Goal: Task Accomplishment & Management: Use online tool/utility

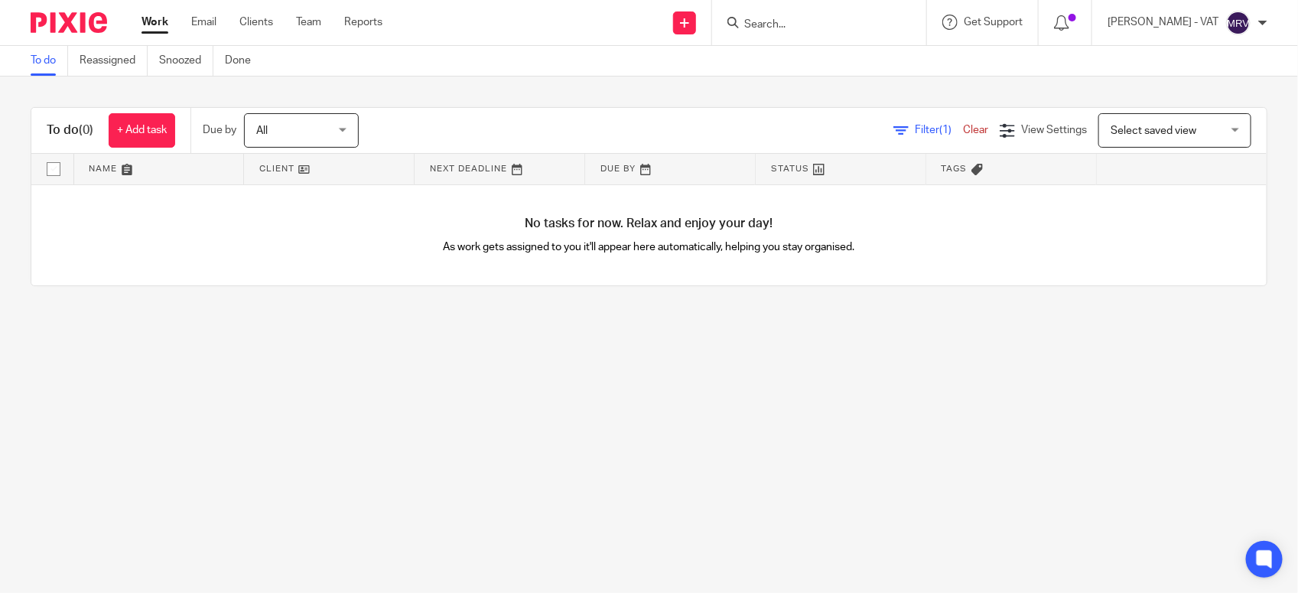
click at [457, 392] on main "To do Reassigned Snoozed Done To do (0) + Add task Due by All All [DATE] [DATE]…" at bounding box center [649, 296] width 1298 height 593
click at [407, 350] on main "To do Reassigned Snoozed Done To do (0) + Add task Due by All All Today Tomorro…" at bounding box center [649, 296] width 1298 height 593
click at [365, 398] on main "To do Reassigned Snoozed Done To do (0) + Add task Due by All All Today Tomorro…" at bounding box center [649, 296] width 1298 height 593
click at [342, 367] on main "To do Reassigned Snoozed Done To do (0) + Add task Due by All All Today Tomorro…" at bounding box center [649, 296] width 1298 height 593
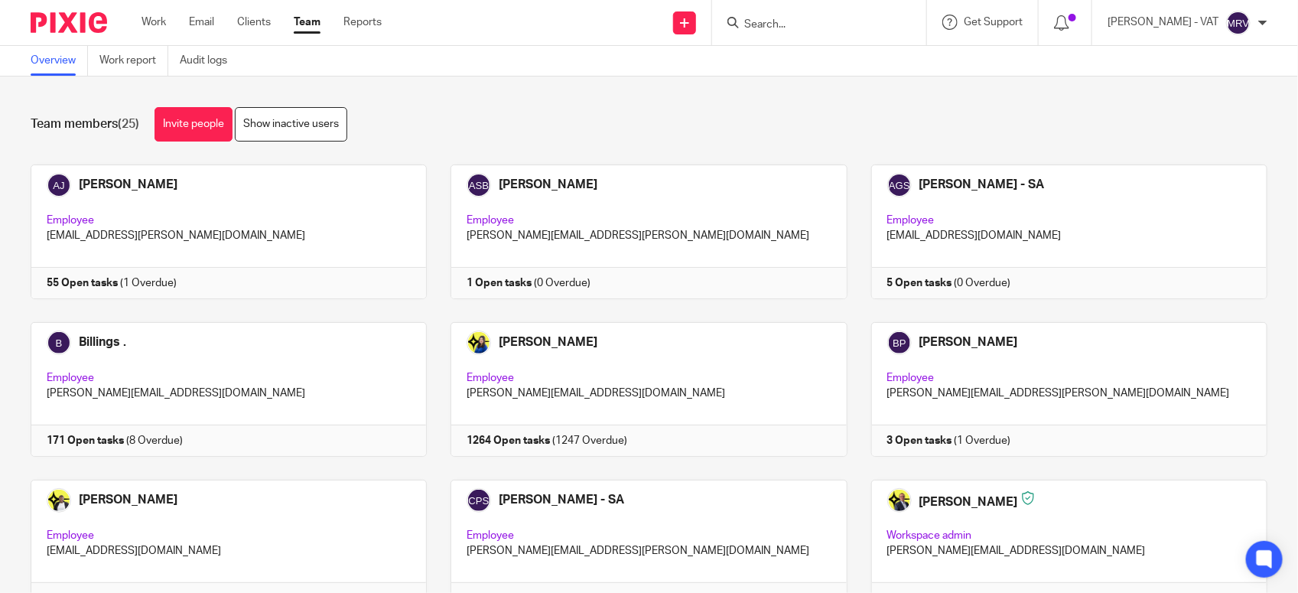
click at [816, 28] on input "Search" at bounding box center [812, 25] width 138 height 14
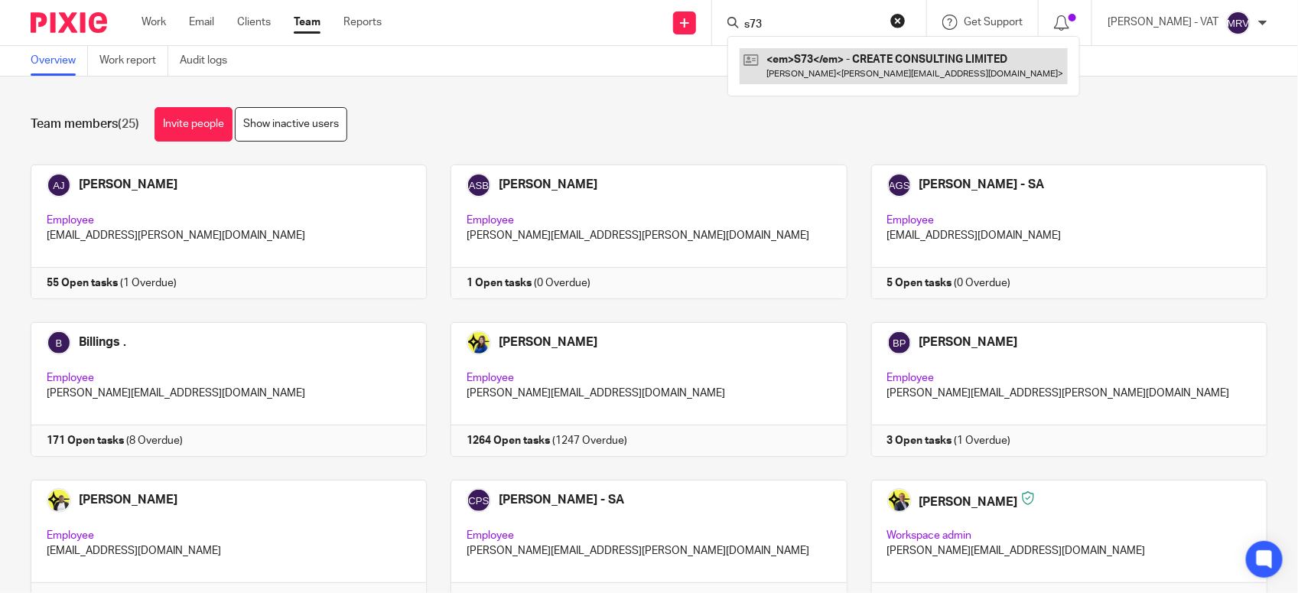
type input "s73"
click at [842, 56] on link at bounding box center [904, 65] width 328 height 35
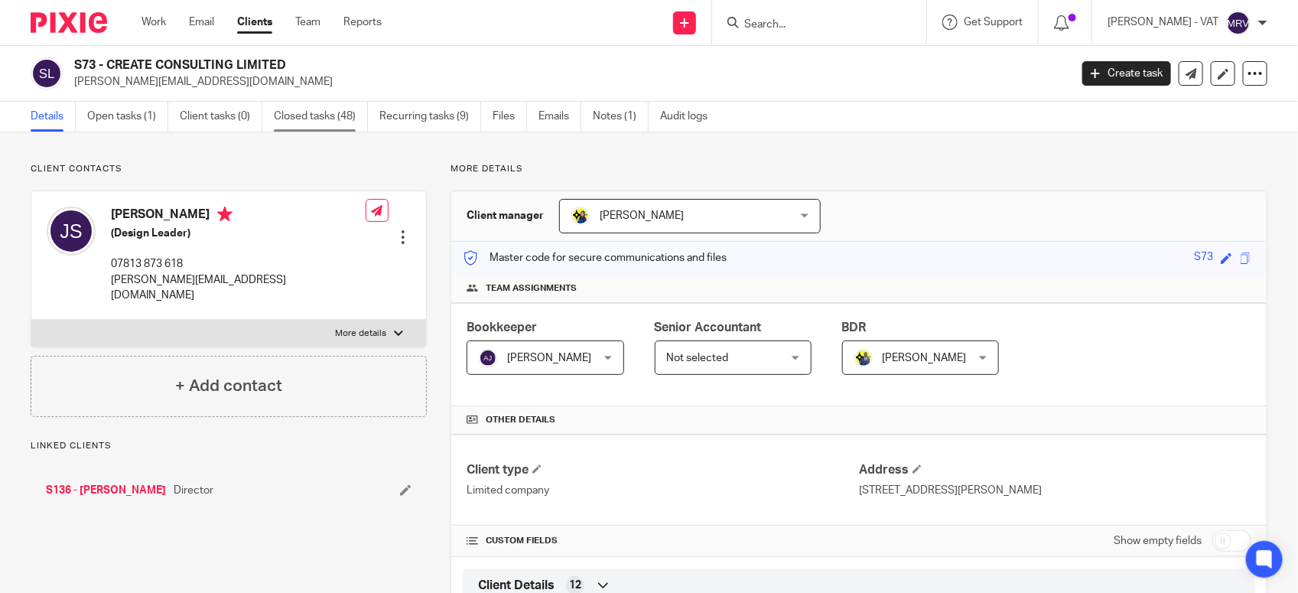
click at [327, 119] on link "Closed tasks (48)" at bounding box center [321, 117] width 94 height 30
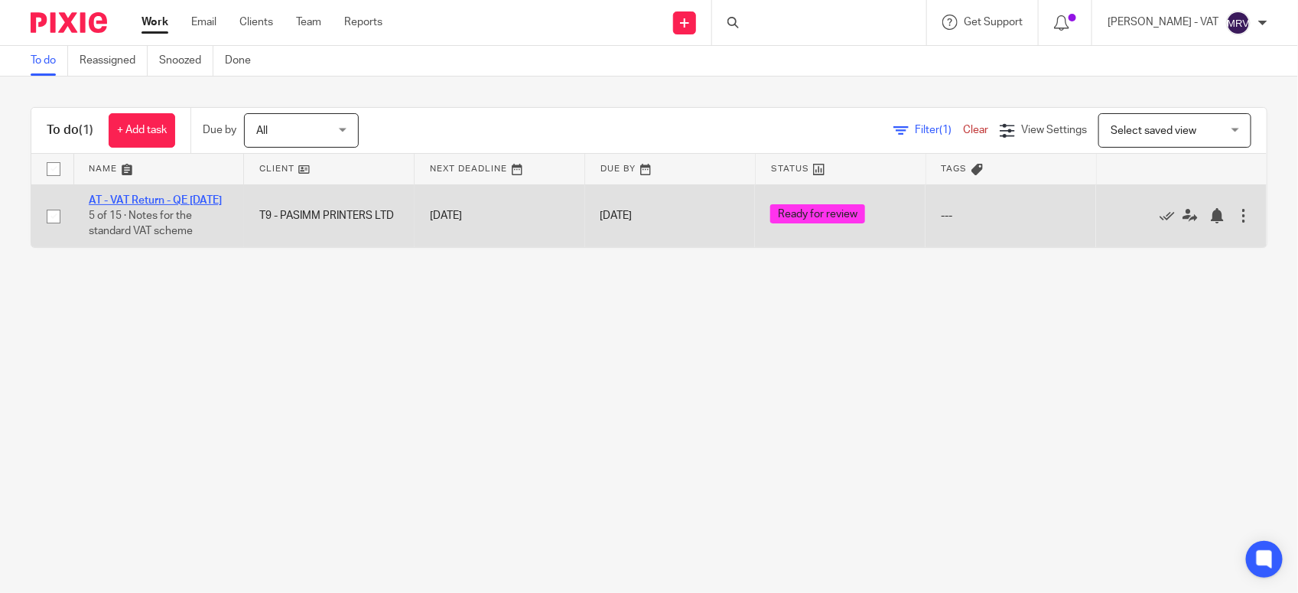
click at [178, 199] on link "AT - VAT Return - QE 31-08-2025" at bounding box center [155, 200] width 133 height 11
drag, startPoint x: 161, startPoint y: 199, endPoint x: 161, endPoint y: 211, distance: 12.2
click at [161, 199] on link "AT - VAT Return - QE [DATE]" at bounding box center [155, 200] width 133 height 11
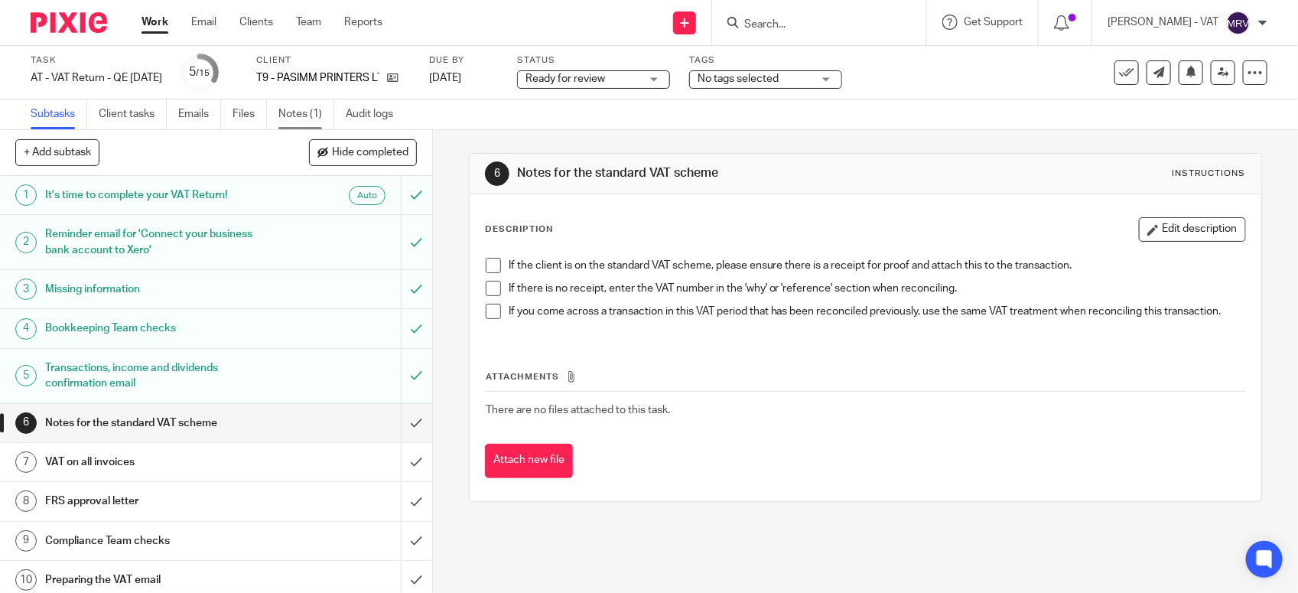
click at [321, 104] on link "Notes (1)" at bounding box center [306, 114] width 56 height 30
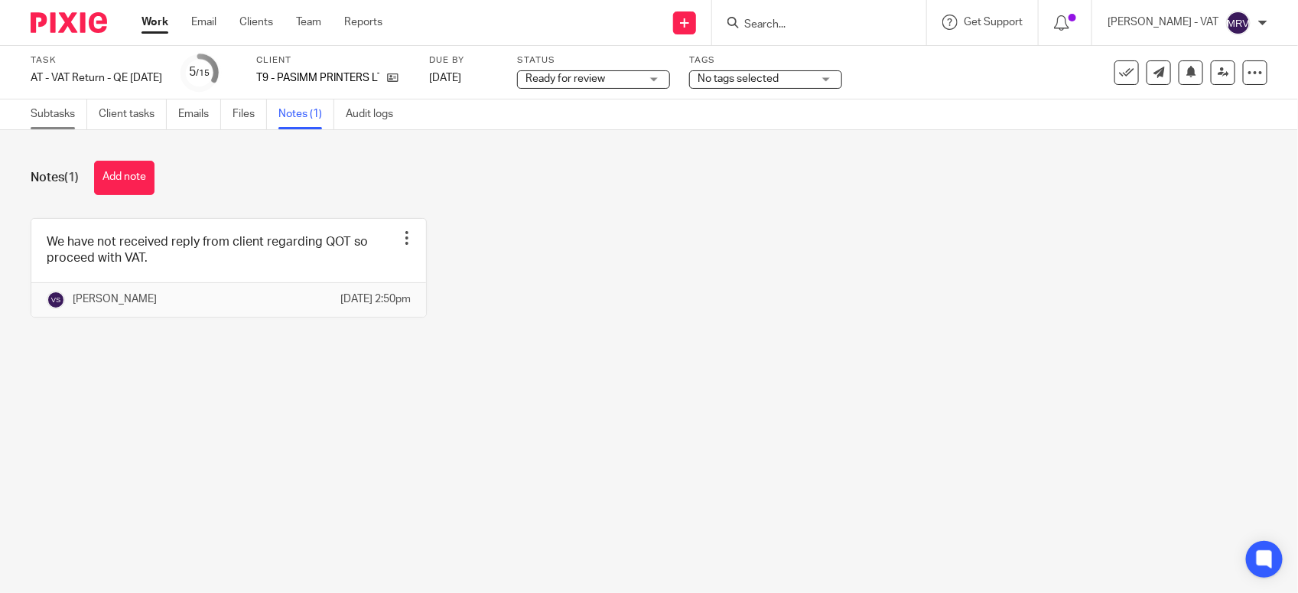
click at [54, 119] on link "Subtasks" at bounding box center [59, 114] width 57 height 30
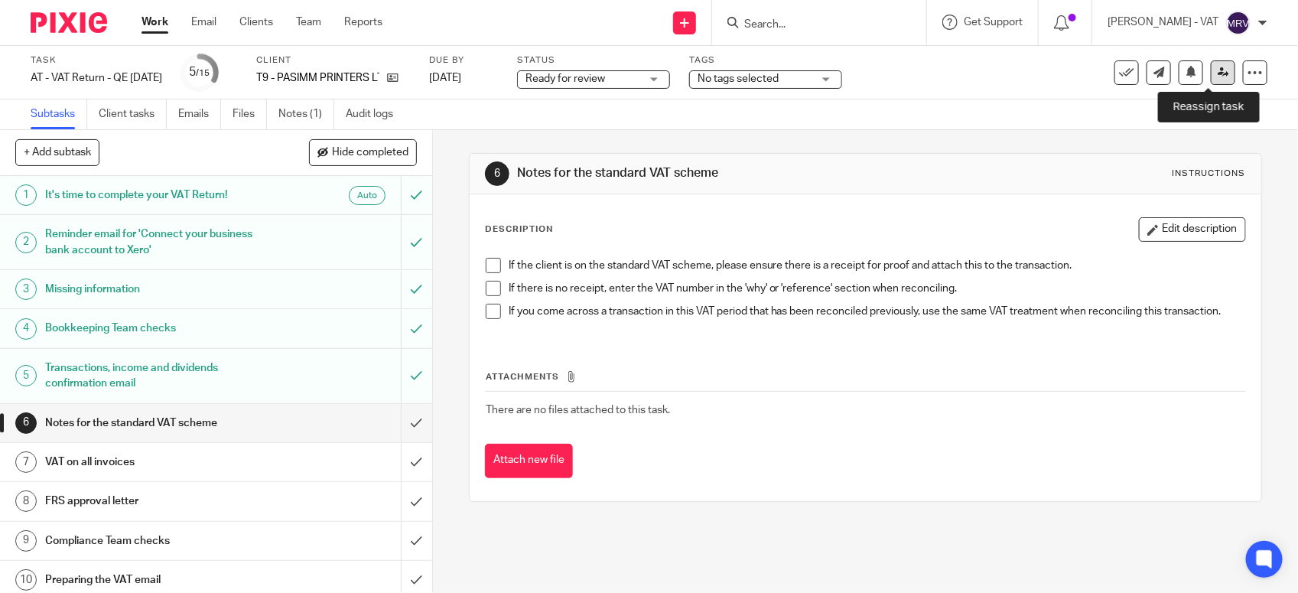
click at [1218, 74] on icon at bounding box center [1223, 72] width 11 height 11
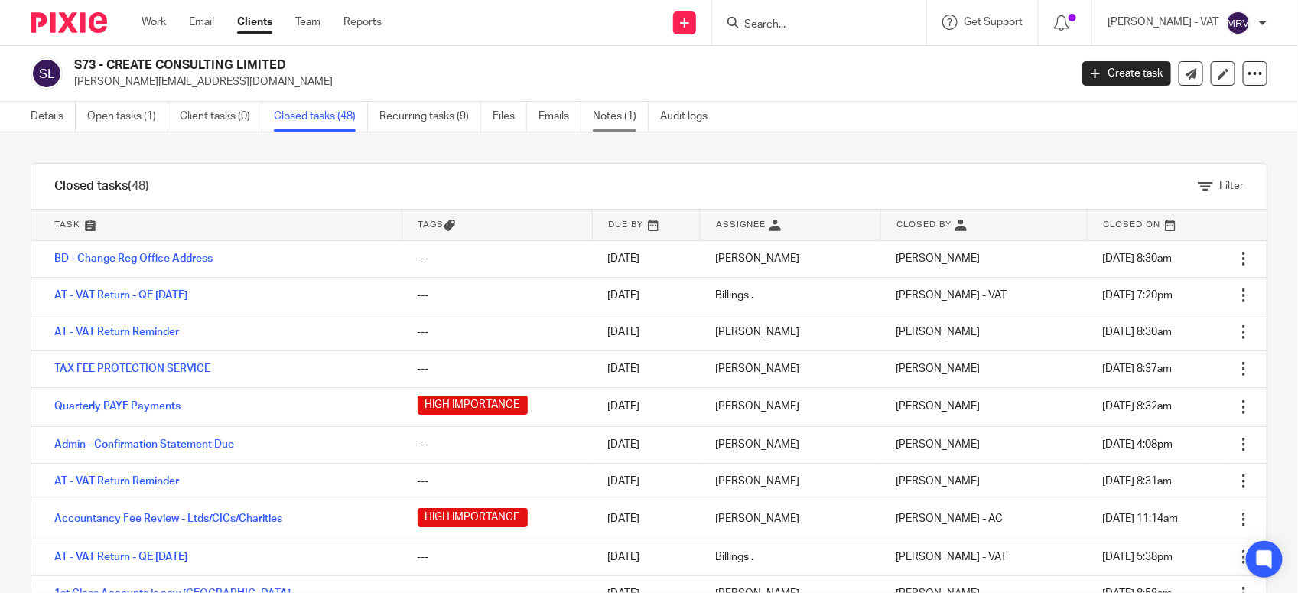
click at [616, 116] on link "Notes (1)" at bounding box center [621, 117] width 56 height 30
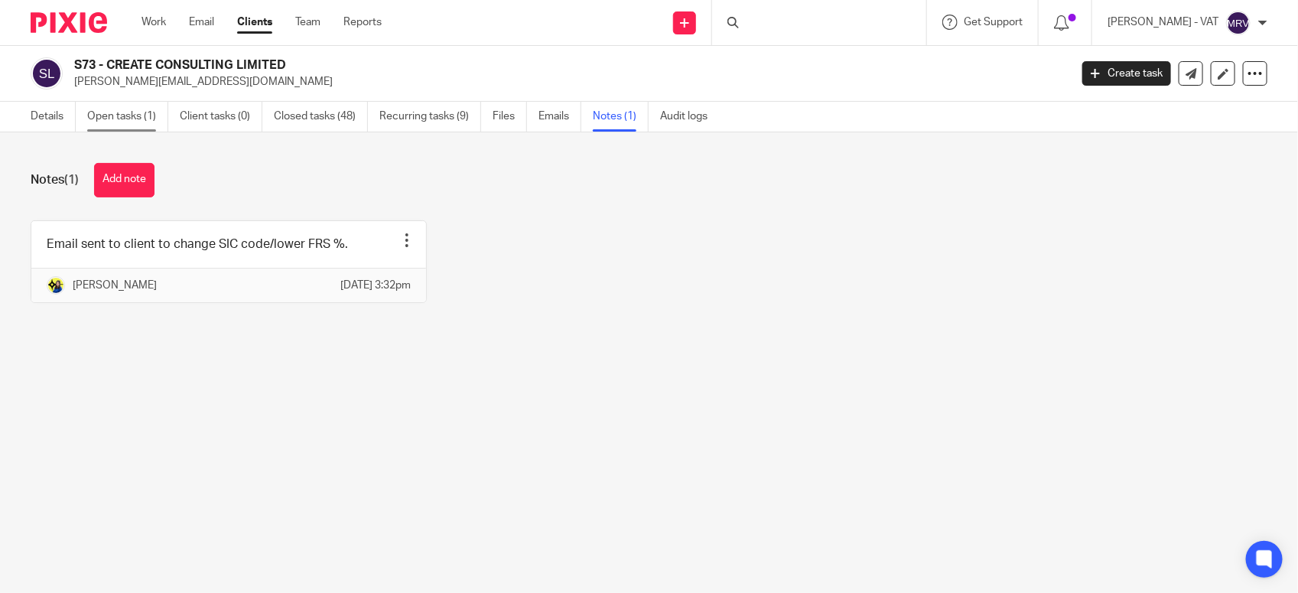
click at [154, 120] on link "Open tasks (1)" at bounding box center [127, 117] width 81 height 30
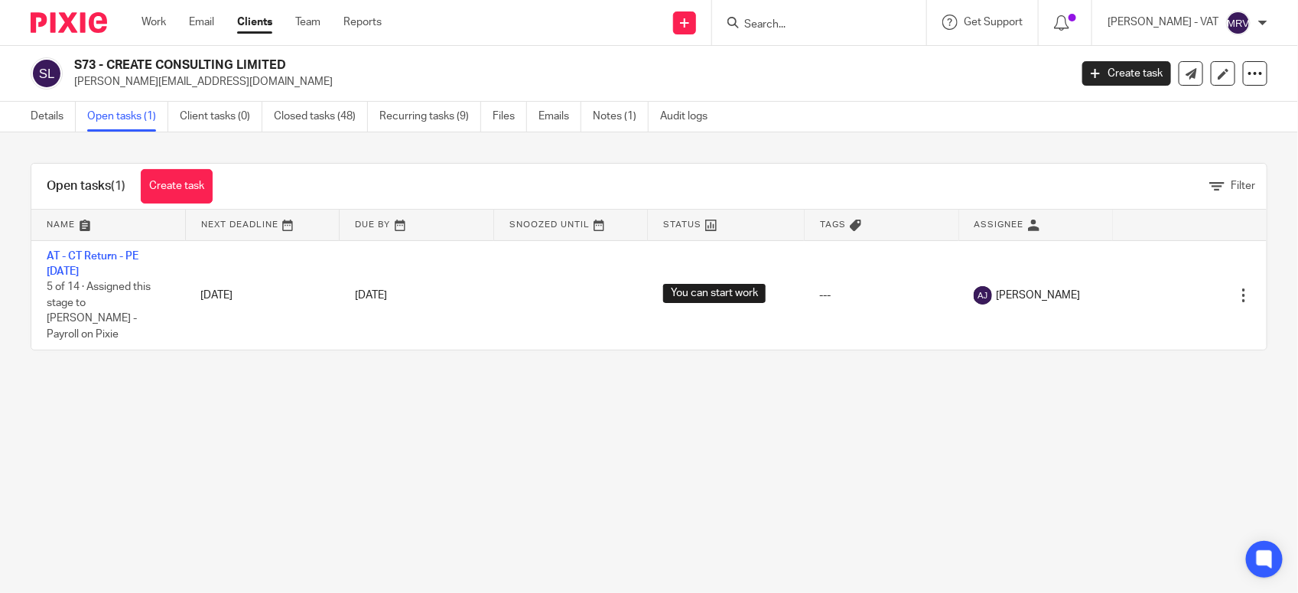
click at [850, 19] on input "Search" at bounding box center [812, 25] width 138 height 14
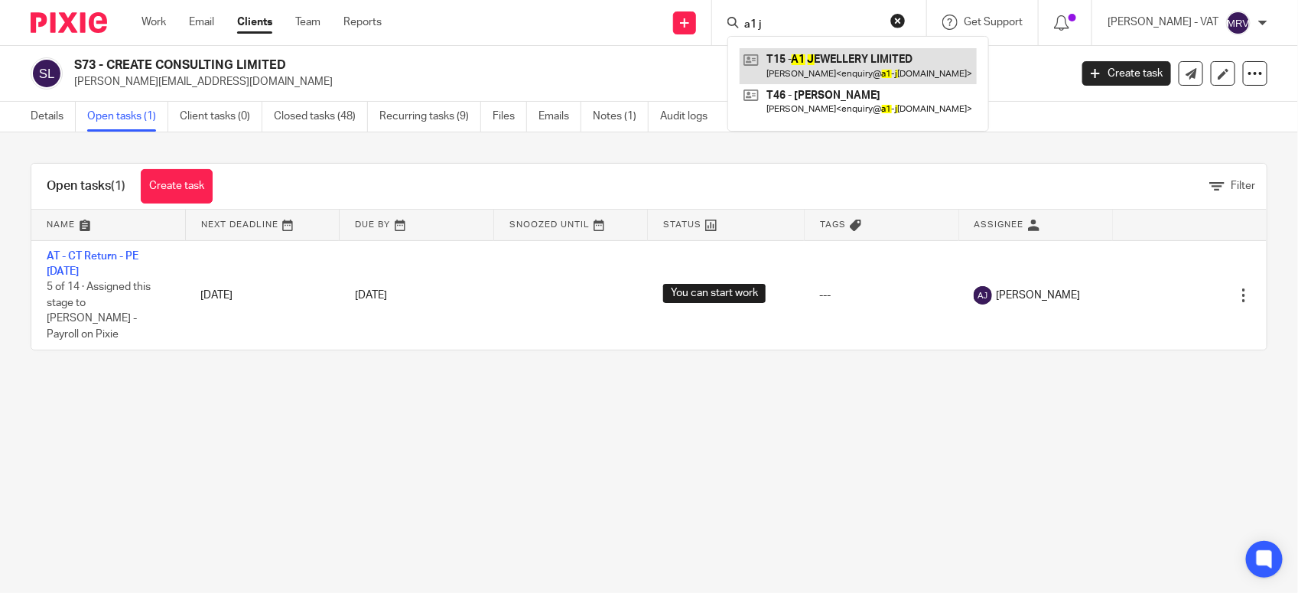
type input "a1 j"
click at [882, 66] on link at bounding box center [858, 65] width 237 height 35
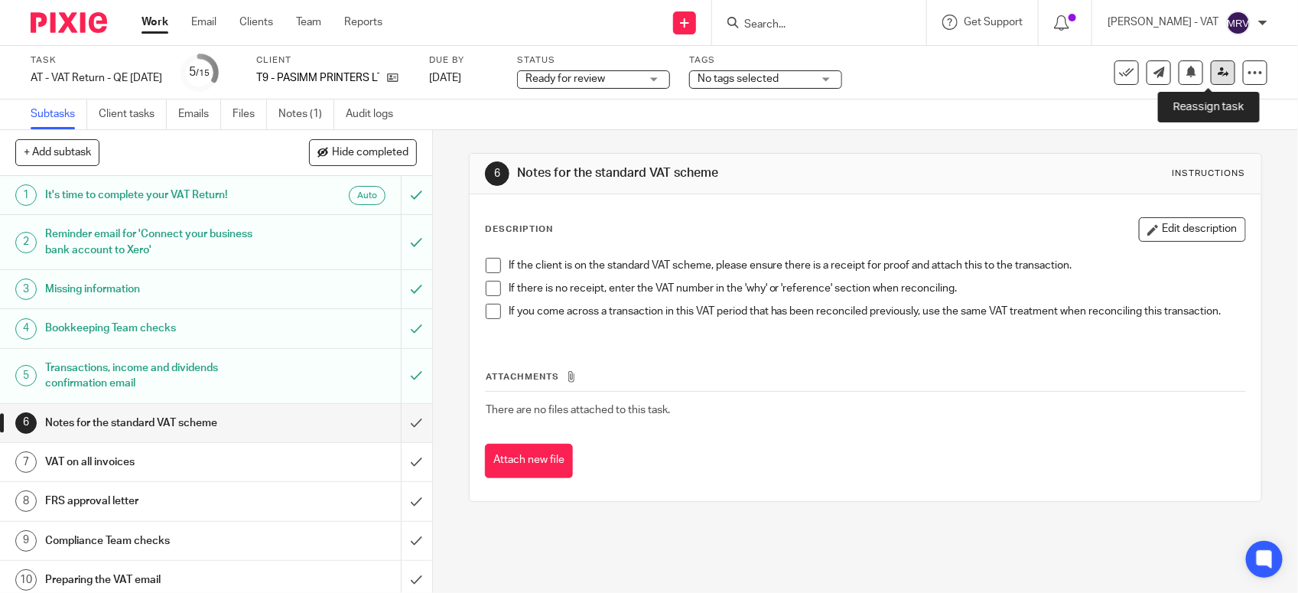
click at [1218, 77] on icon at bounding box center [1223, 72] width 11 height 11
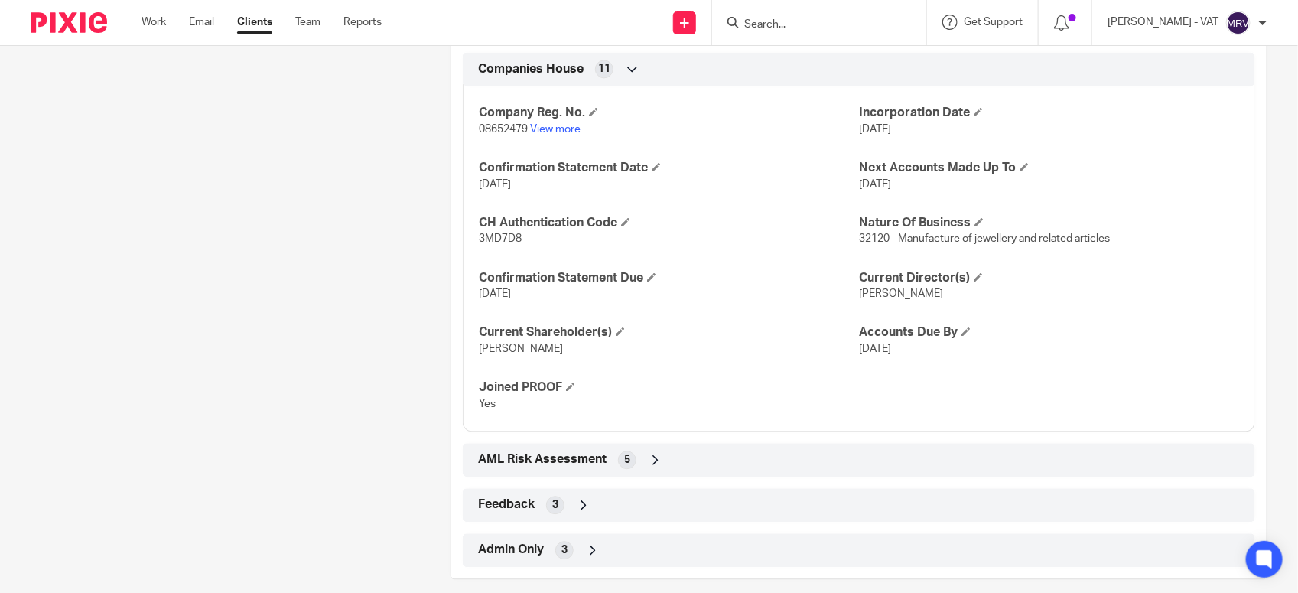
scroll to position [1530, 0]
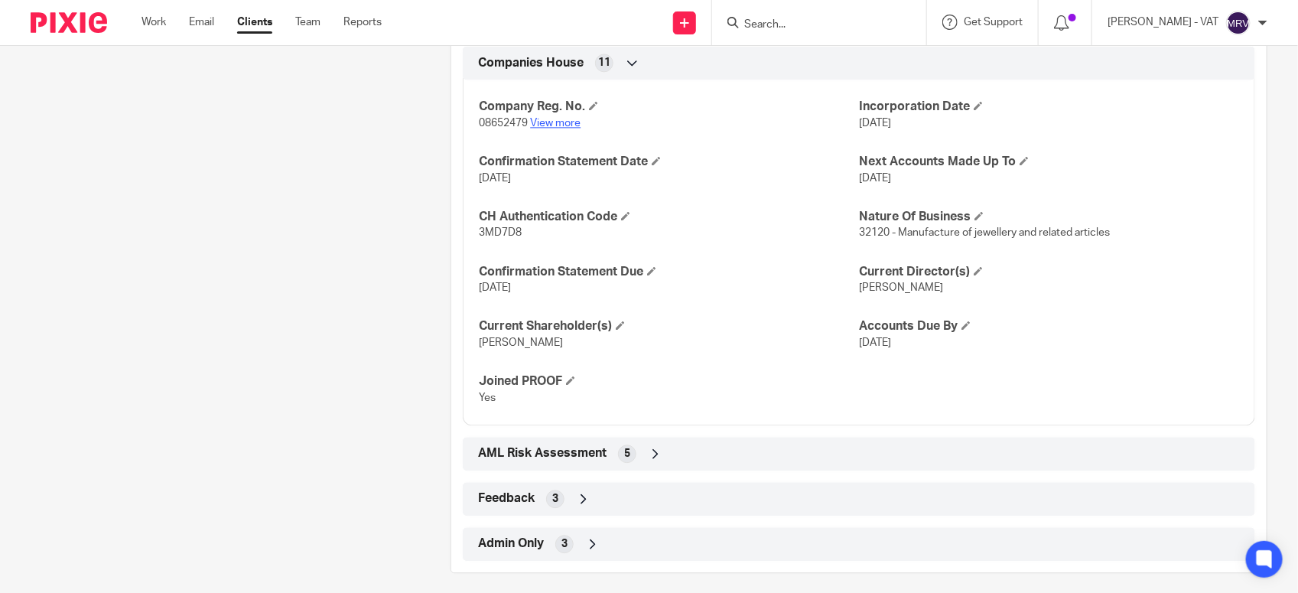
click at [560, 127] on link "View more" at bounding box center [555, 123] width 50 height 11
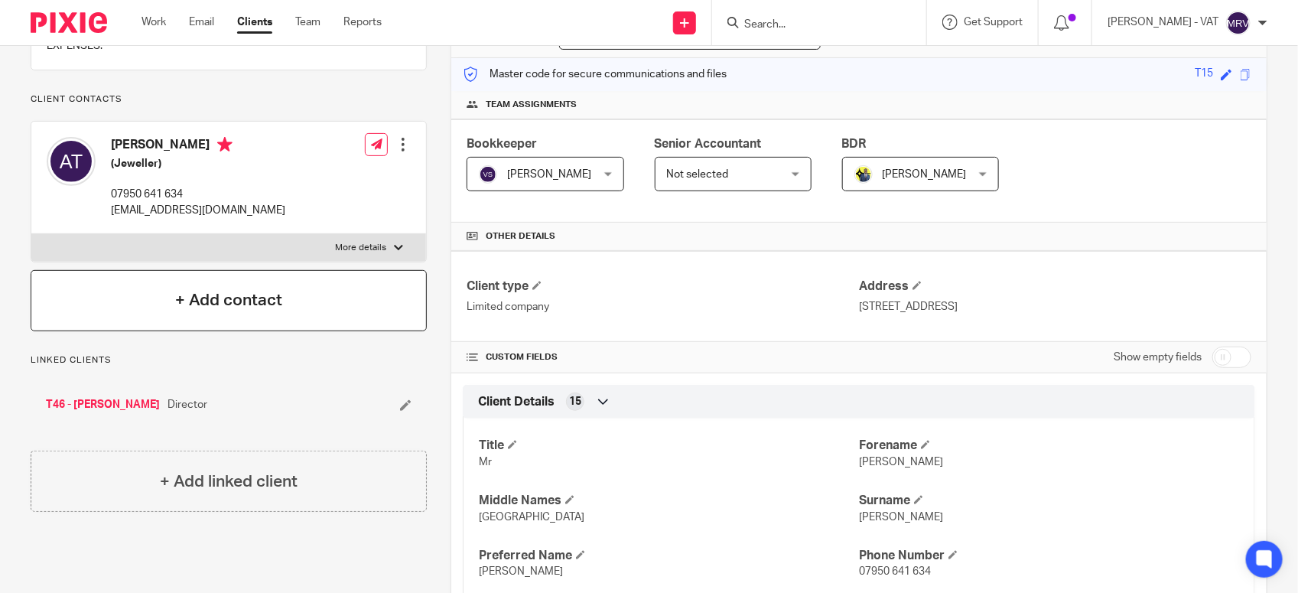
scroll to position [0, 0]
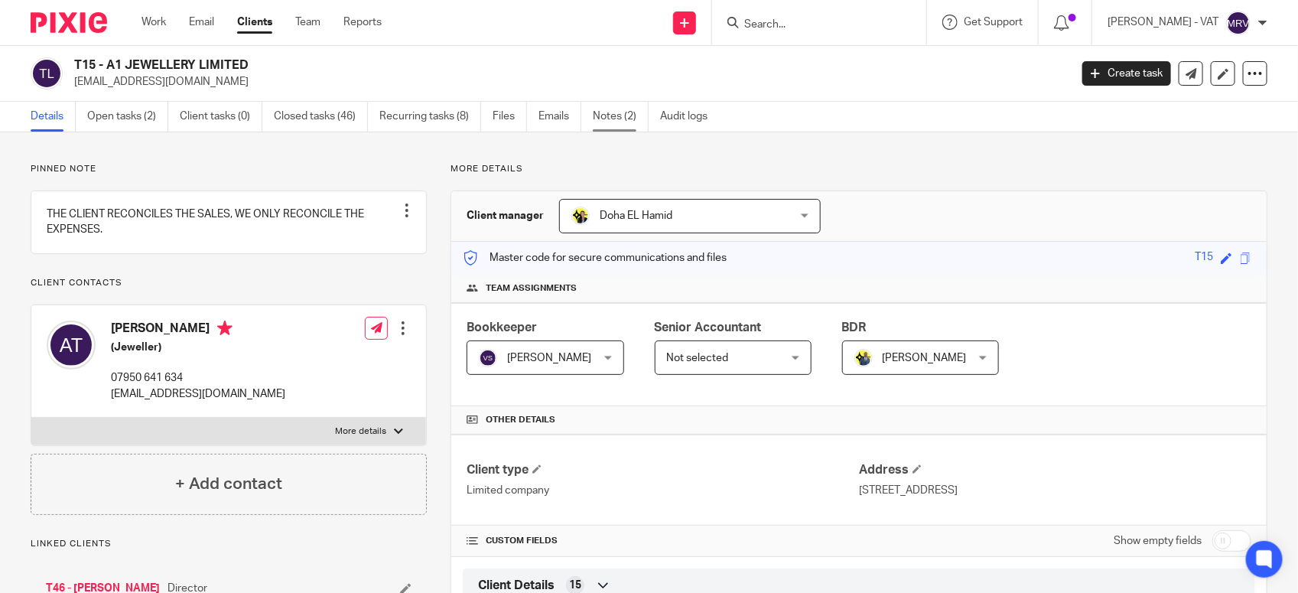
click at [631, 117] on link "Notes (2)" at bounding box center [621, 117] width 56 height 30
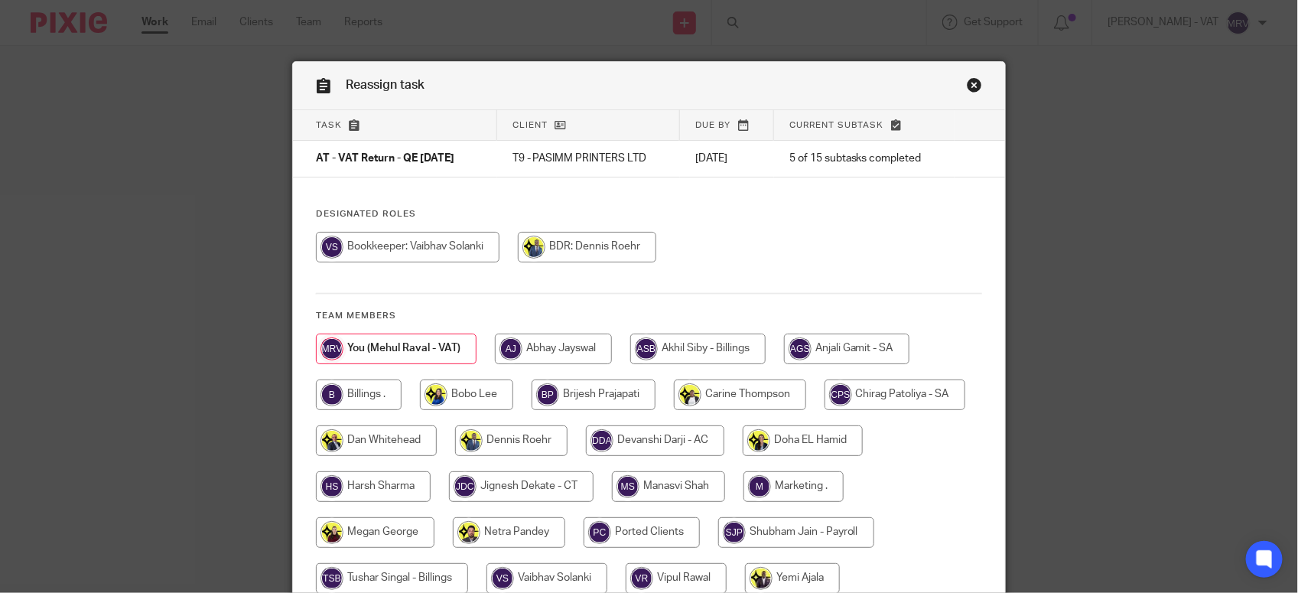
click at [972, 80] on link "Close this dialog window" at bounding box center [974, 87] width 15 height 21
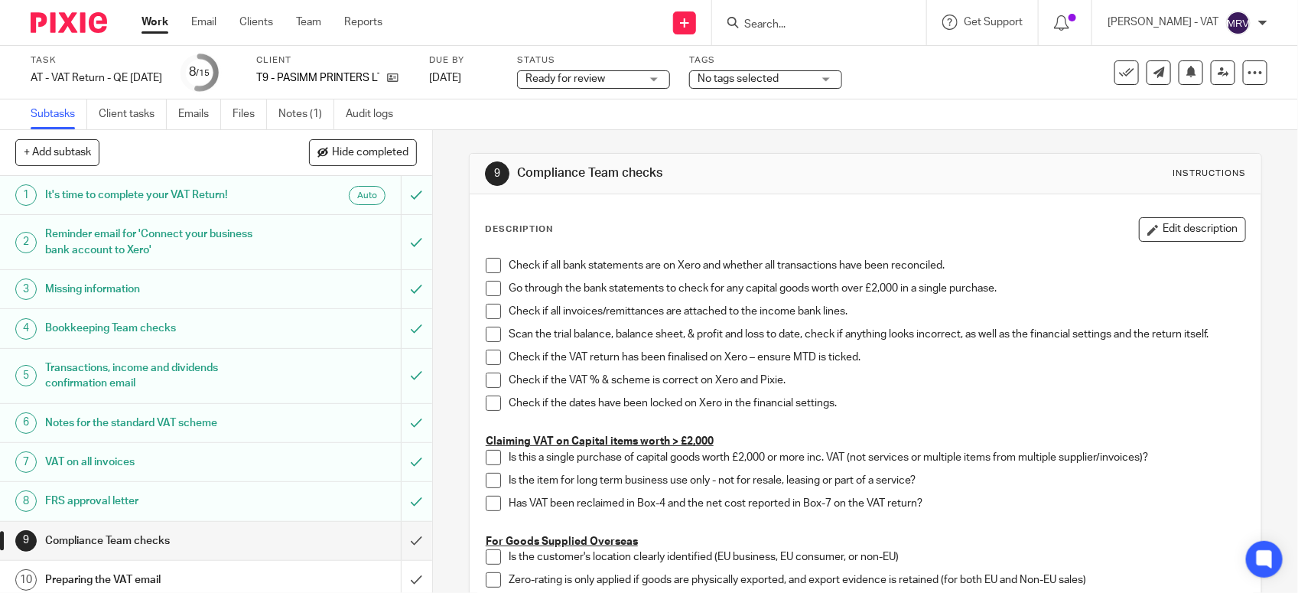
click at [486, 266] on span at bounding box center [493, 265] width 15 height 15
click at [399, 80] on icon at bounding box center [392, 77] width 11 height 11
click at [488, 287] on span at bounding box center [493, 288] width 15 height 15
click at [490, 314] on span at bounding box center [493, 311] width 15 height 15
click at [486, 333] on span at bounding box center [493, 334] width 15 height 15
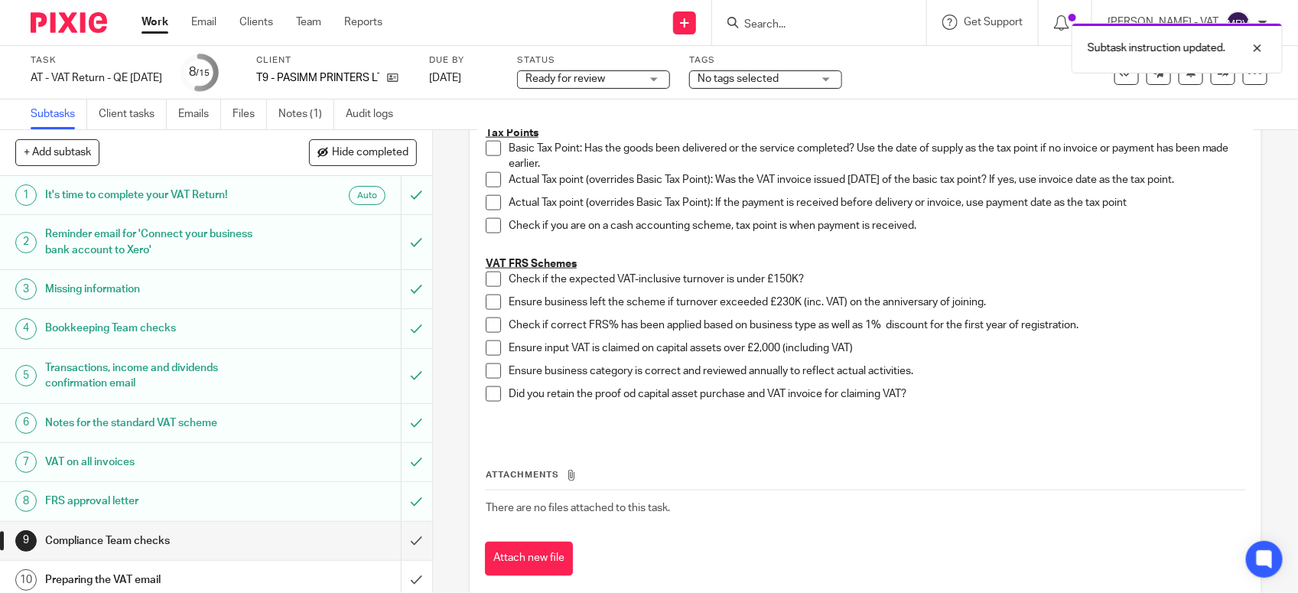
scroll to position [861, 0]
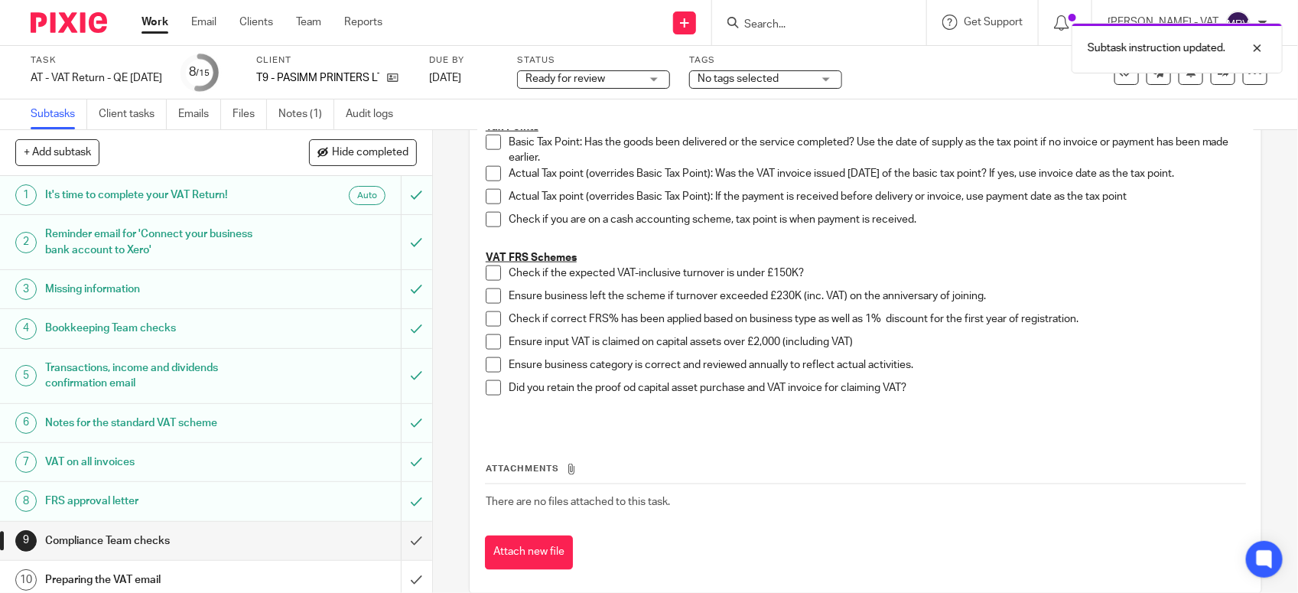
click at [486, 272] on span at bounding box center [493, 272] width 15 height 15
click at [487, 296] on span at bounding box center [493, 295] width 15 height 15
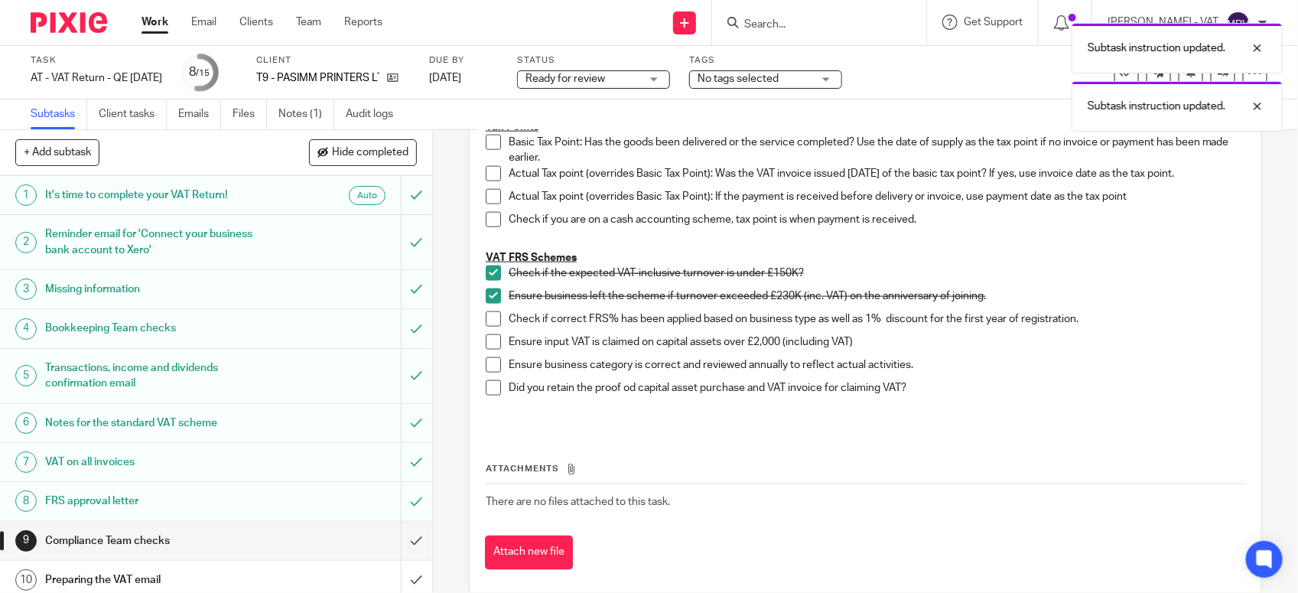
click at [490, 311] on li "Ensure business left the scheme if turnover exceeded £230K (inc. VAT) on the an…" at bounding box center [866, 299] width 760 height 23
click at [490, 324] on span at bounding box center [493, 318] width 15 height 15
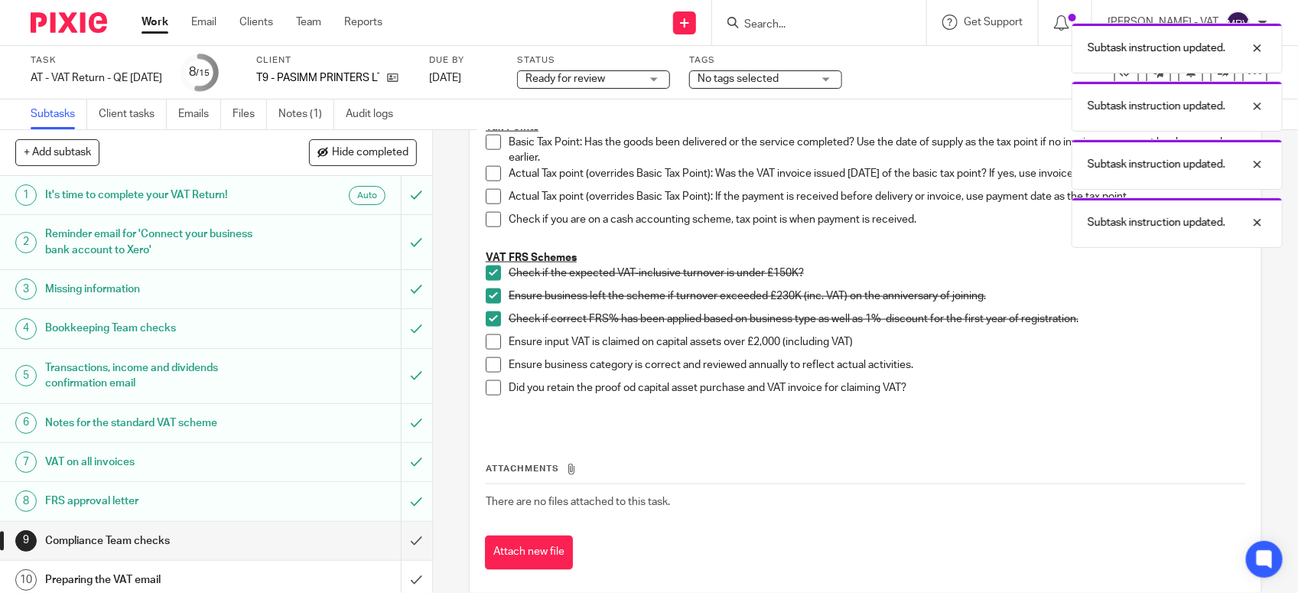
click at [490, 361] on span at bounding box center [493, 364] width 15 height 15
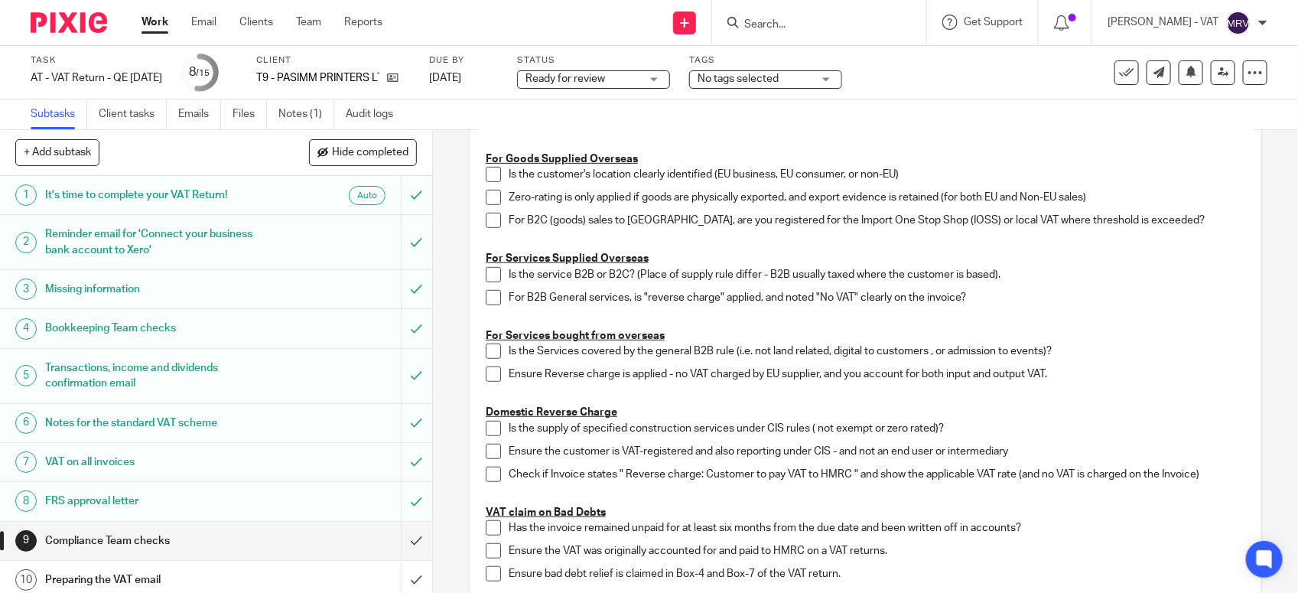
scroll to position [191, 0]
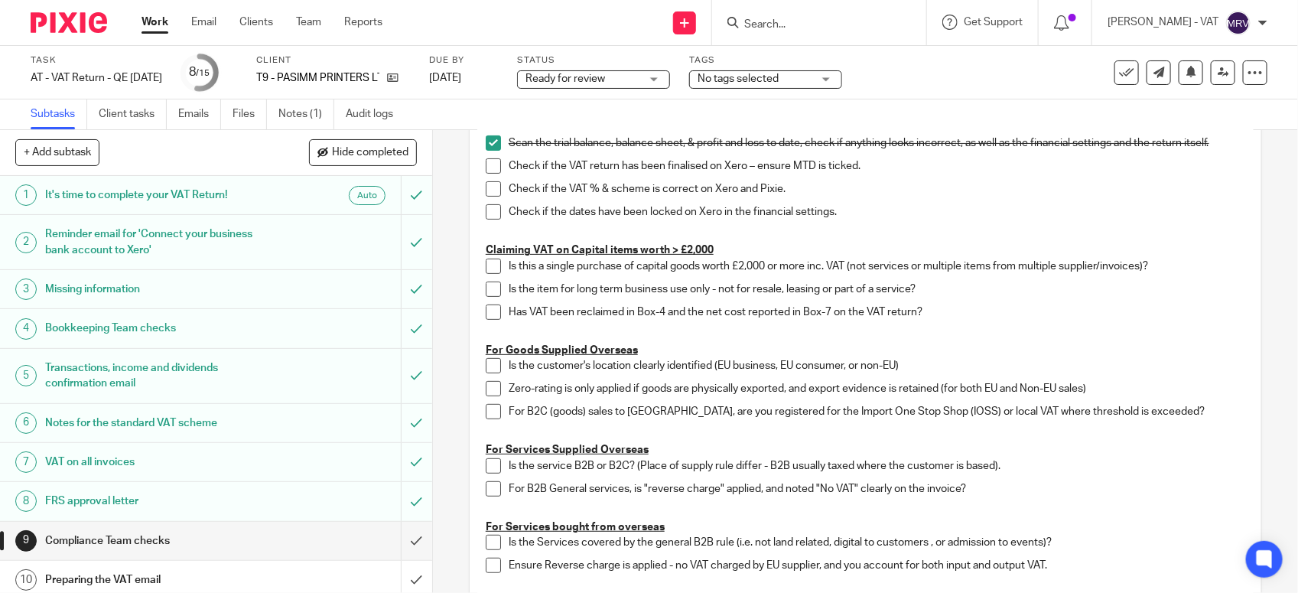
click at [486, 167] on span at bounding box center [493, 165] width 15 height 15
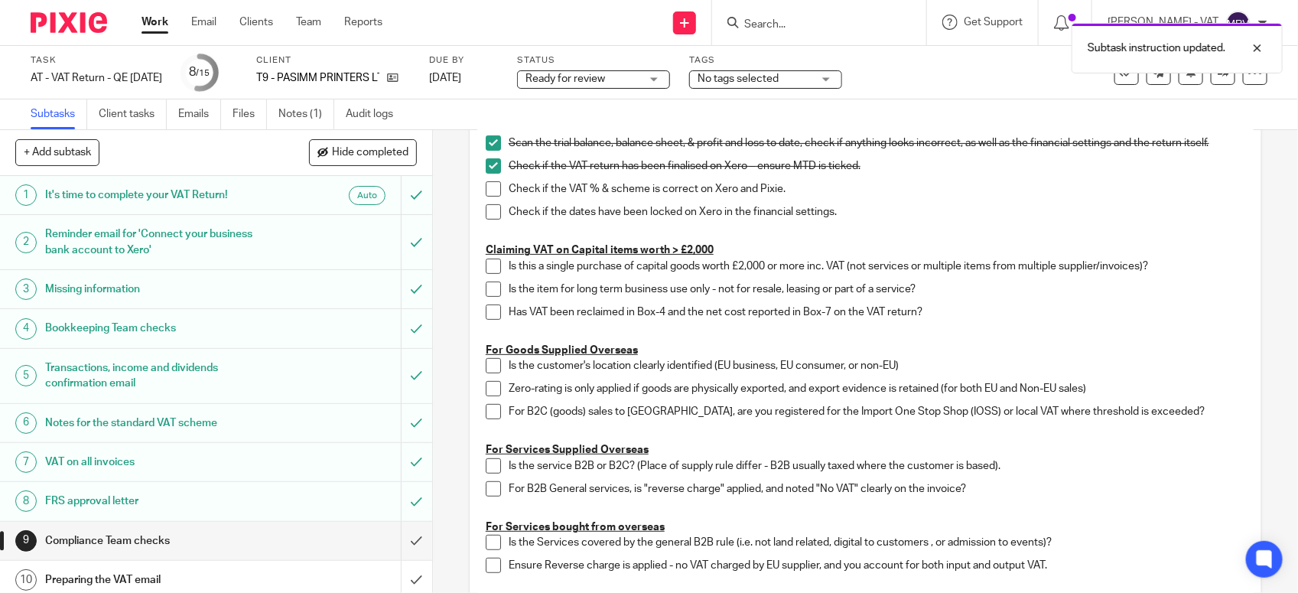
click at [490, 194] on span at bounding box center [493, 188] width 15 height 15
click at [487, 207] on span at bounding box center [493, 211] width 15 height 15
click at [858, 228] on p at bounding box center [866, 234] width 760 height 15
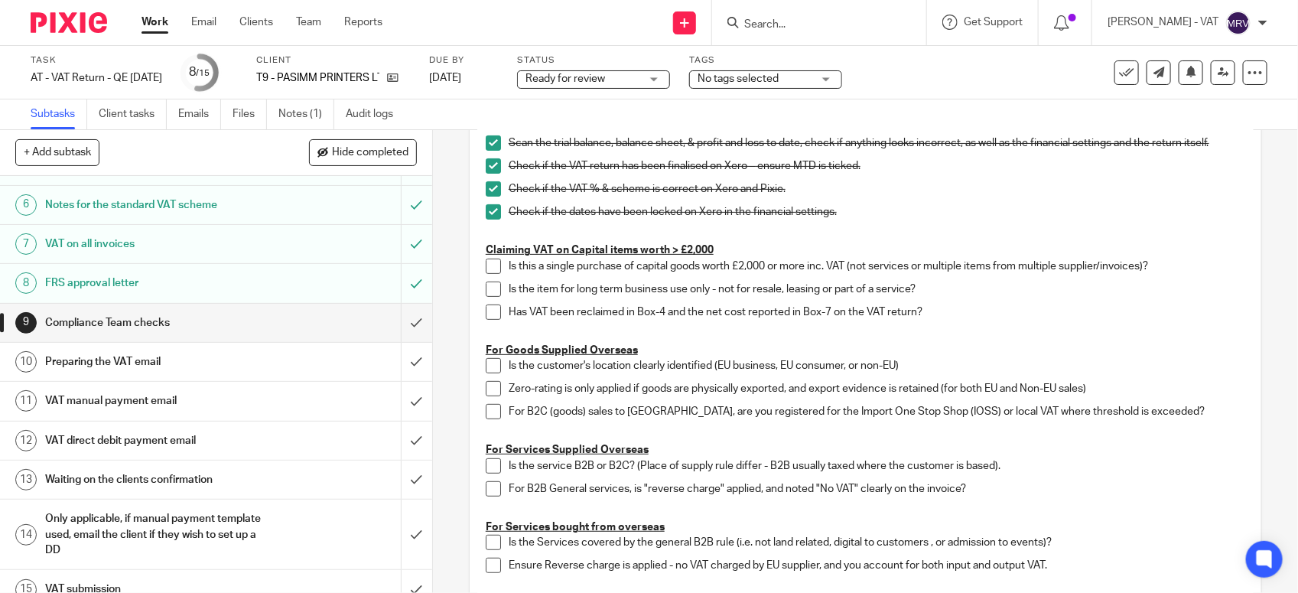
scroll to position [238, 0]
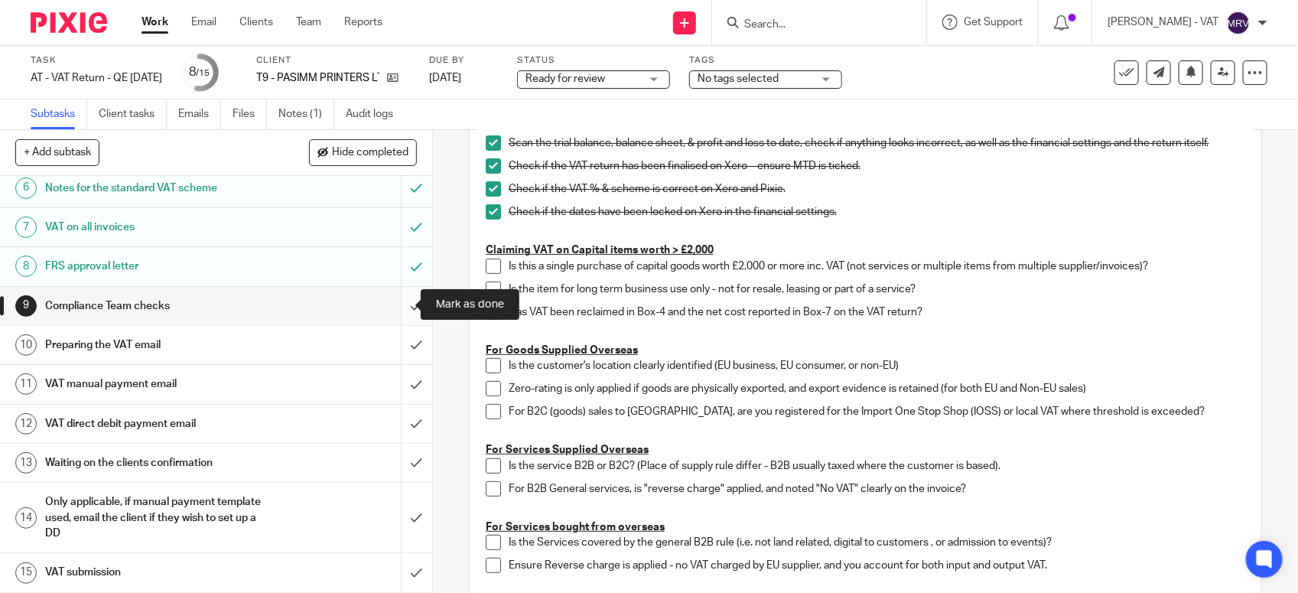
click at [404, 304] on input "submit" at bounding box center [216, 306] width 432 height 38
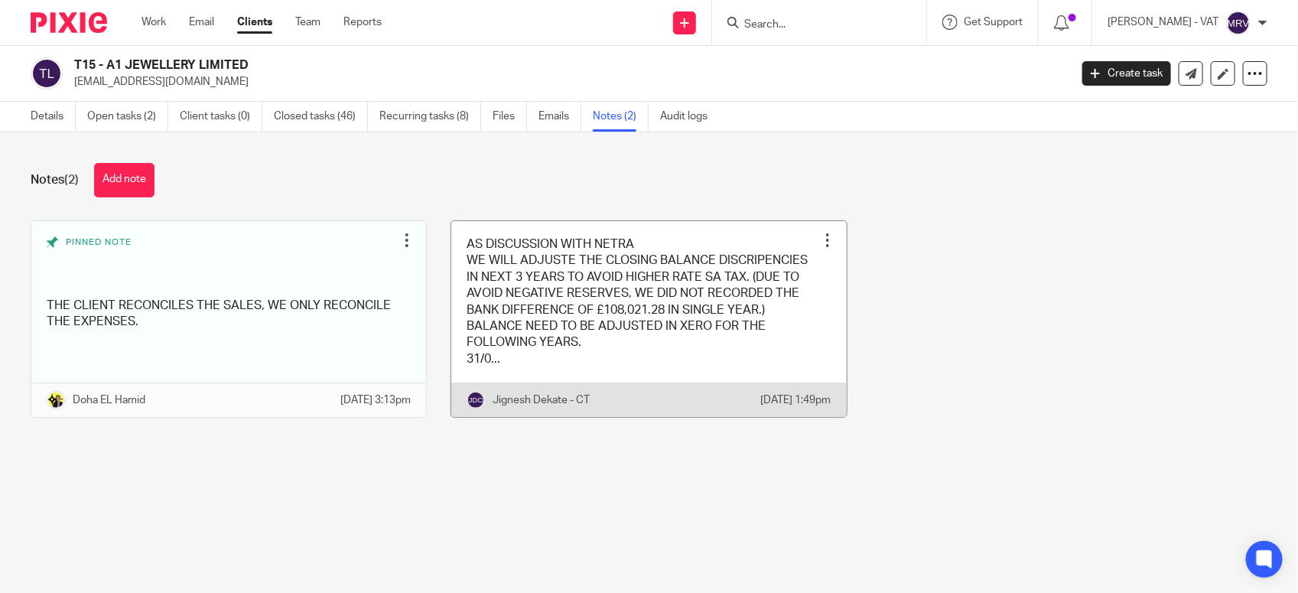
click at [538, 356] on link at bounding box center [648, 319] width 395 height 197
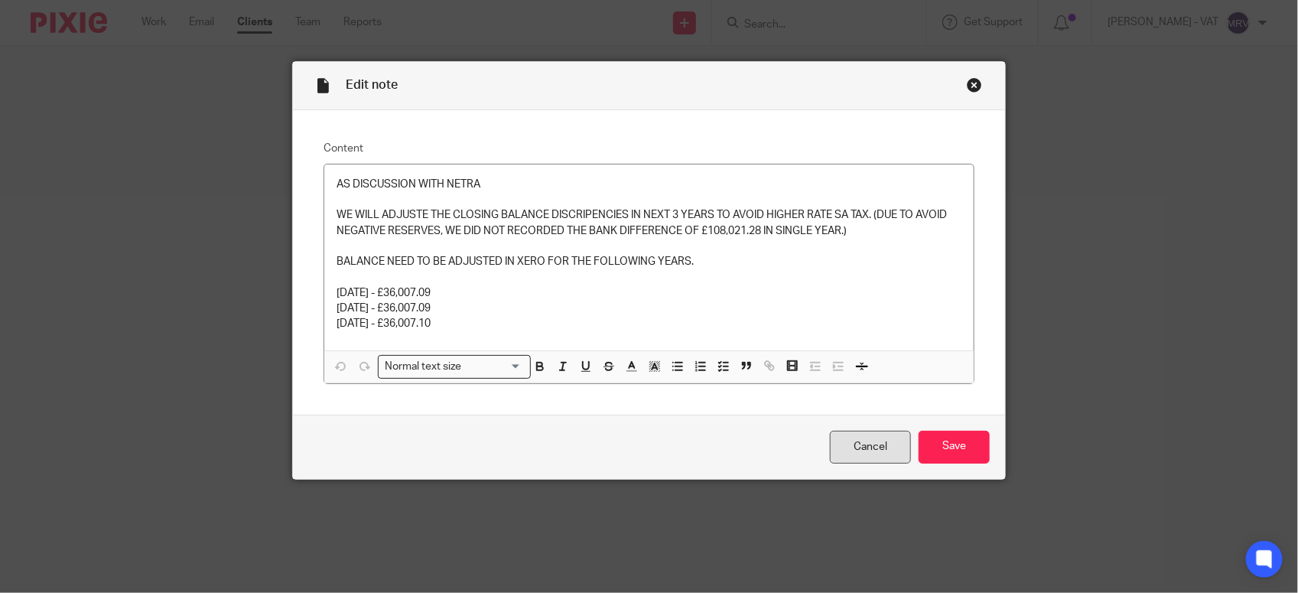
click at [869, 456] on link "Cancel" at bounding box center [870, 447] width 81 height 33
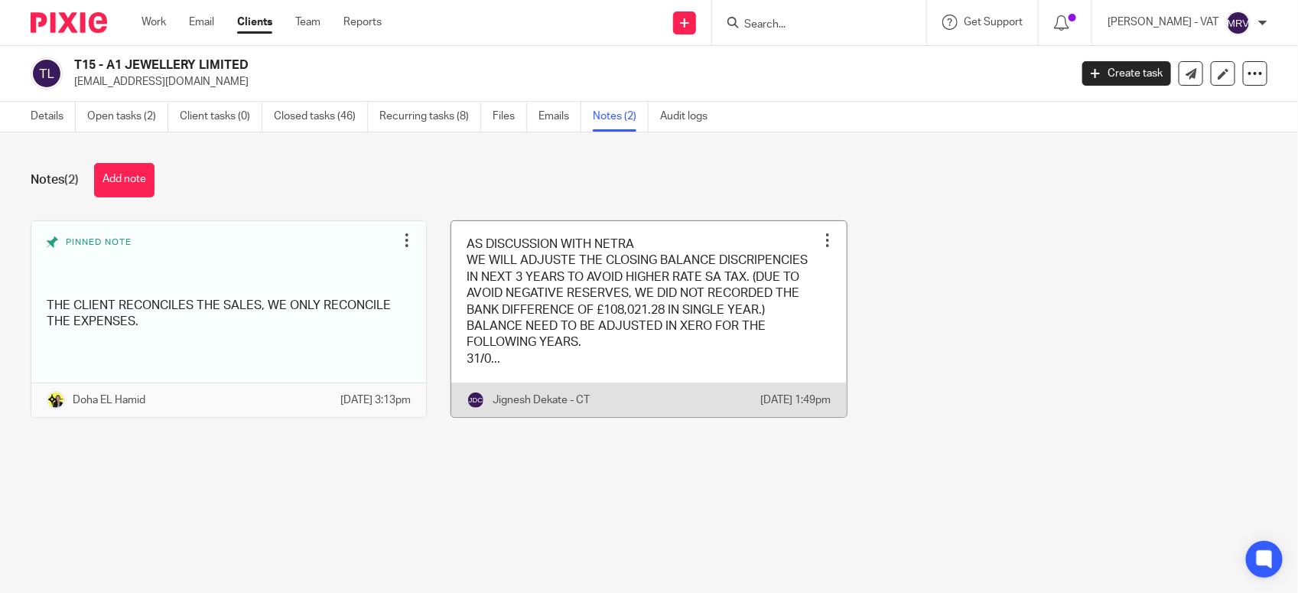
click at [624, 373] on link at bounding box center [648, 319] width 395 height 197
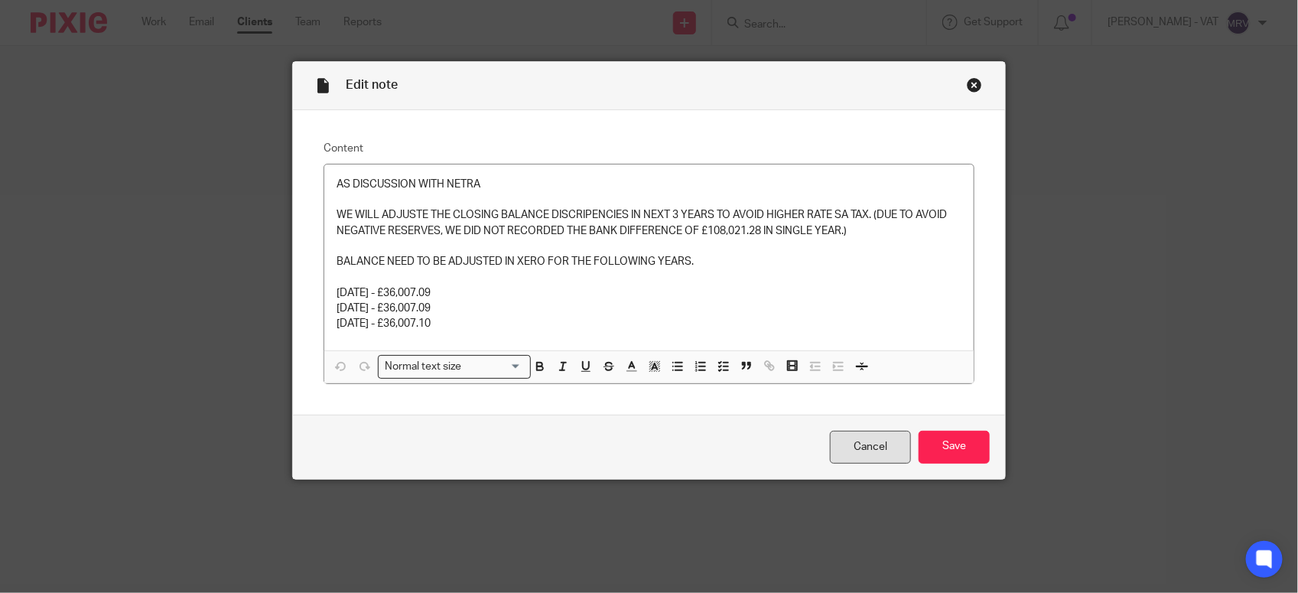
click at [847, 456] on link "Cancel" at bounding box center [870, 447] width 81 height 33
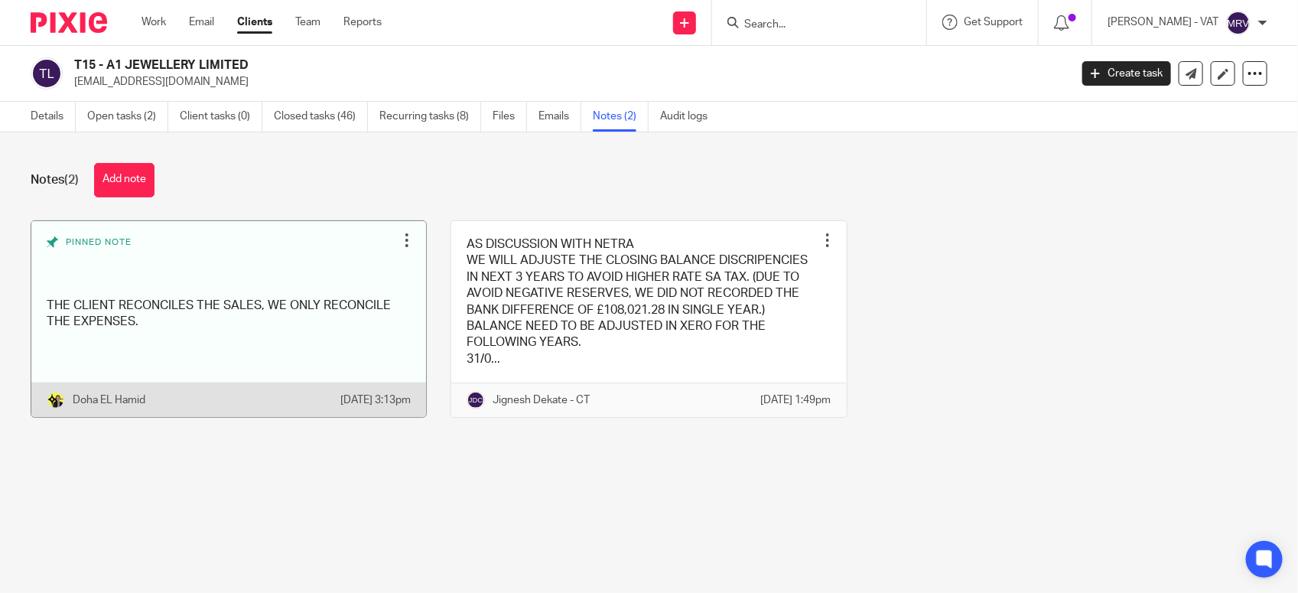
click at [189, 311] on link at bounding box center [228, 319] width 395 height 197
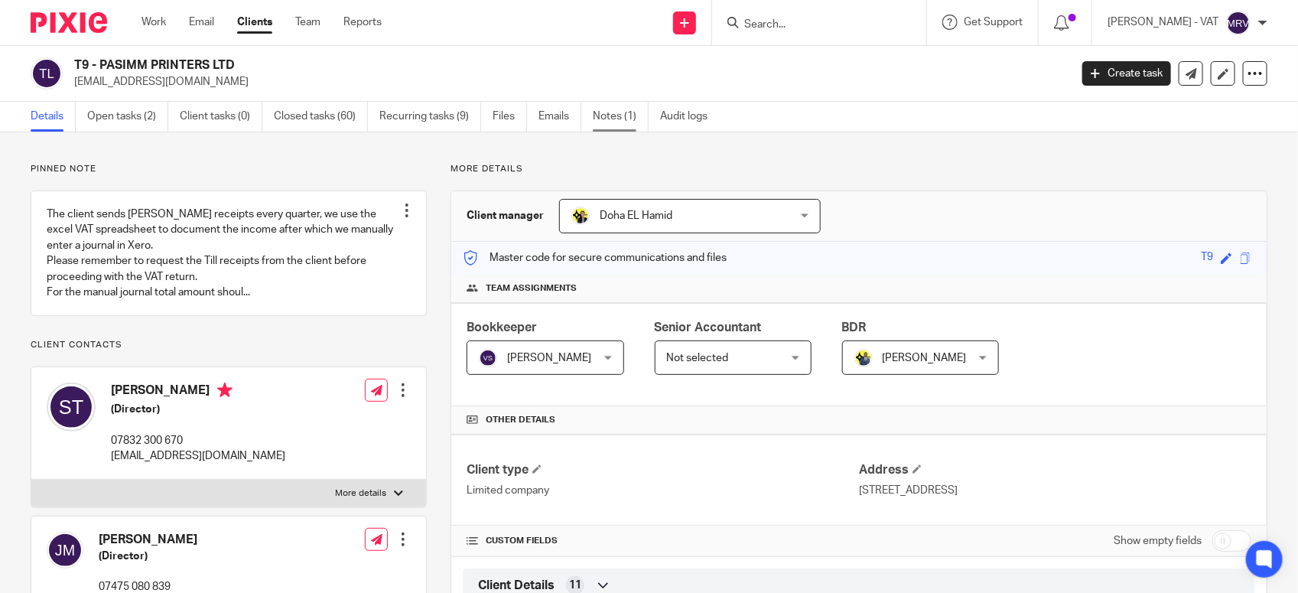
click at [610, 119] on link "Notes (1)" at bounding box center [621, 117] width 56 height 30
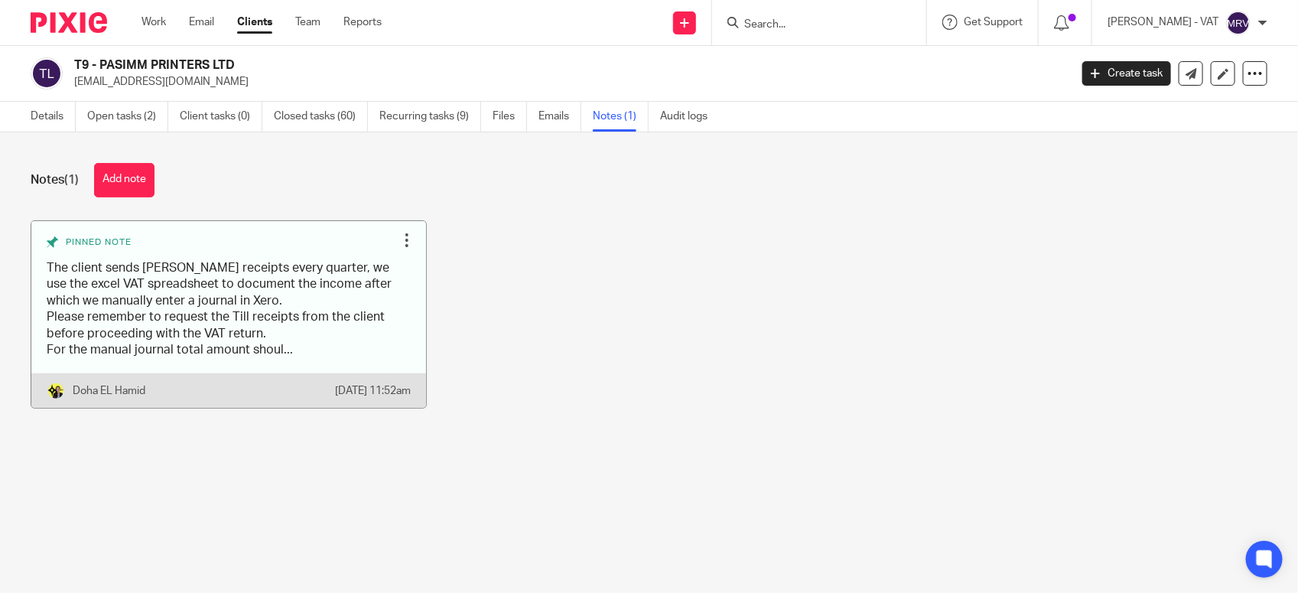
click at [265, 274] on link at bounding box center [228, 314] width 395 height 187
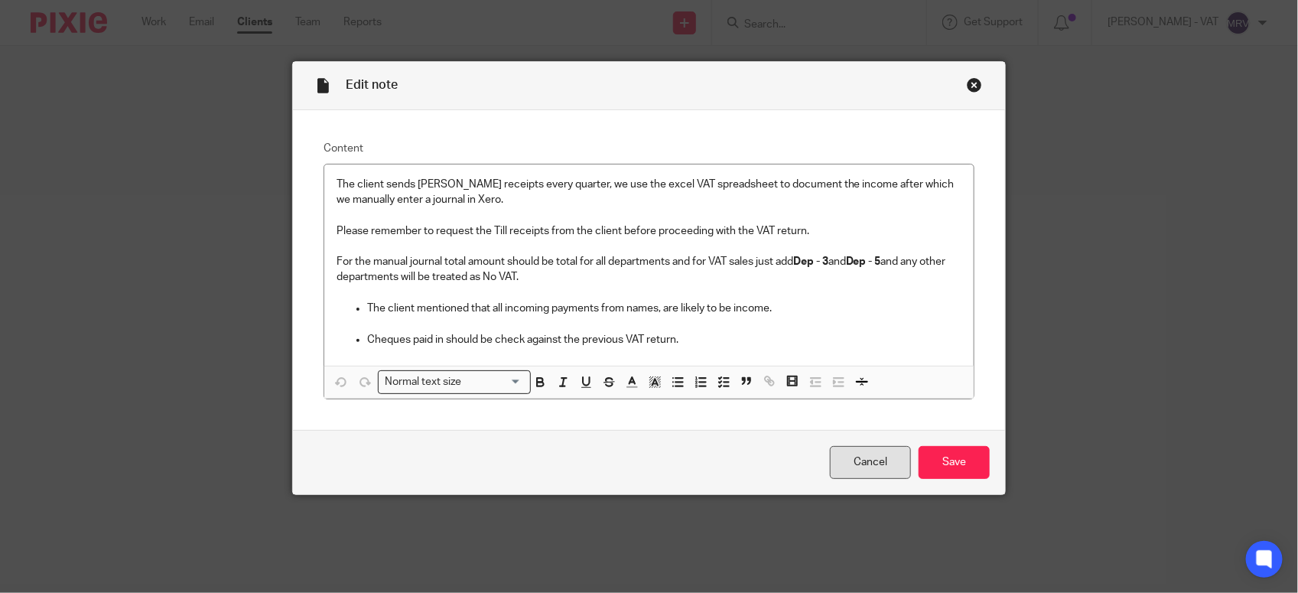
click at [864, 459] on link "Cancel" at bounding box center [870, 462] width 81 height 33
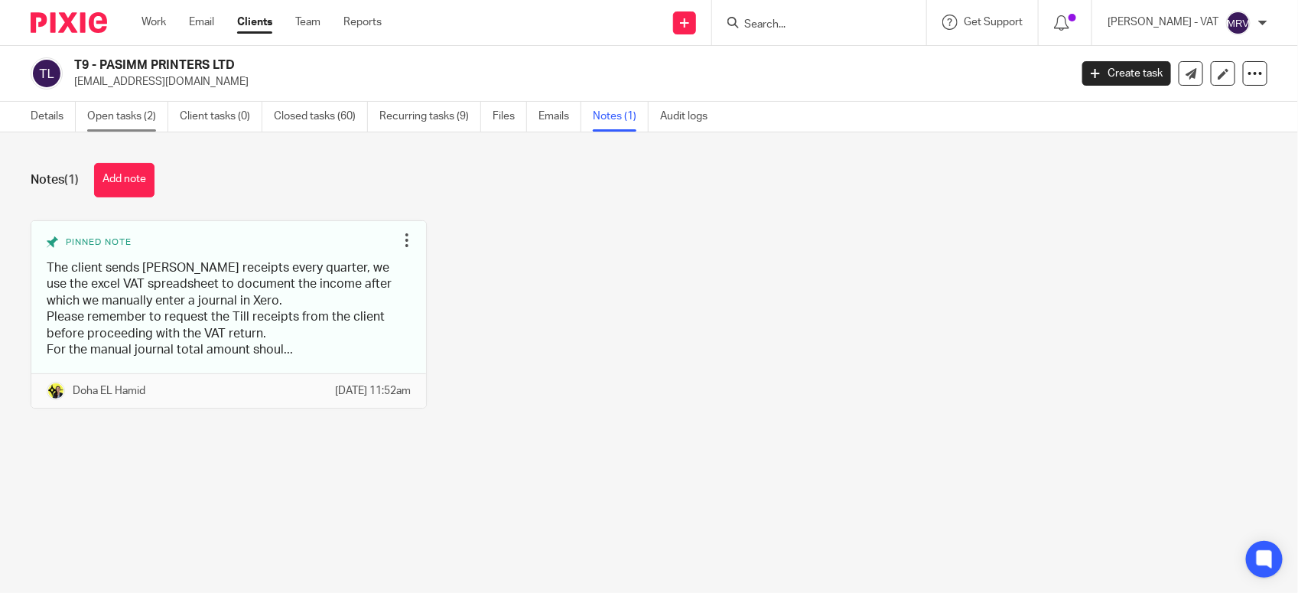
click at [109, 113] on link "Open tasks (2)" at bounding box center [127, 117] width 81 height 30
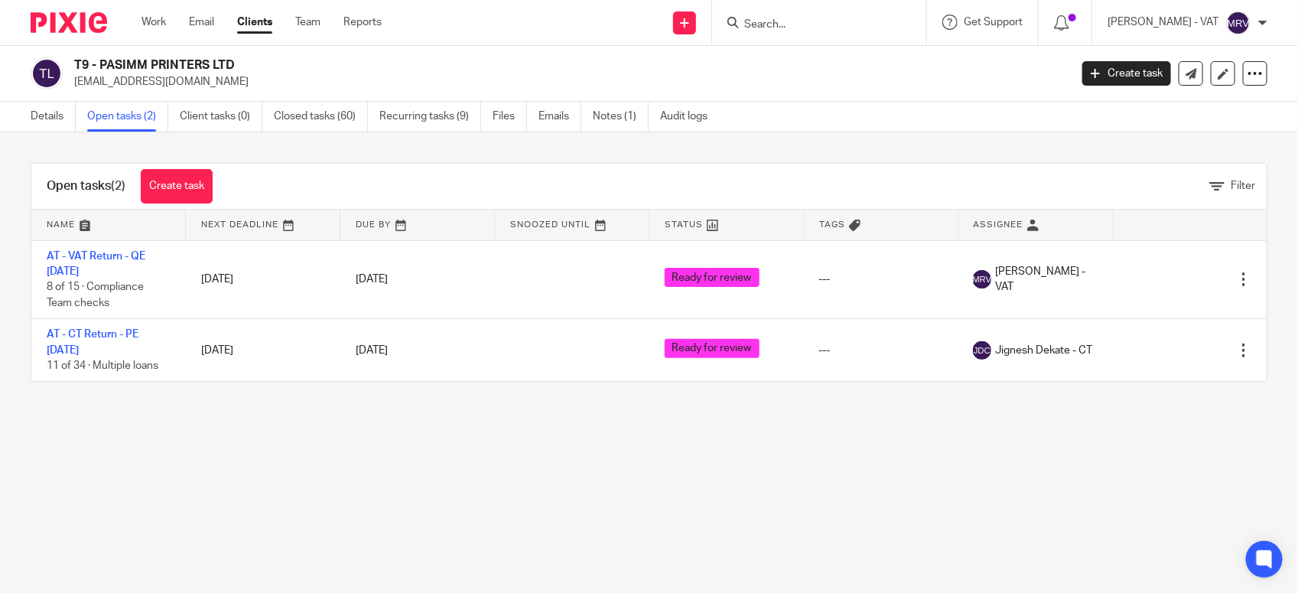
click at [541, 449] on main "T9 - PASIMM PRINTERS LTD [EMAIL_ADDRESS][DOMAIN_NAME] Create task Update from C…" at bounding box center [649, 296] width 1298 height 593
click at [50, 117] on link "Details" at bounding box center [53, 117] width 45 height 30
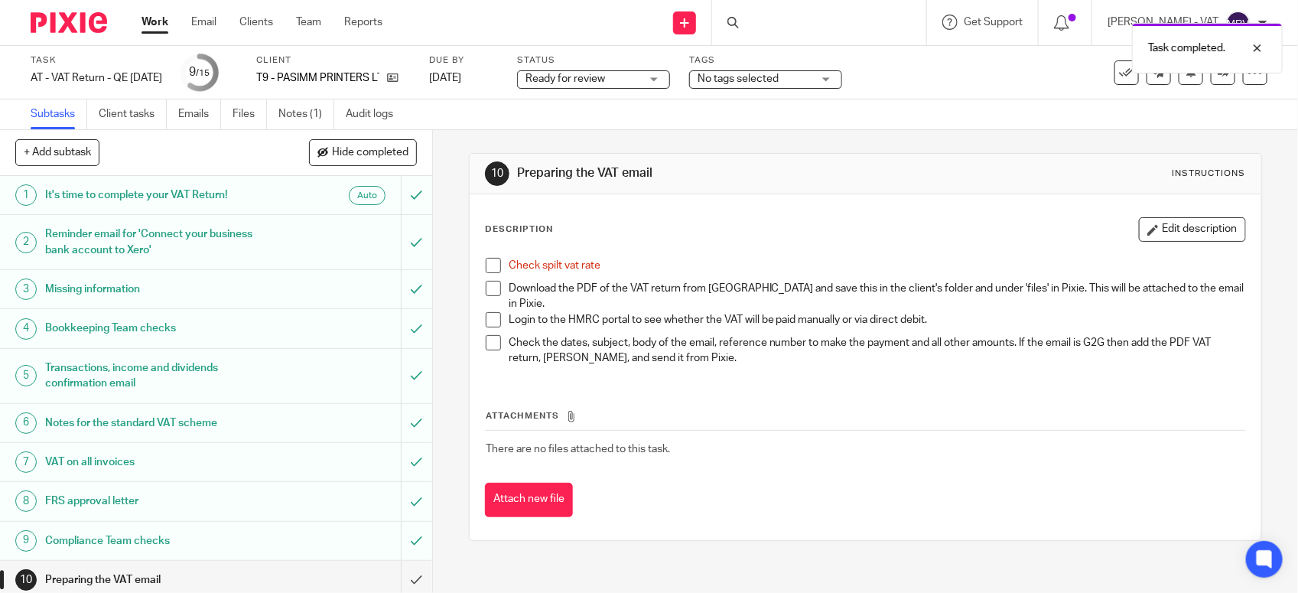
click at [488, 260] on span at bounding box center [493, 265] width 15 height 15
click at [258, 115] on link "Files" at bounding box center [250, 114] width 34 height 30
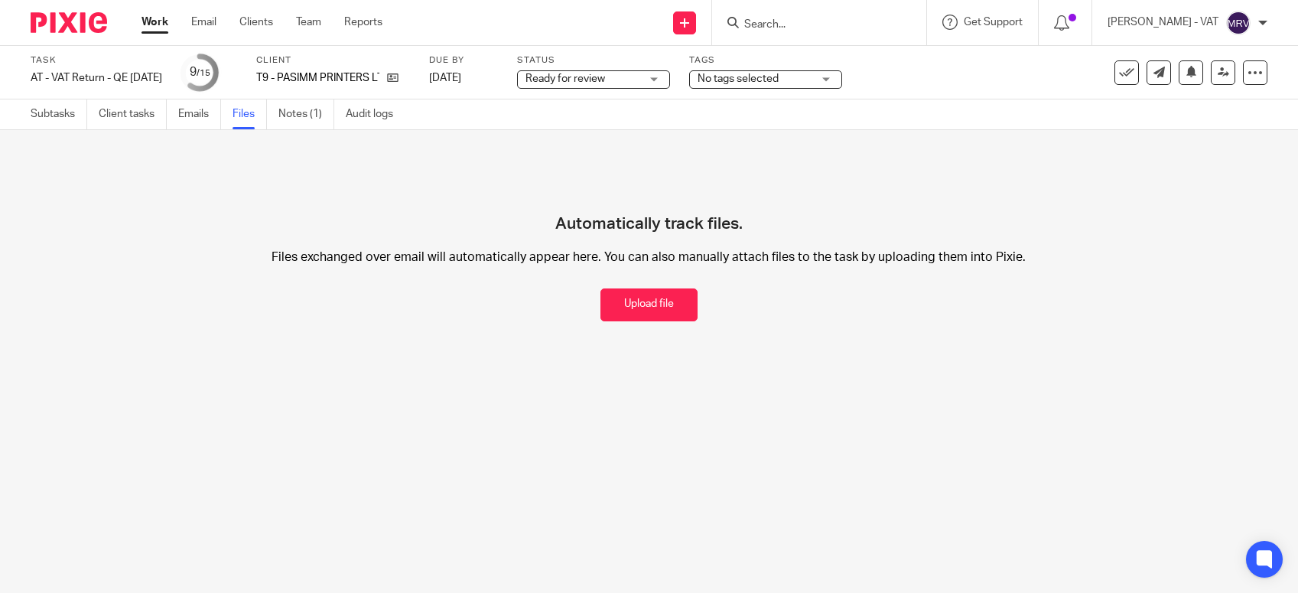
click at [605, 316] on button "Upload file" at bounding box center [649, 304] width 97 height 33
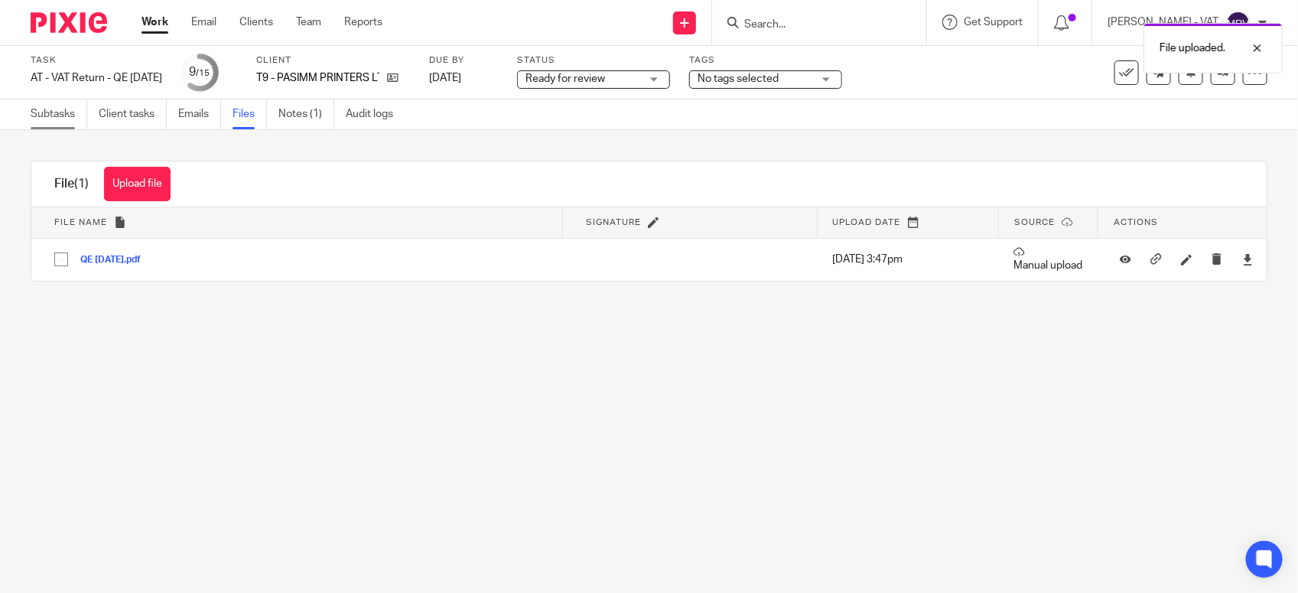
click at [36, 116] on link "Subtasks" at bounding box center [59, 114] width 57 height 30
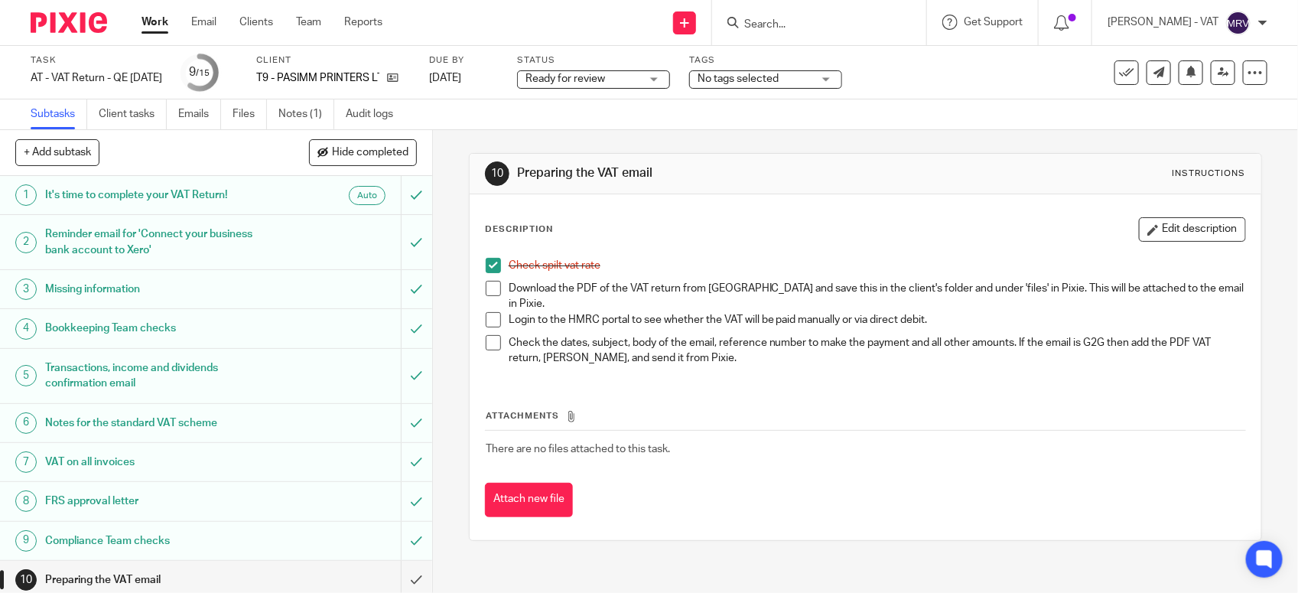
click at [487, 288] on span at bounding box center [493, 288] width 15 height 15
click at [1168, 233] on button "Edit description" at bounding box center [1192, 229] width 107 height 24
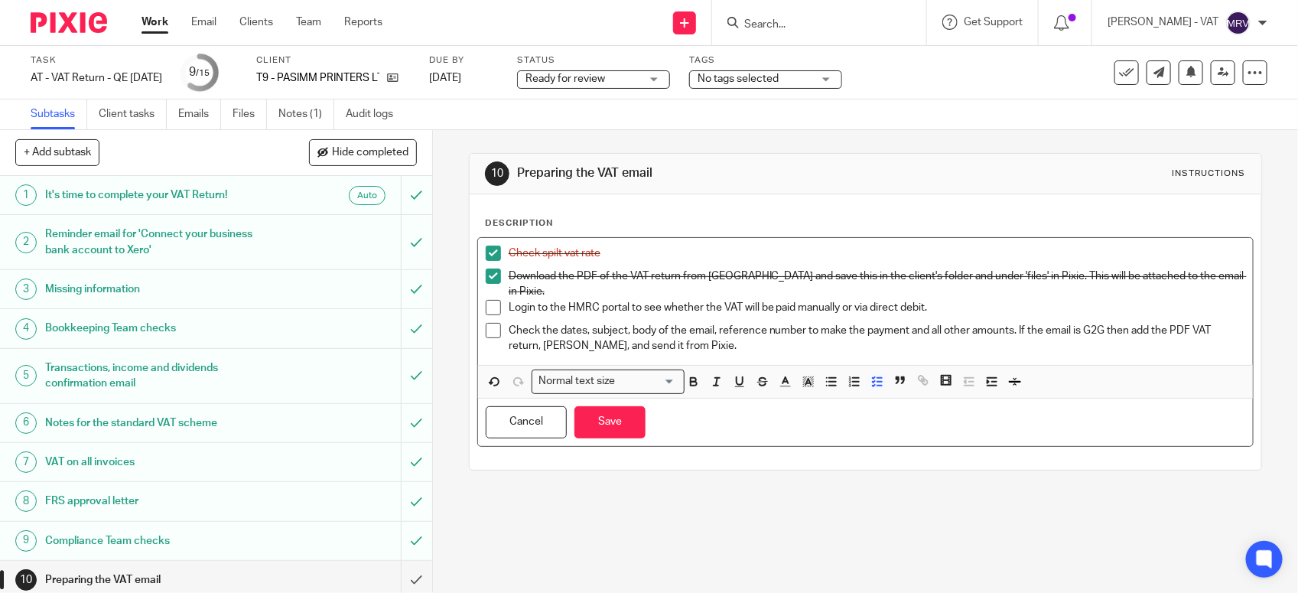
click at [926, 300] on p "Login to the HMRC portal to see whether the VAT will be paid manually or via di…" at bounding box center [877, 307] width 737 height 15
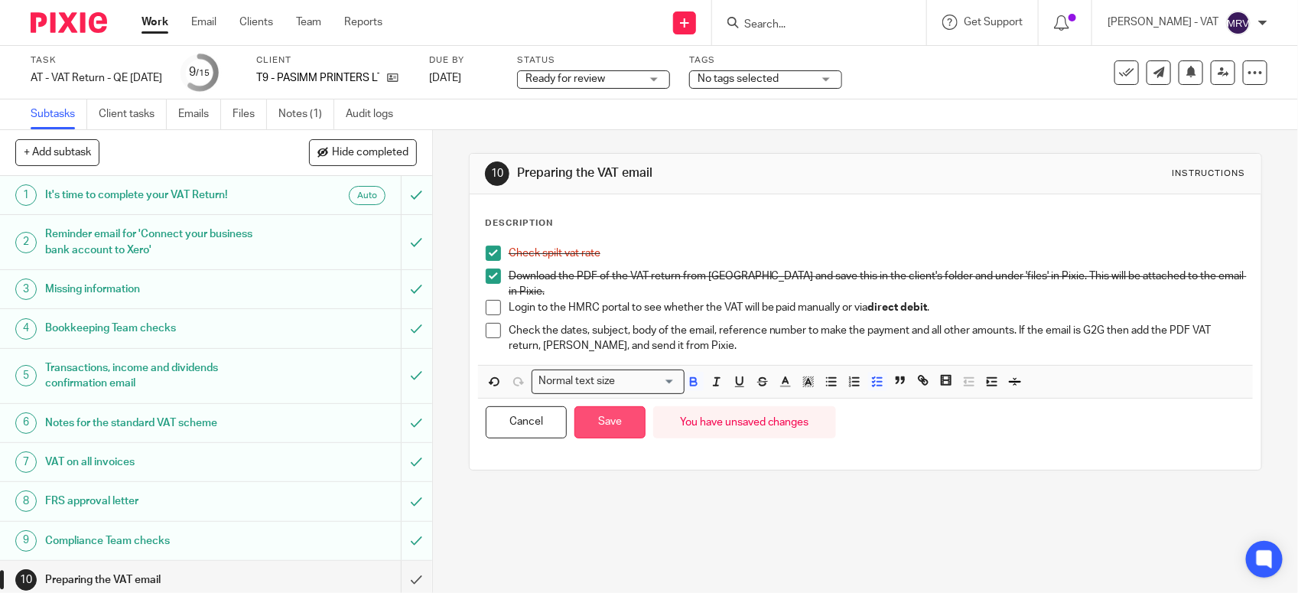
click at [612, 422] on button "Save" at bounding box center [610, 422] width 71 height 33
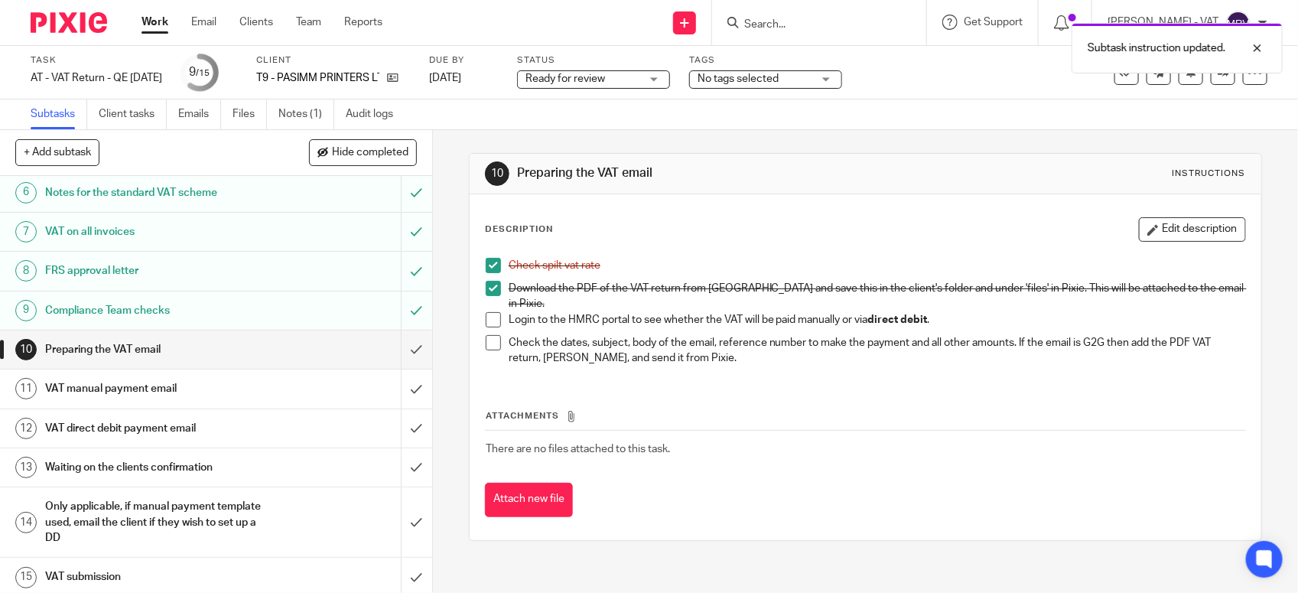
scroll to position [238, 0]
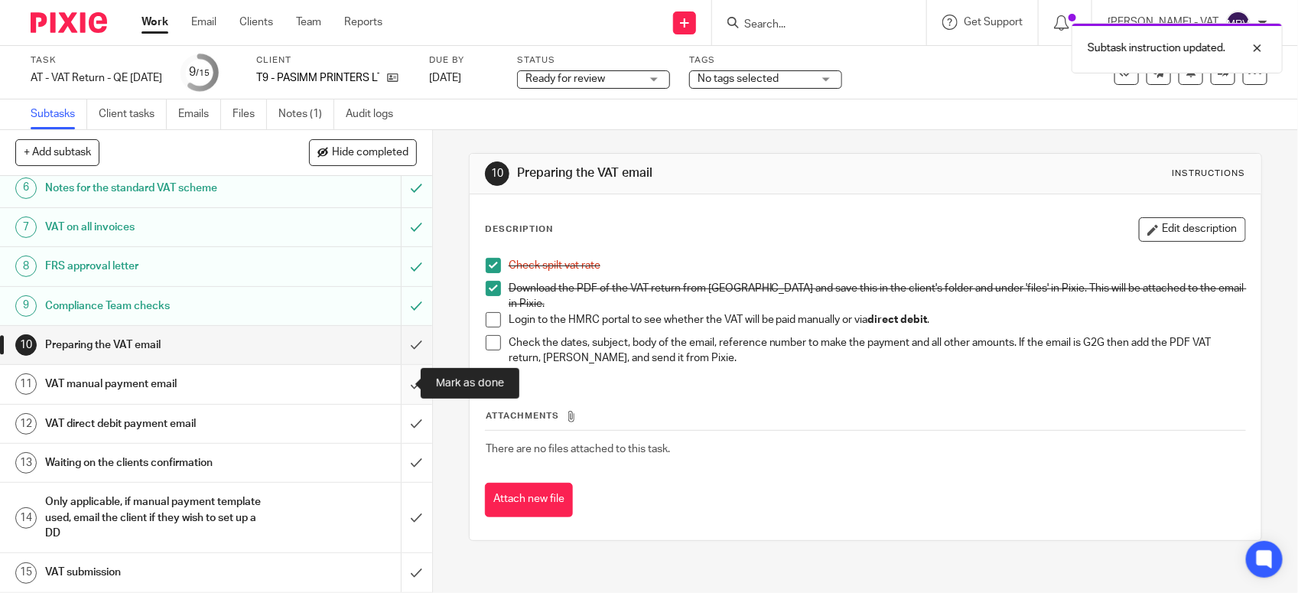
click at [402, 388] on input "submit" at bounding box center [216, 384] width 432 height 38
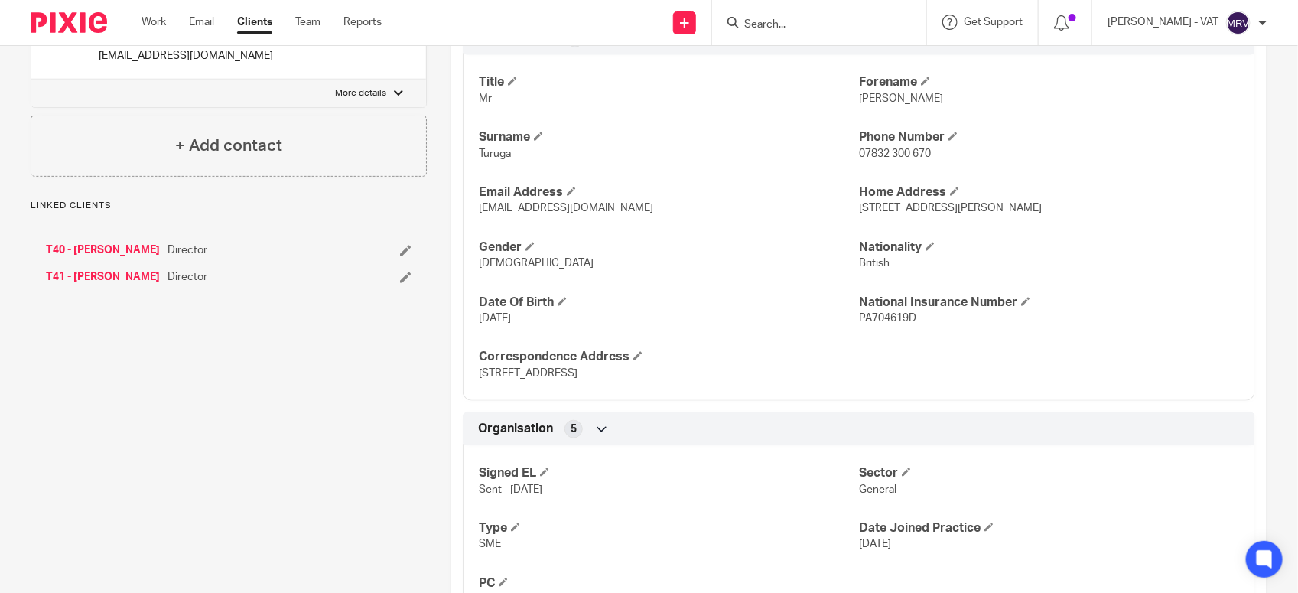
scroll to position [765, 0]
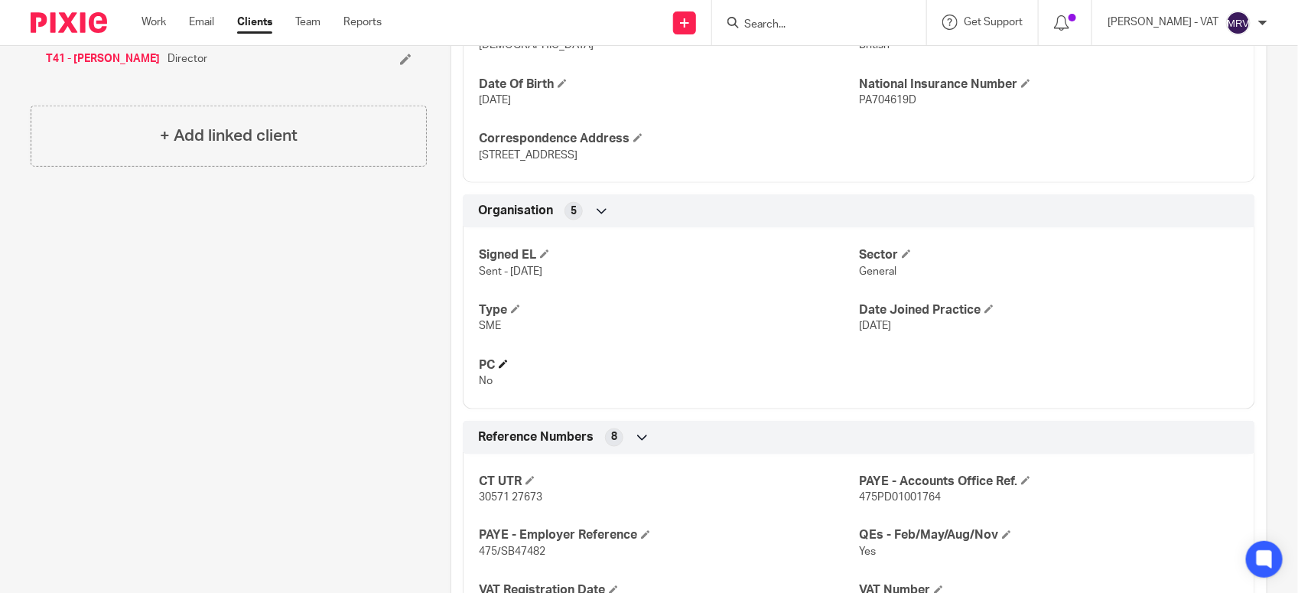
click at [762, 364] on h4 "PC" at bounding box center [669, 365] width 380 height 16
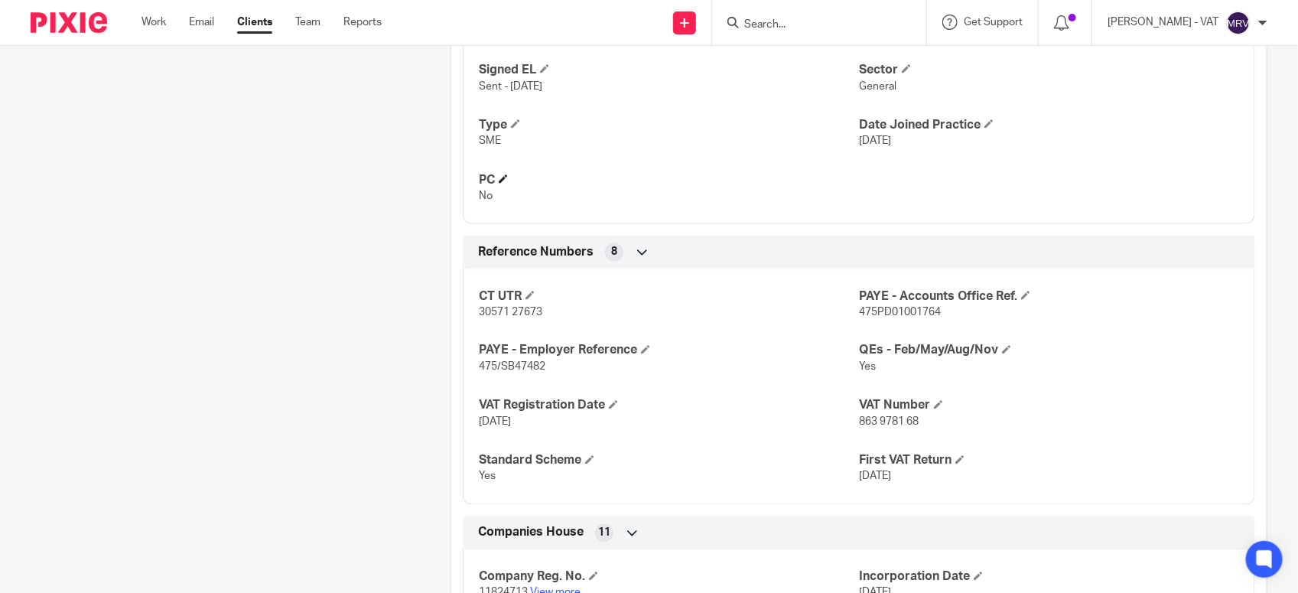
scroll to position [956, 0]
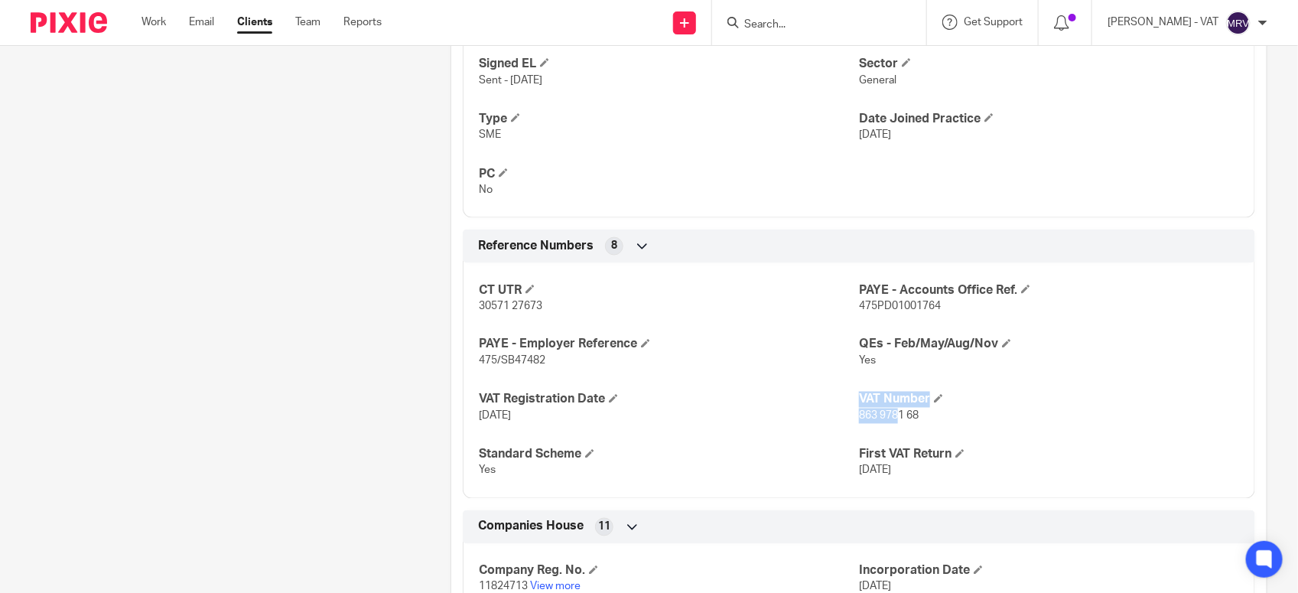
drag, startPoint x: 847, startPoint y: 419, endPoint x: 887, endPoint y: 422, distance: 40.7
click at [887, 422] on div "CT UTR 30571 27673 PAYE - Accounts Office Ref. 475PD01001764 PAYE - Employer Re…" at bounding box center [859, 375] width 793 height 247
drag, startPoint x: 887, startPoint y: 422, endPoint x: 849, endPoint y: 422, distance: 38.3
click at [859, 422] on span "863 9781 68" at bounding box center [889, 416] width 60 height 11
drag, startPoint x: 851, startPoint y: 418, endPoint x: 926, endPoint y: 425, distance: 75.4
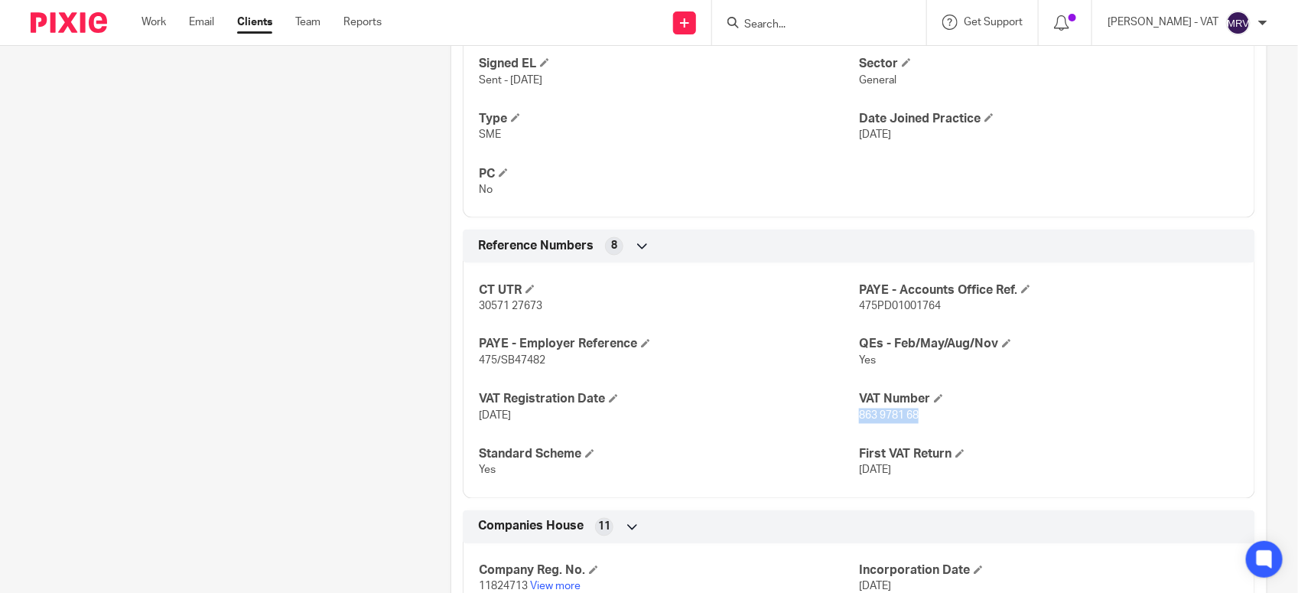
click at [926, 424] on p "863 9781 68" at bounding box center [1049, 416] width 380 height 15
copy span "863 9781 68"
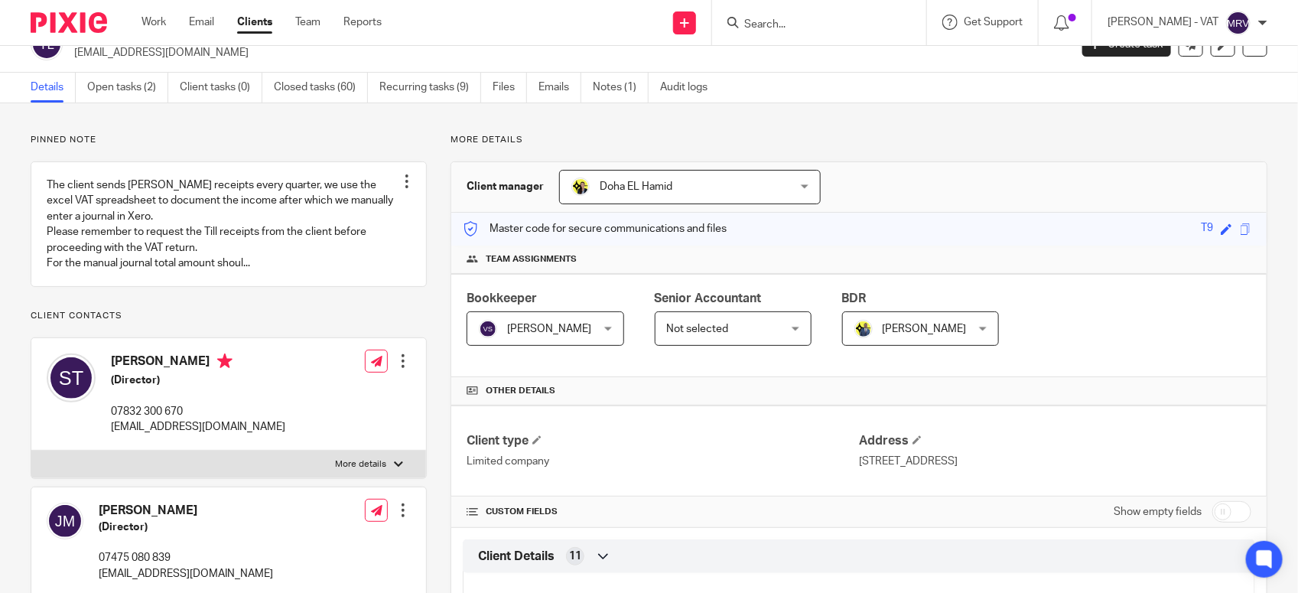
scroll to position [0, 0]
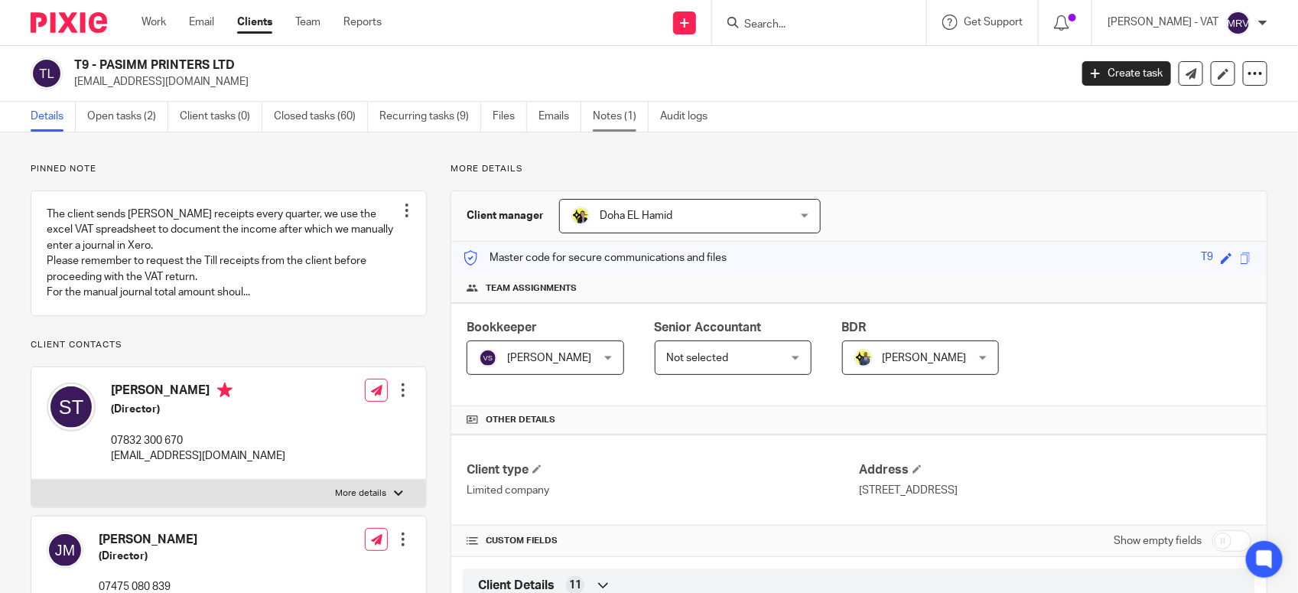
click at [637, 108] on link "Notes (1)" at bounding box center [621, 117] width 56 height 30
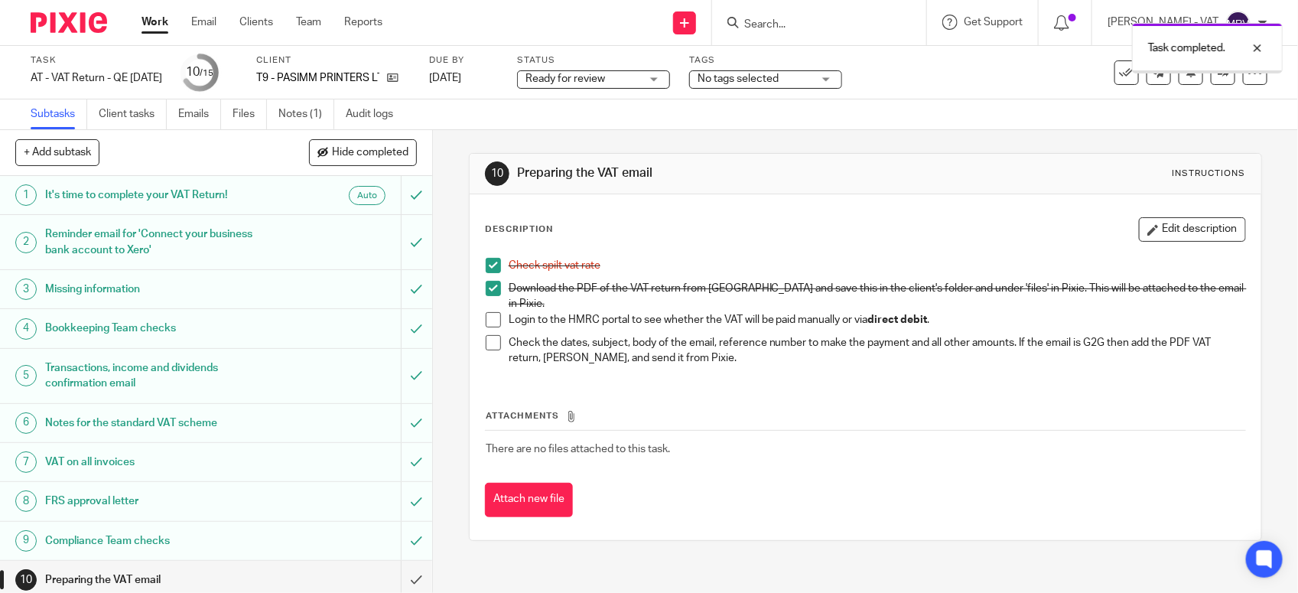
scroll to position [238, 0]
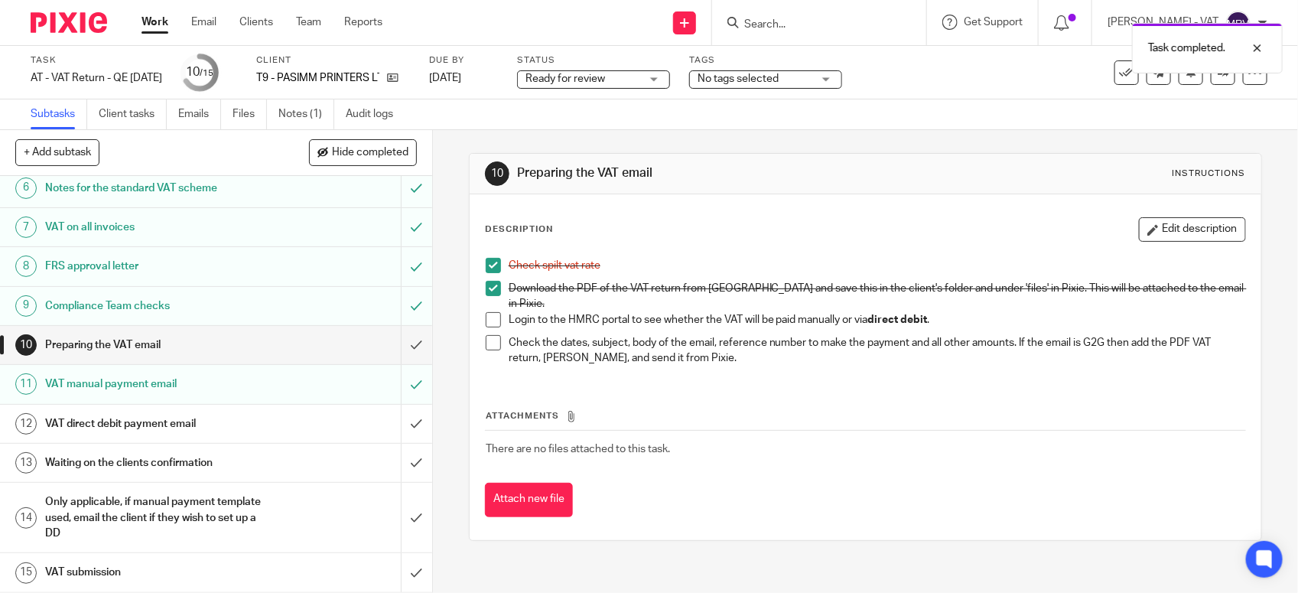
click at [147, 425] on h1 "VAT direct debit payment email" at bounding box center [158, 423] width 227 height 23
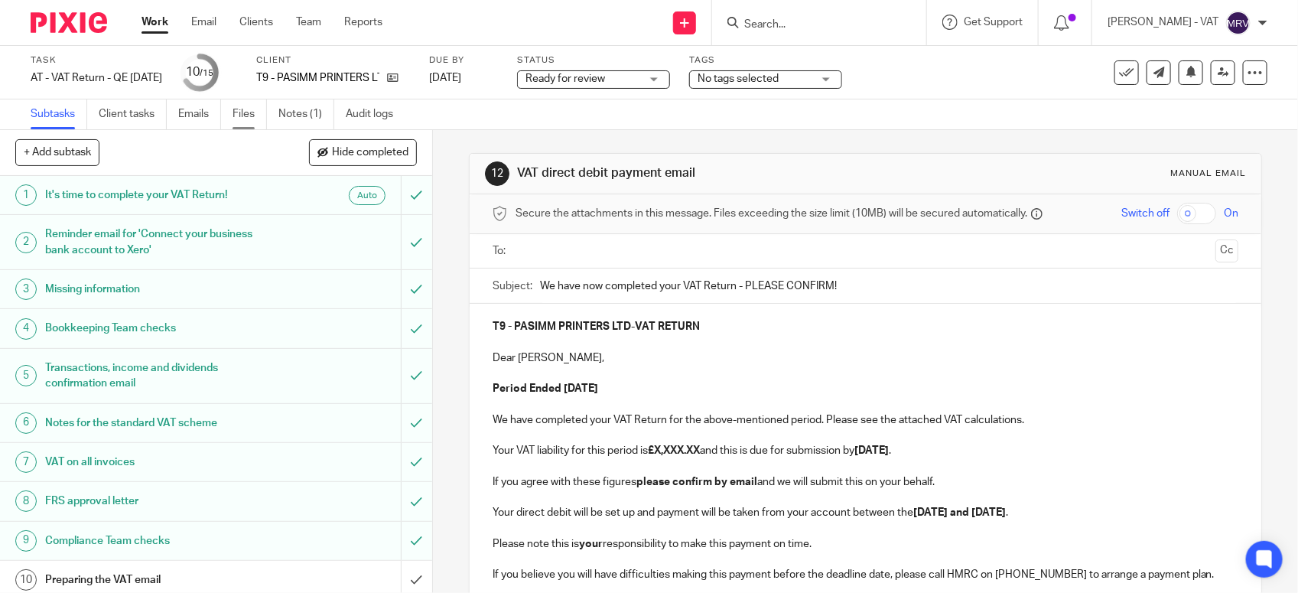
click at [243, 113] on link "Files" at bounding box center [250, 114] width 34 height 30
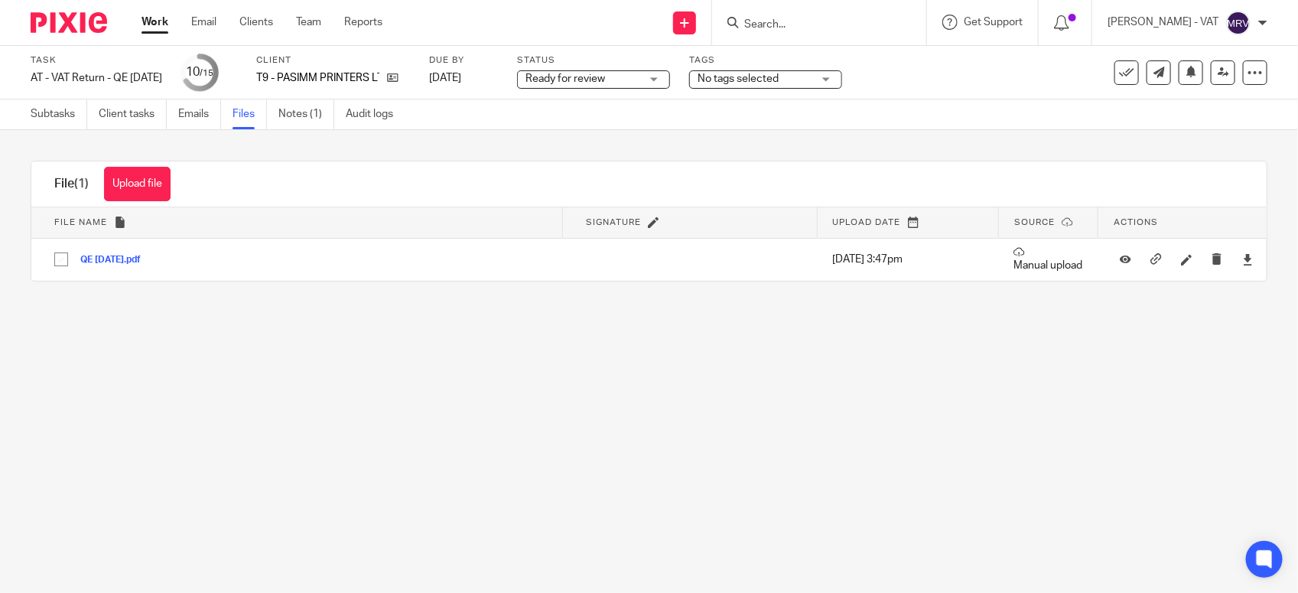
click at [51, 119] on link "Subtasks" at bounding box center [59, 114] width 57 height 30
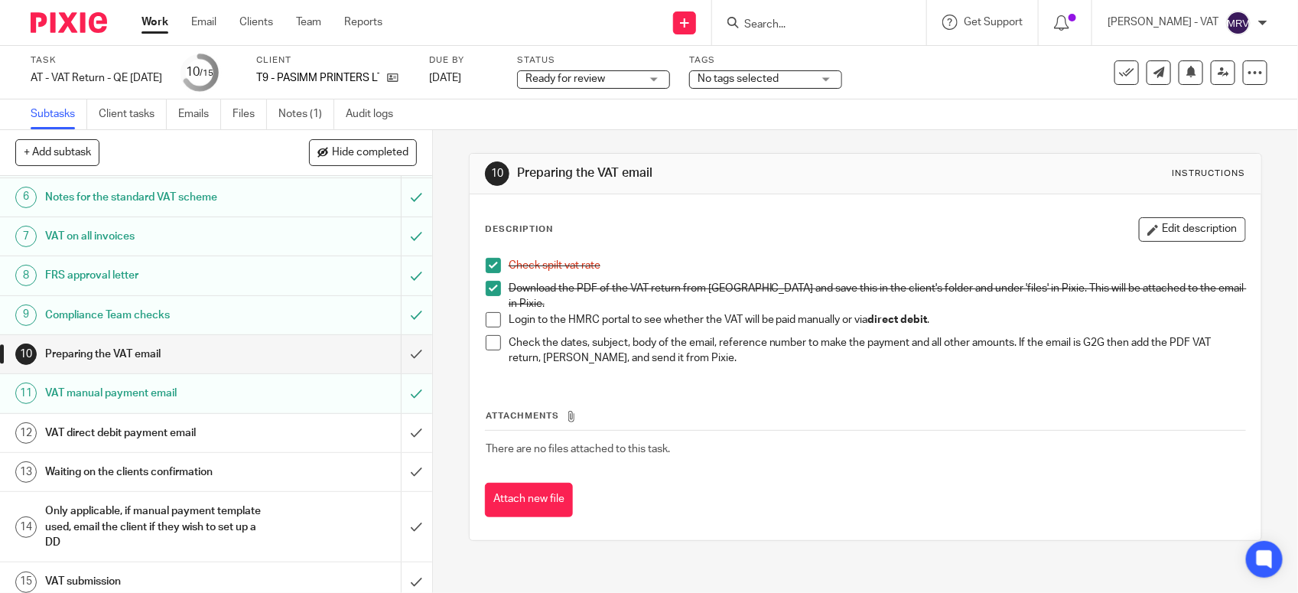
scroll to position [238, 0]
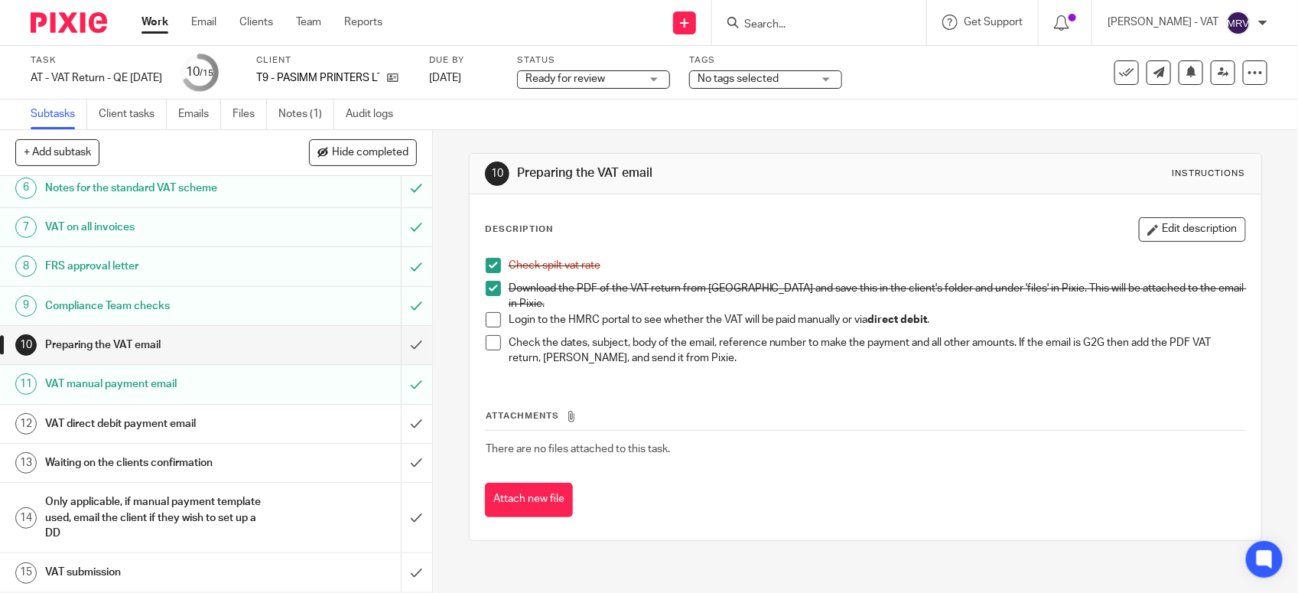
click at [172, 421] on h1 "VAT direct debit payment email" at bounding box center [158, 423] width 227 height 23
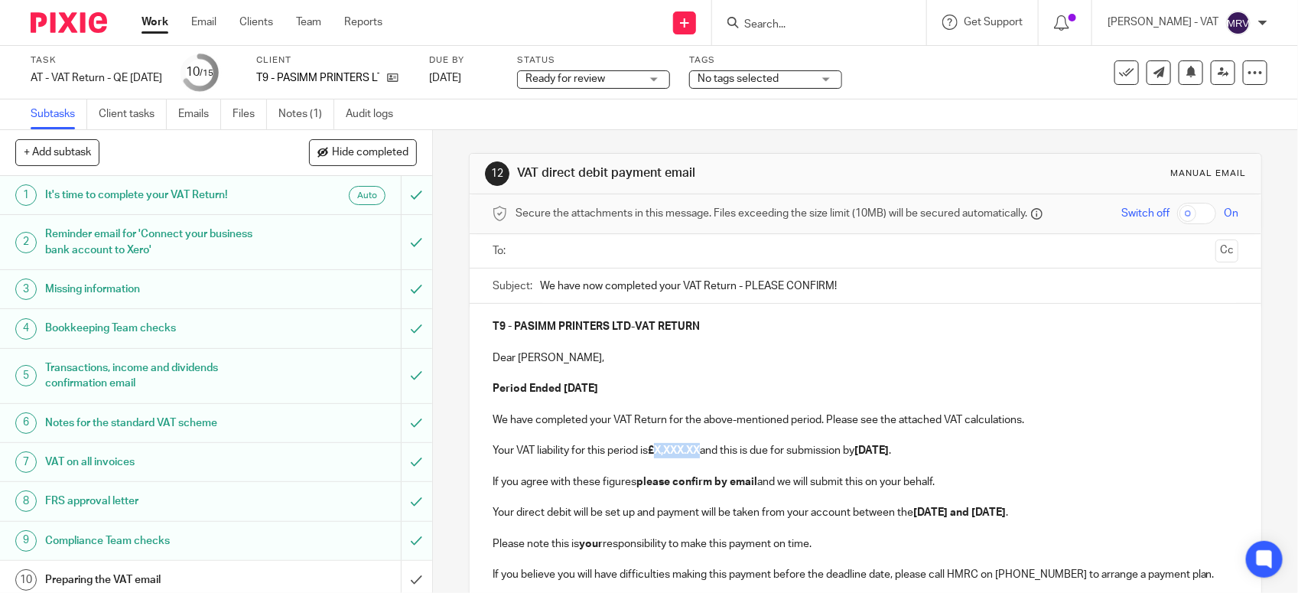
paste div
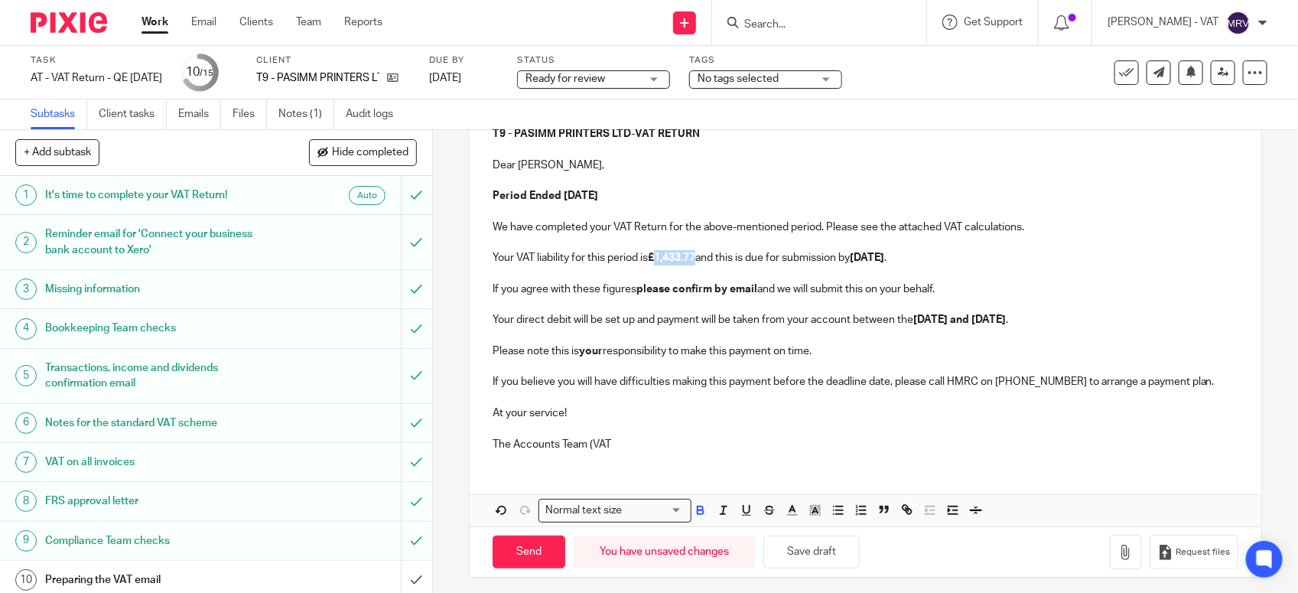
scroll to position [203, 0]
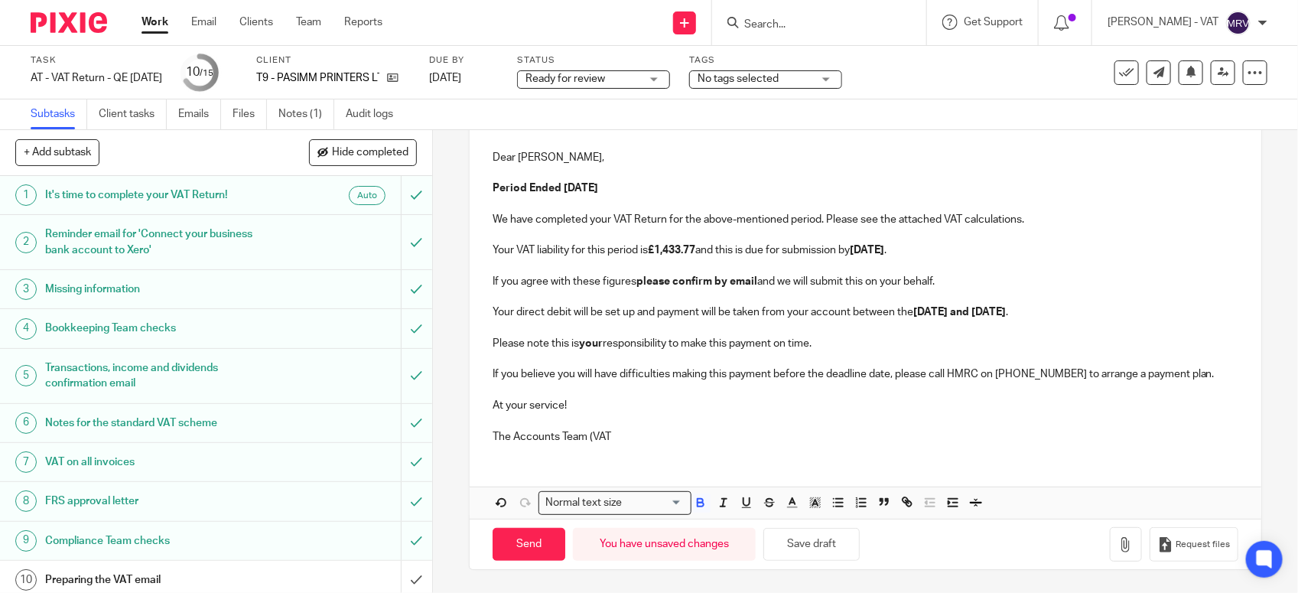
click at [625, 431] on p "The Accounts Team (VAT" at bounding box center [866, 436] width 746 height 15
click at [823, 536] on button "Save draft" at bounding box center [812, 544] width 96 height 33
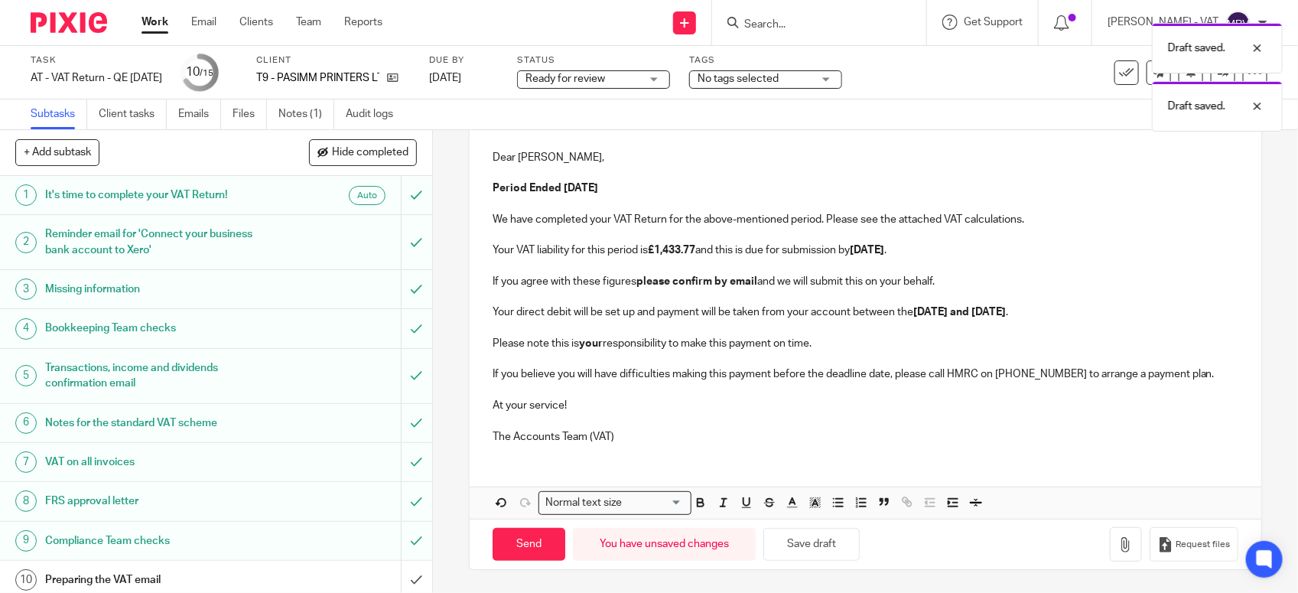
click at [693, 423] on p at bounding box center [866, 420] width 746 height 15
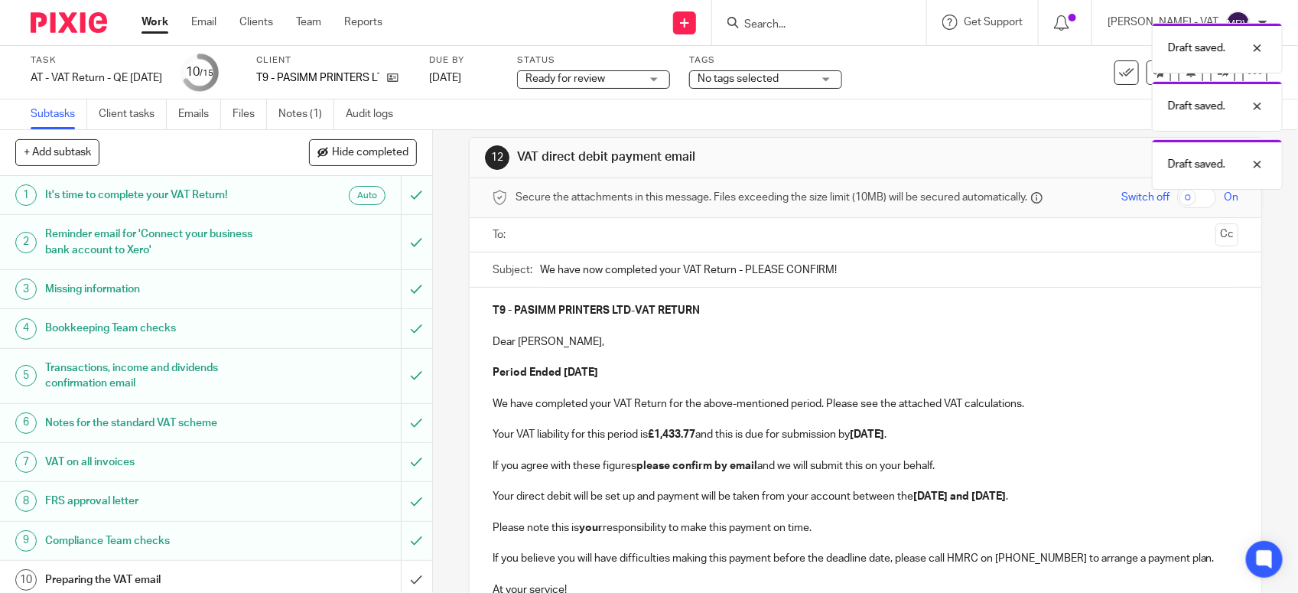
scroll to position [0, 0]
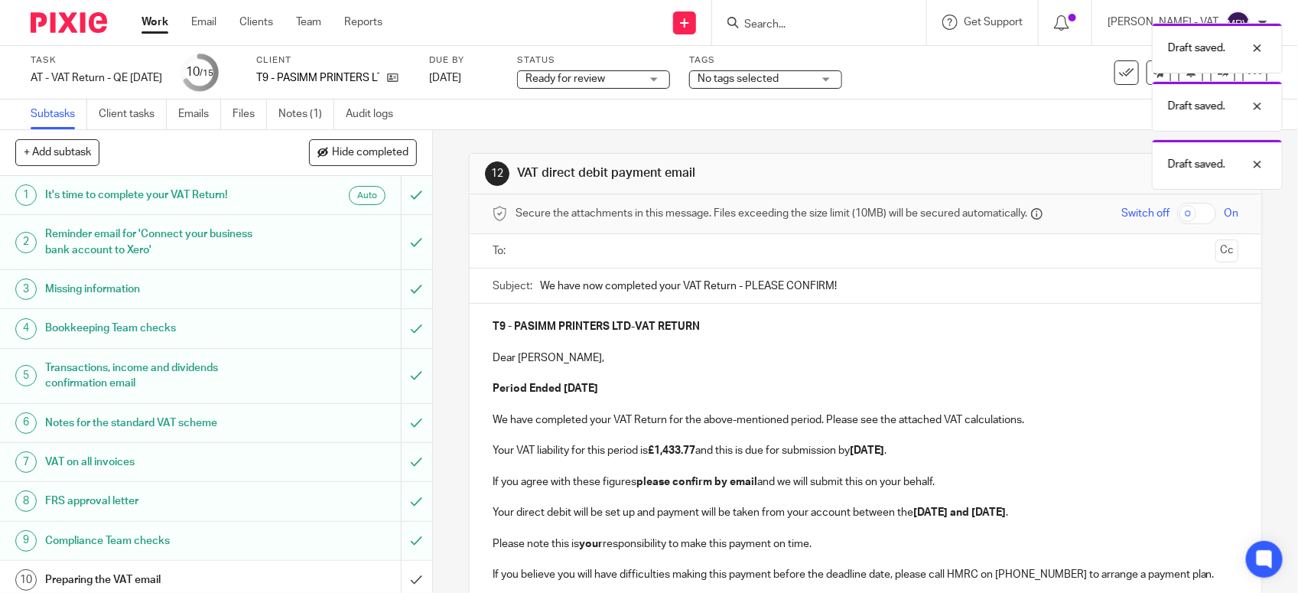
click at [687, 387] on p "Period Ended 31st August 2025" at bounding box center [866, 388] width 746 height 15
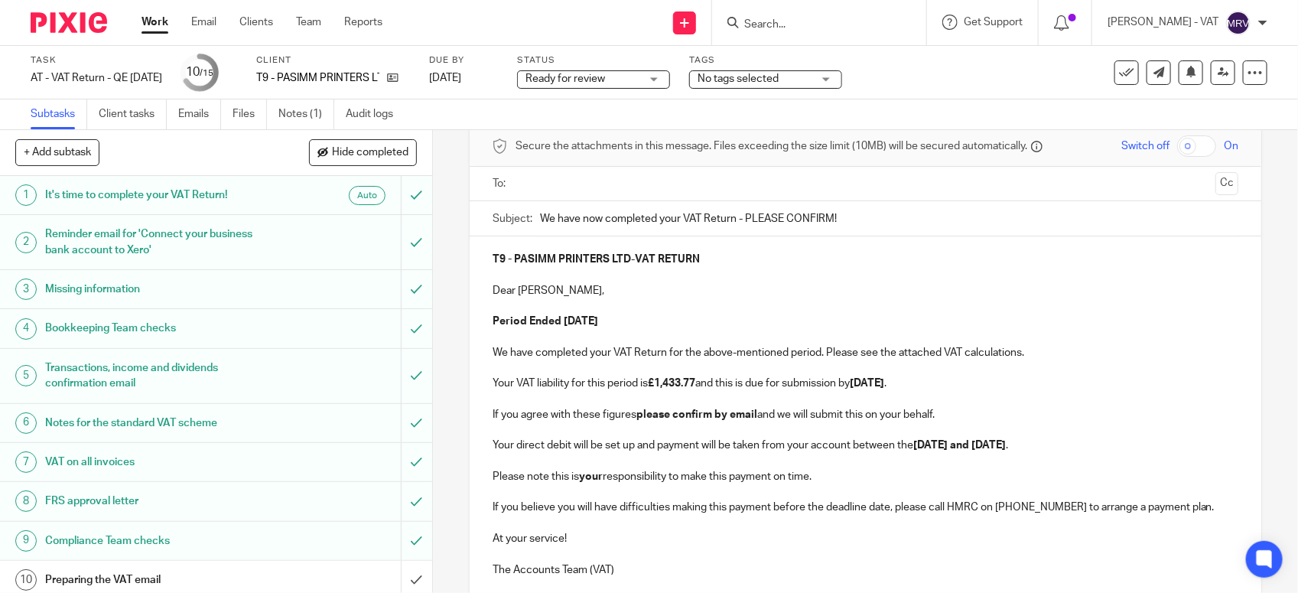
scroll to position [203, 0]
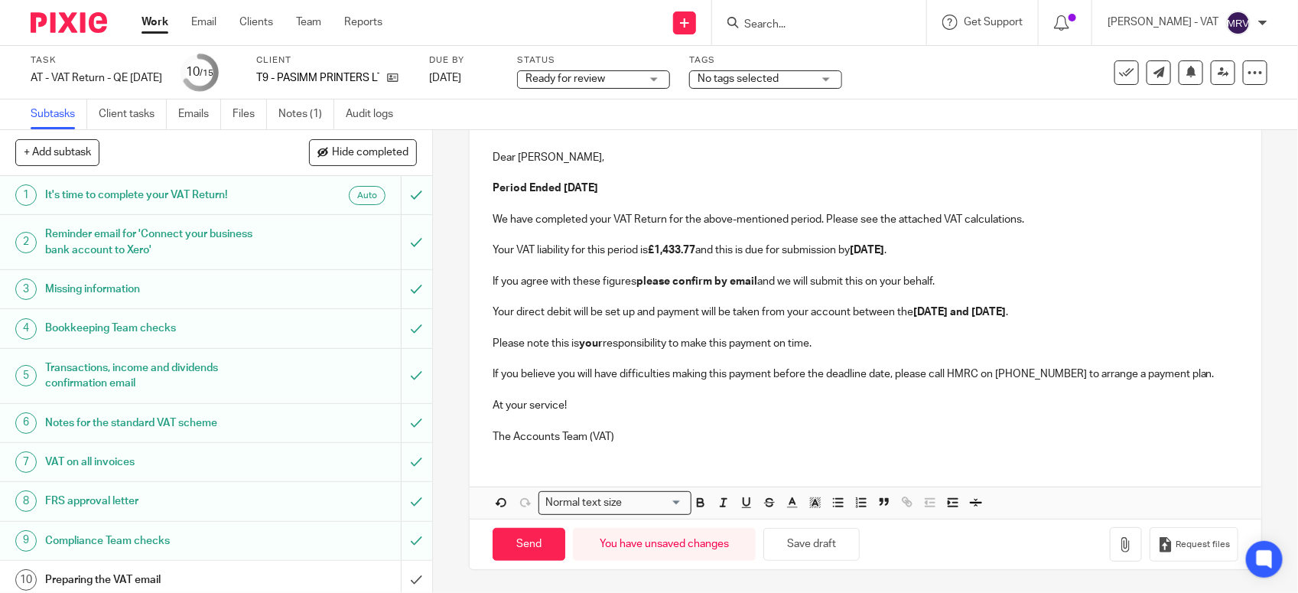
click at [1034, 215] on p "We have completed your VAT Return for the above-mentioned period. Please see th…" at bounding box center [866, 219] width 746 height 15
click at [961, 259] on p at bounding box center [866, 266] width 746 height 15
click at [938, 280] on p "If you agree with these figures please confirm by email and we will submit this…" at bounding box center [866, 281] width 746 height 15
click at [1081, 311] on p "Your direct debit will be set up and payment will be taken from your account be…" at bounding box center [866, 311] width 746 height 15
click at [849, 336] on p "Please note this is your responsibility to make this payment on time." at bounding box center [866, 343] width 746 height 15
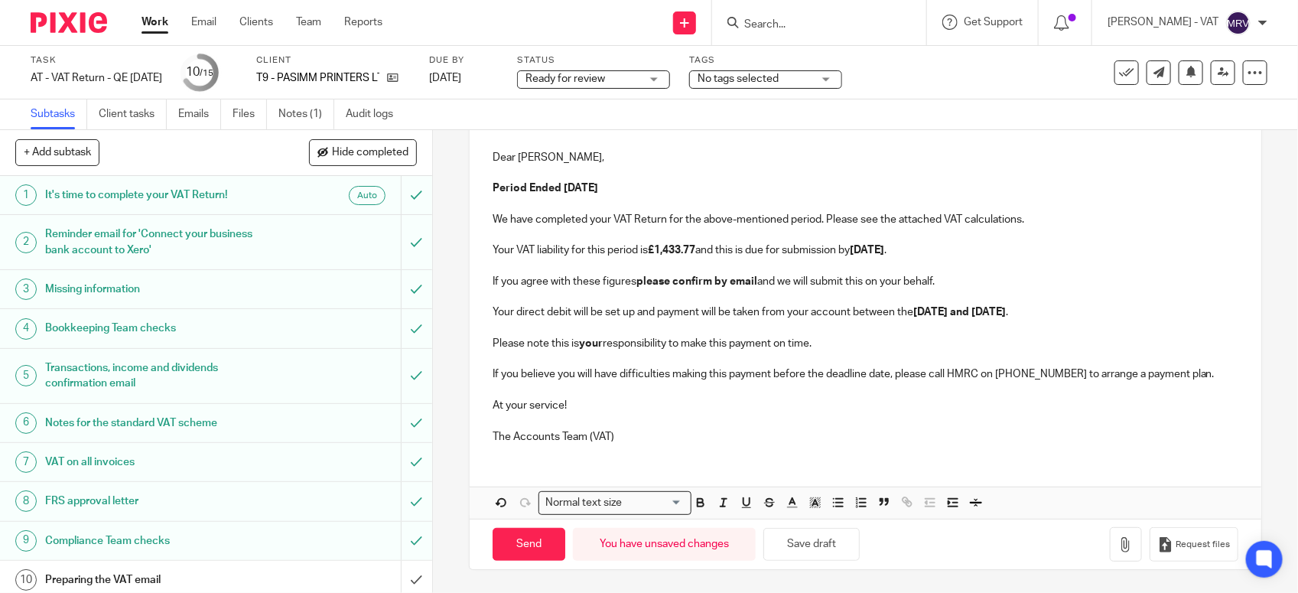
click at [1203, 384] on p at bounding box center [866, 390] width 746 height 15
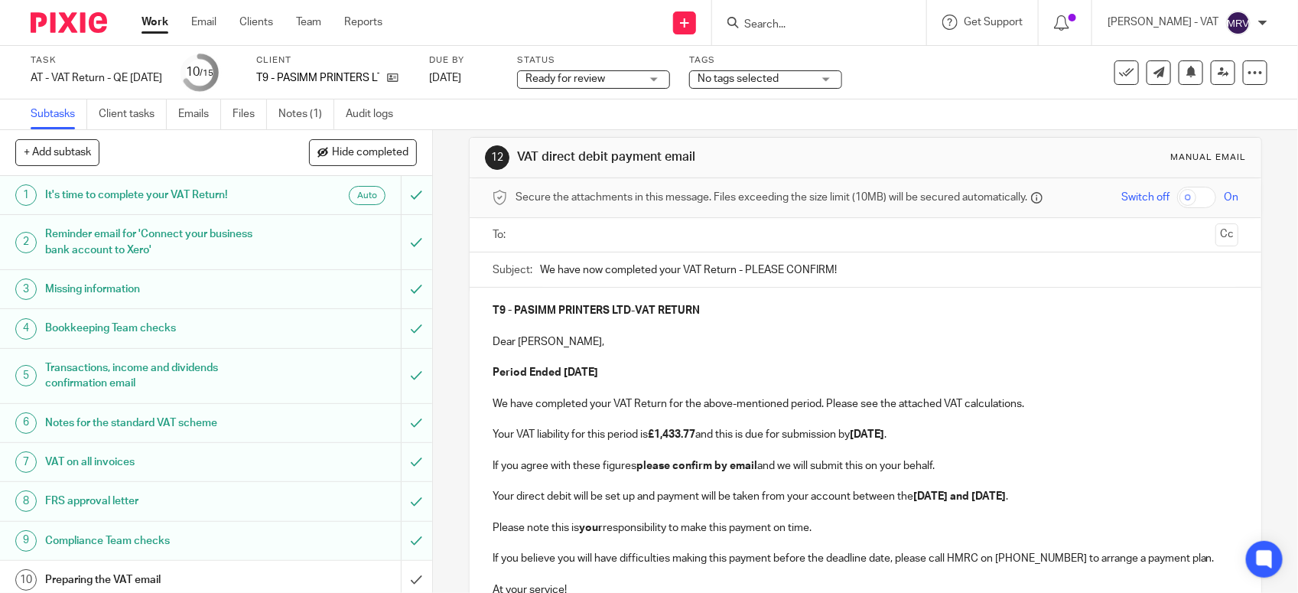
scroll to position [0, 0]
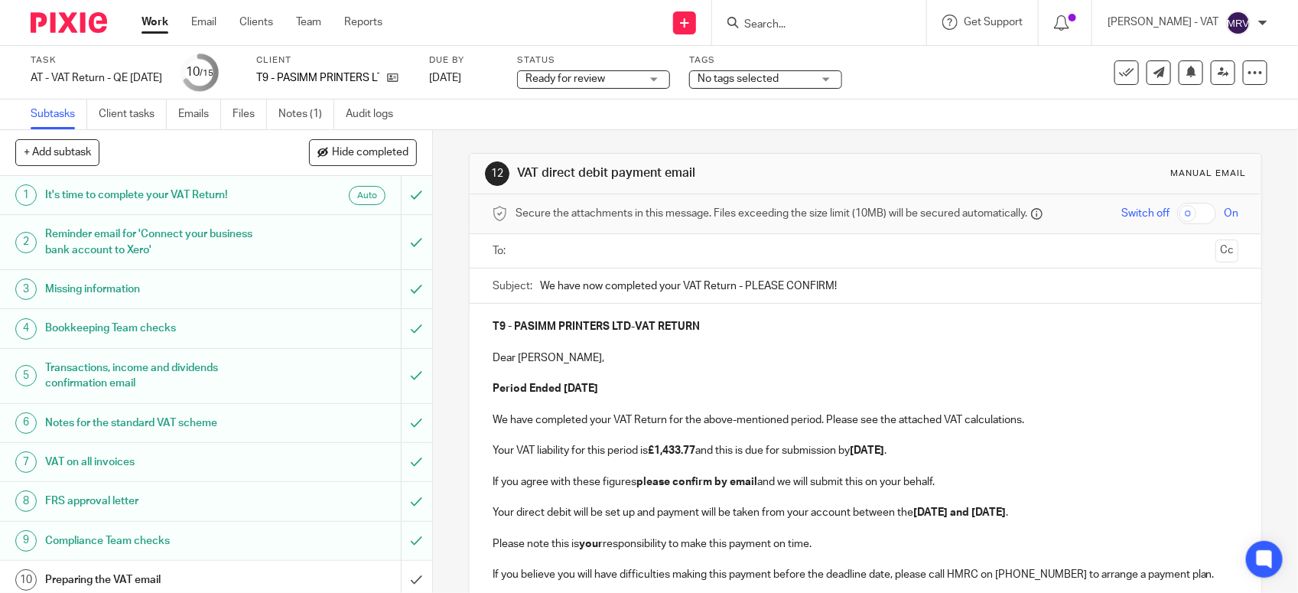
click at [583, 252] on input "text" at bounding box center [865, 252] width 689 height 18
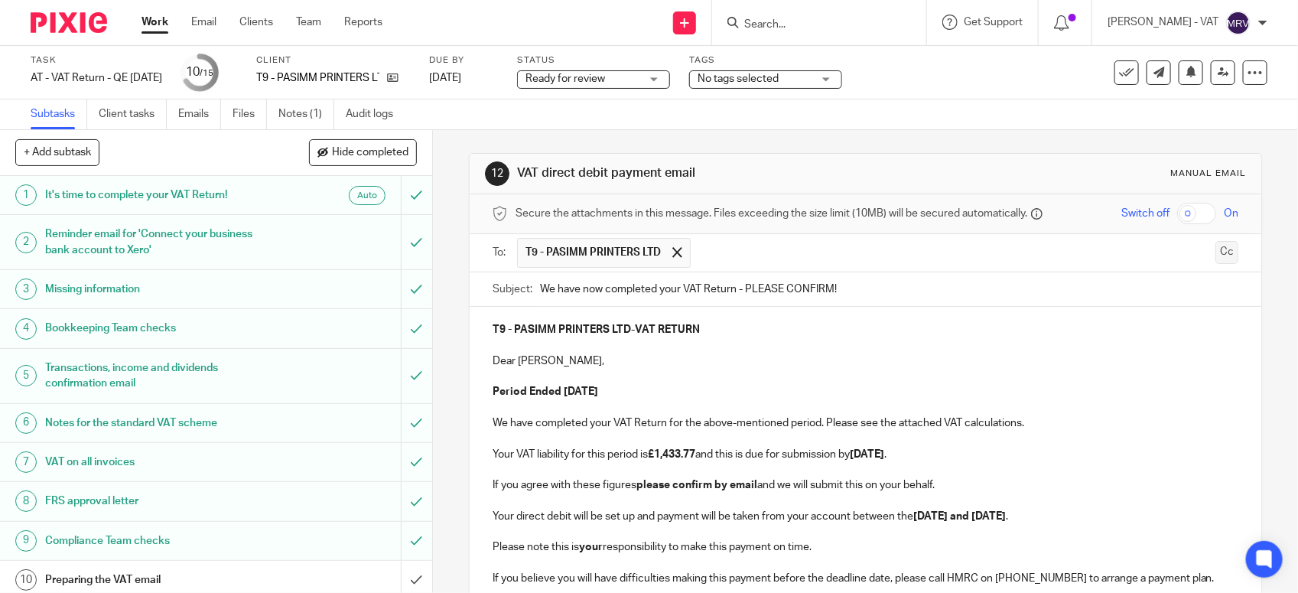
click at [1216, 258] on button "Cc" at bounding box center [1227, 252] width 23 height 23
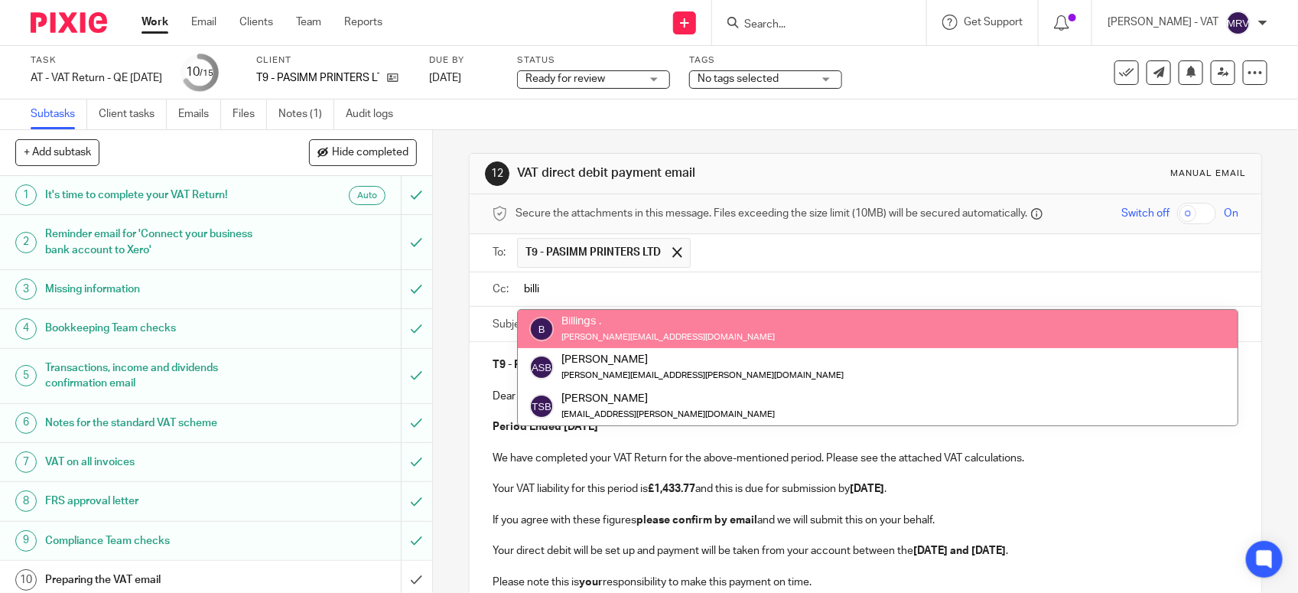
type input "billi"
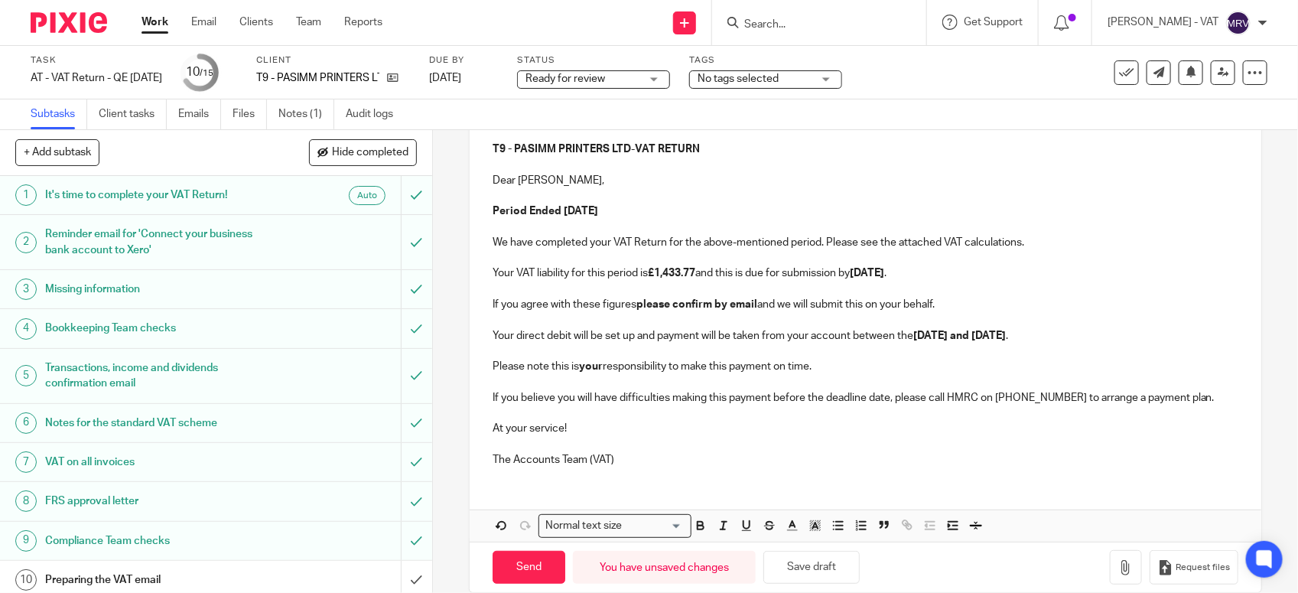
scroll to position [246, 0]
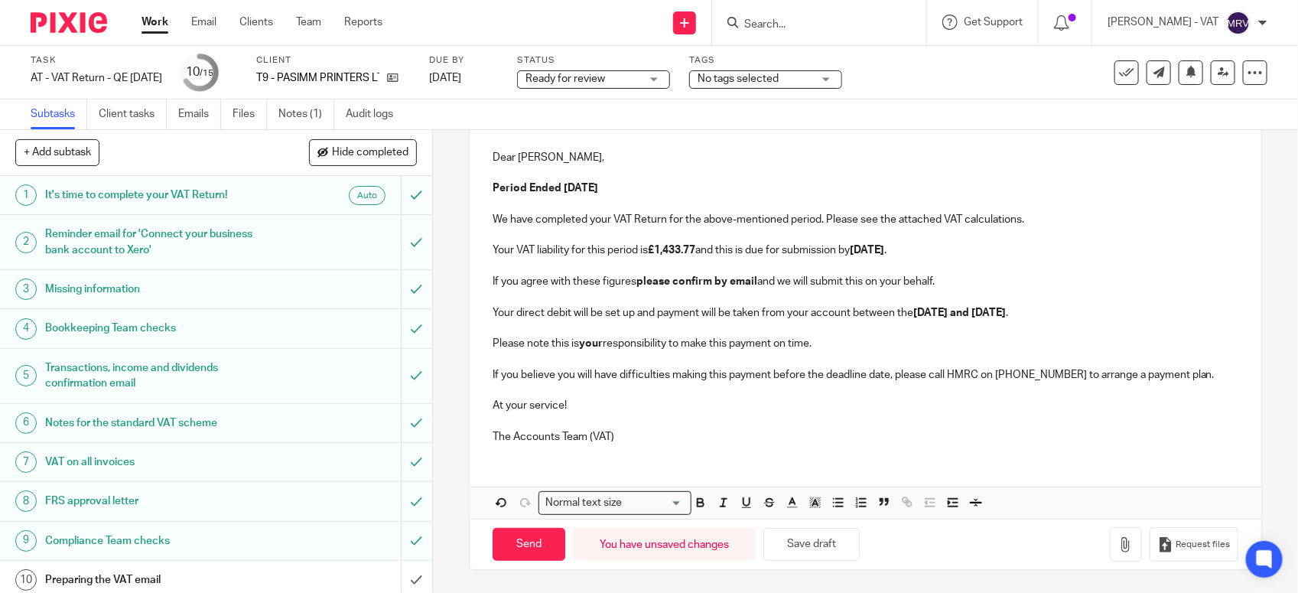
click at [779, 200] on p at bounding box center [866, 204] width 746 height 15
click at [1024, 261] on p at bounding box center [866, 266] width 746 height 15
click at [1076, 314] on p "Your direct debit will be set up and payment will be taken from your account be…" at bounding box center [866, 312] width 746 height 15
click at [822, 549] on button "Save draft" at bounding box center [812, 544] width 96 height 33
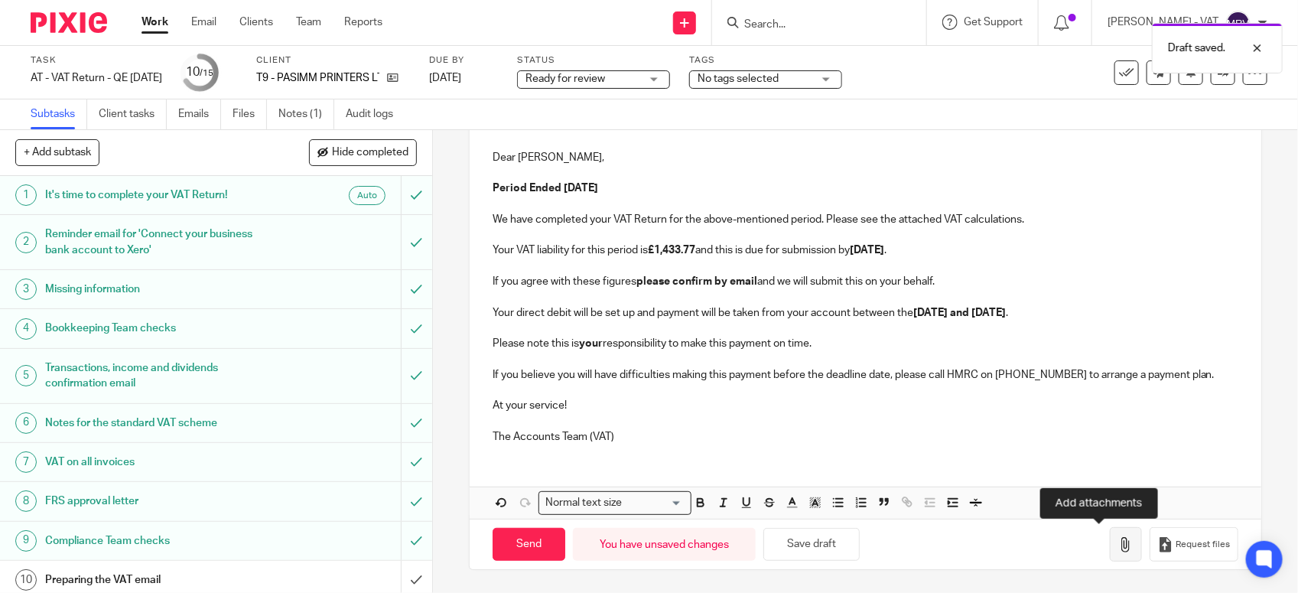
click at [1110, 545] on button "button" at bounding box center [1126, 544] width 32 height 34
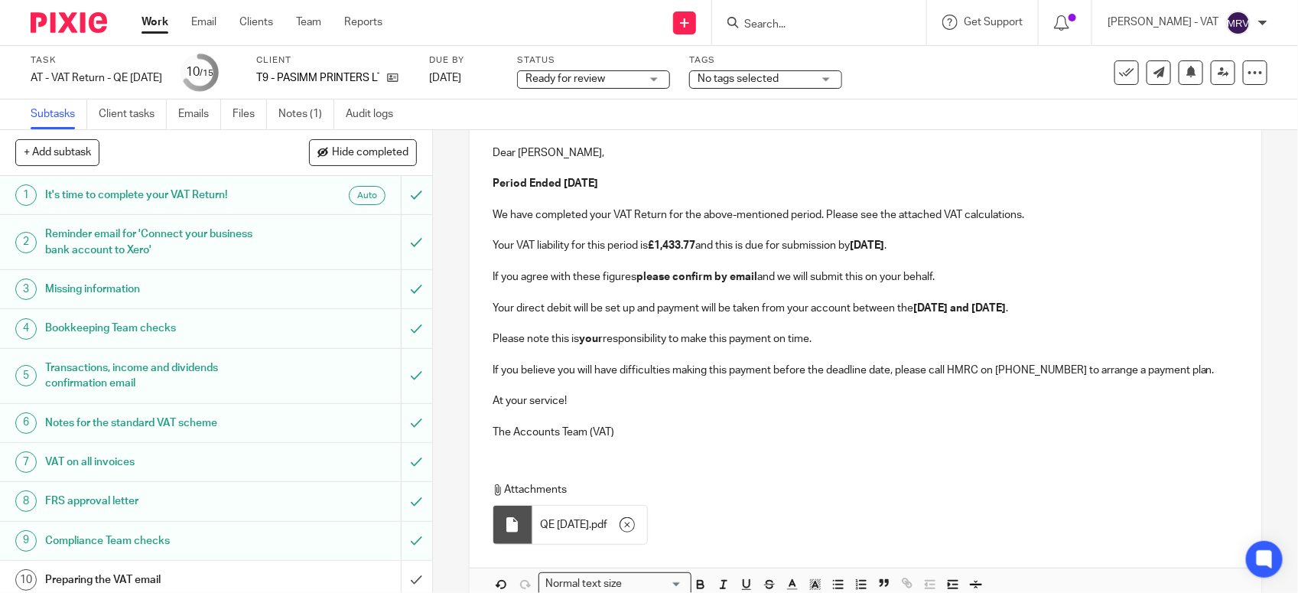
click at [653, 426] on p "The Accounts Team (VAT)" at bounding box center [866, 432] width 746 height 15
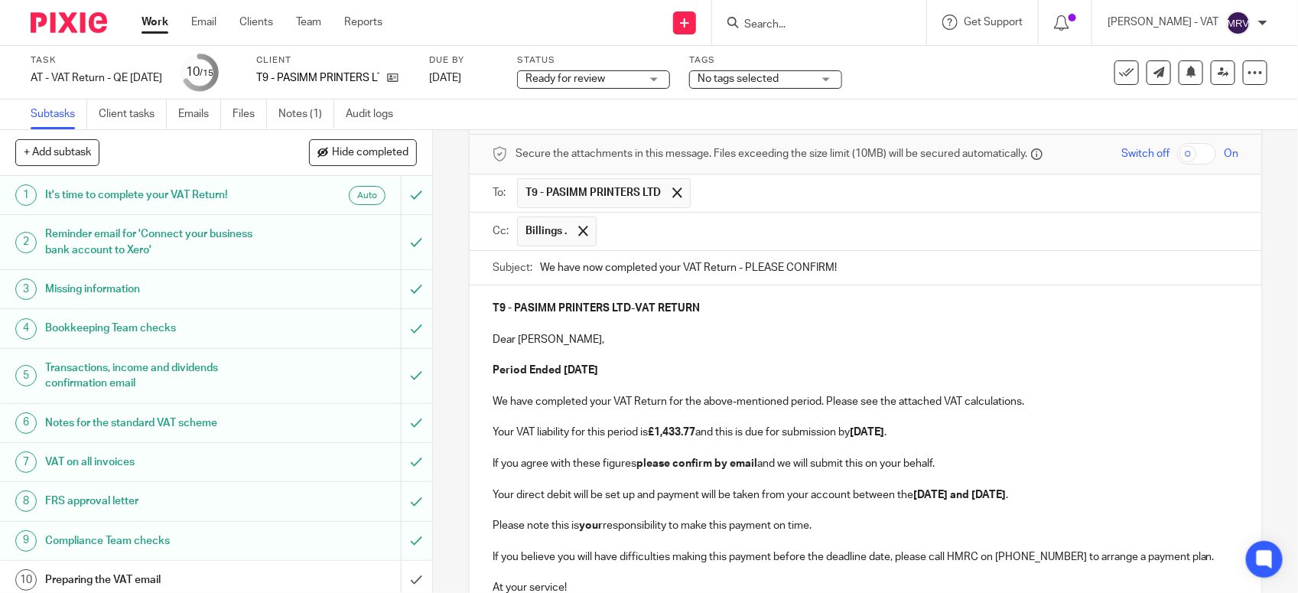
scroll to position [55, 0]
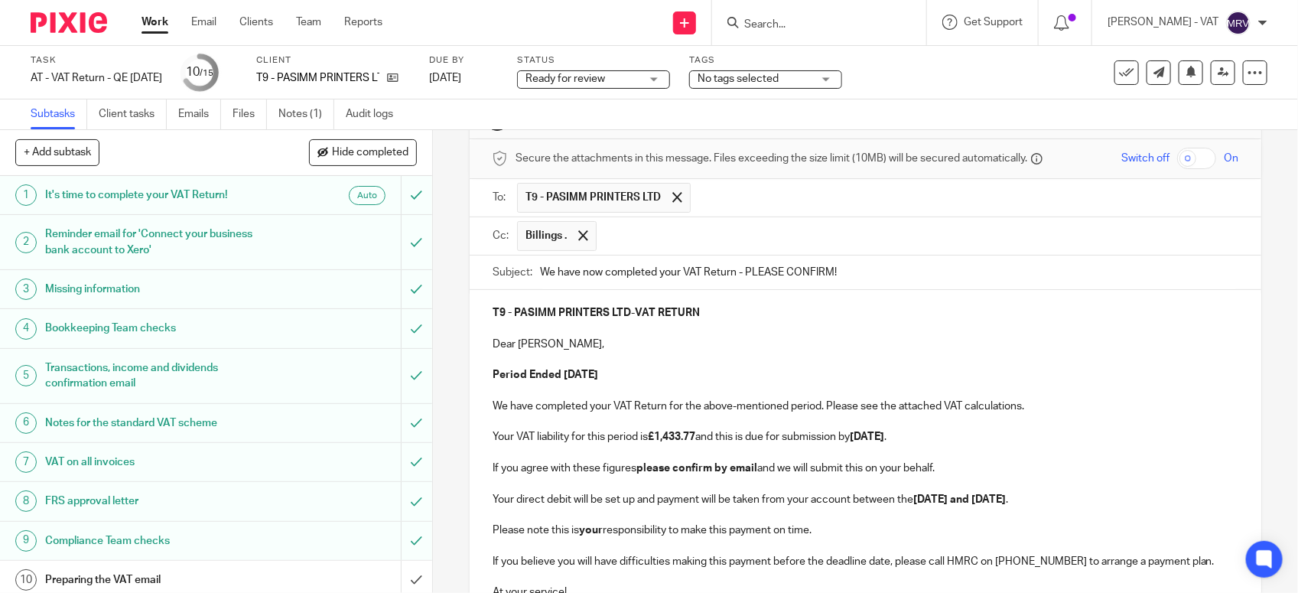
click at [671, 364] on p at bounding box center [866, 359] width 746 height 15
click at [561, 349] on p "Dear Simon," at bounding box center [866, 344] width 746 height 15
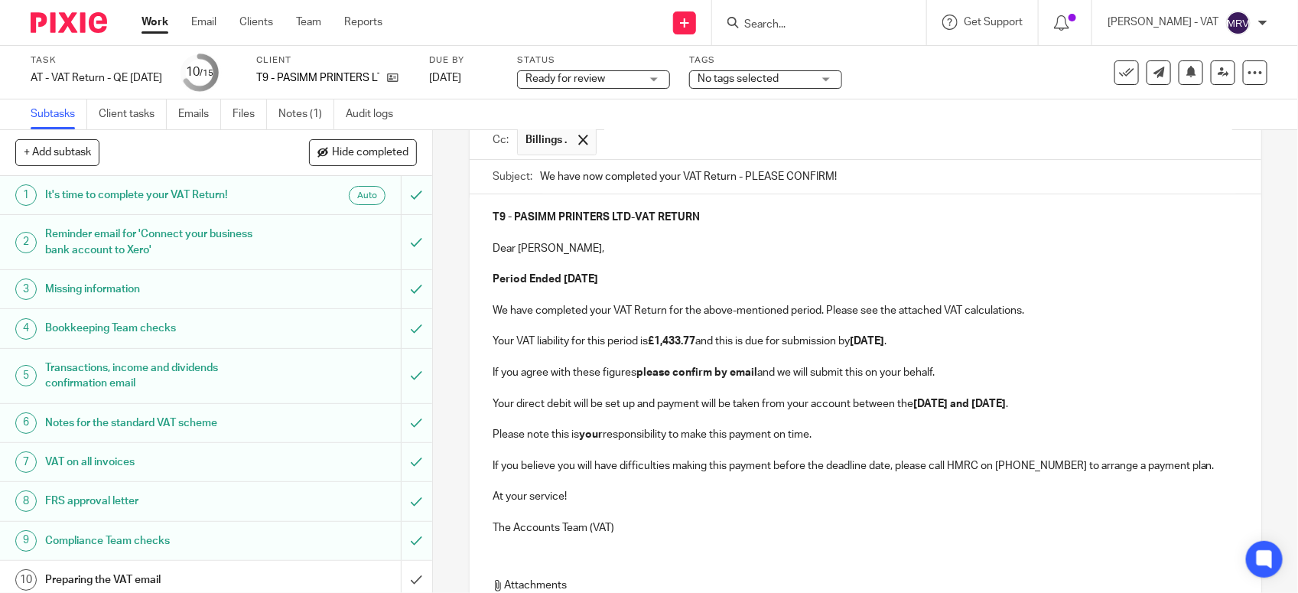
click at [685, 287] on p "Period Ended 31st August 2025" at bounding box center [866, 279] width 746 height 15
click at [1067, 330] on p at bounding box center [866, 325] width 746 height 15
click at [969, 358] on p at bounding box center [866, 357] width 746 height 15
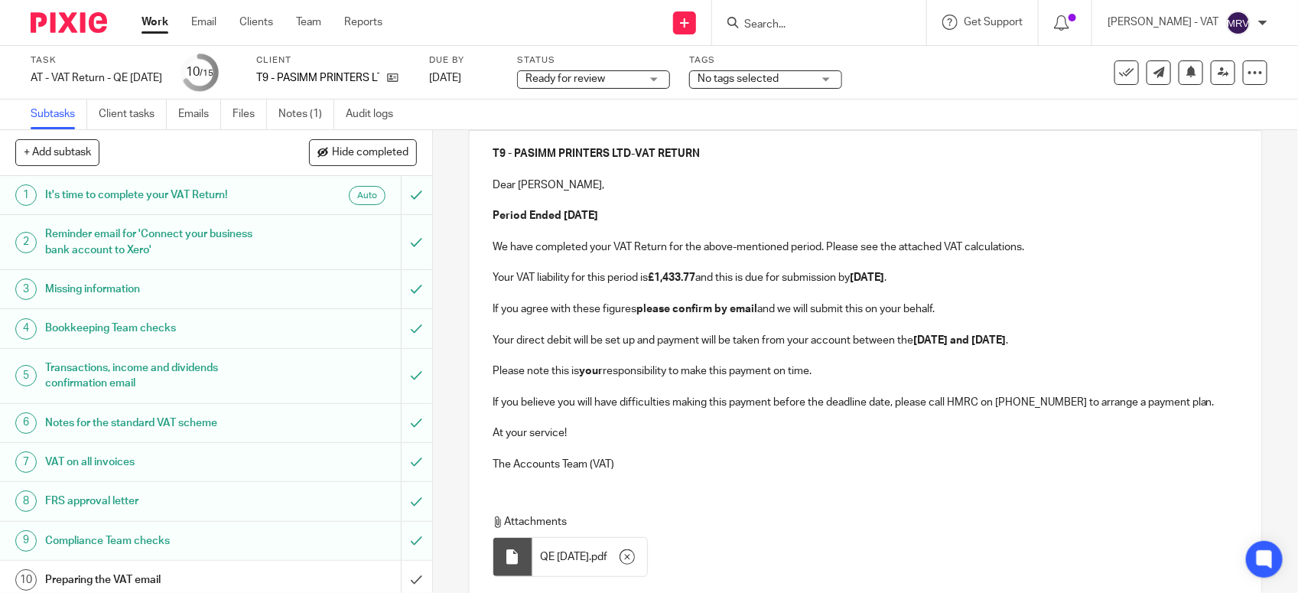
scroll to position [333, 0]
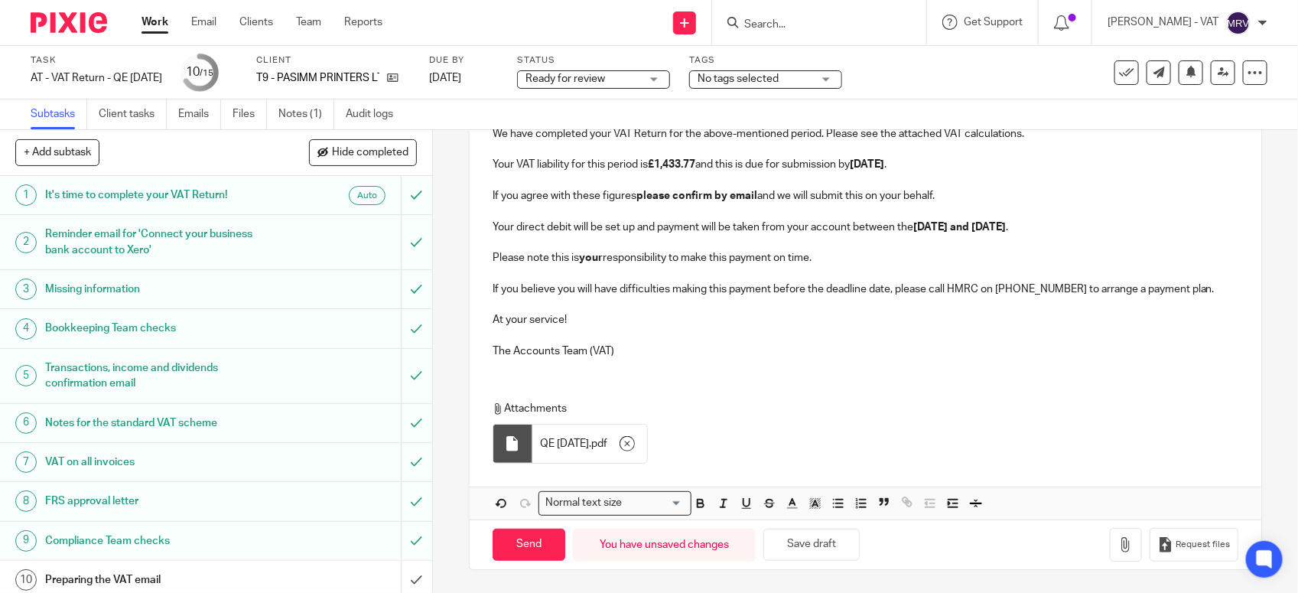
click at [675, 334] on p at bounding box center [866, 334] width 746 height 15
click at [843, 258] on p "Please note this is your responsibility to make this payment on time." at bounding box center [866, 257] width 746 height 15
click at [1102, 224] on p "Your direct debit will be set up and payment will be taken from your account be…" at bounding box center [866, 227] width 746 height 15
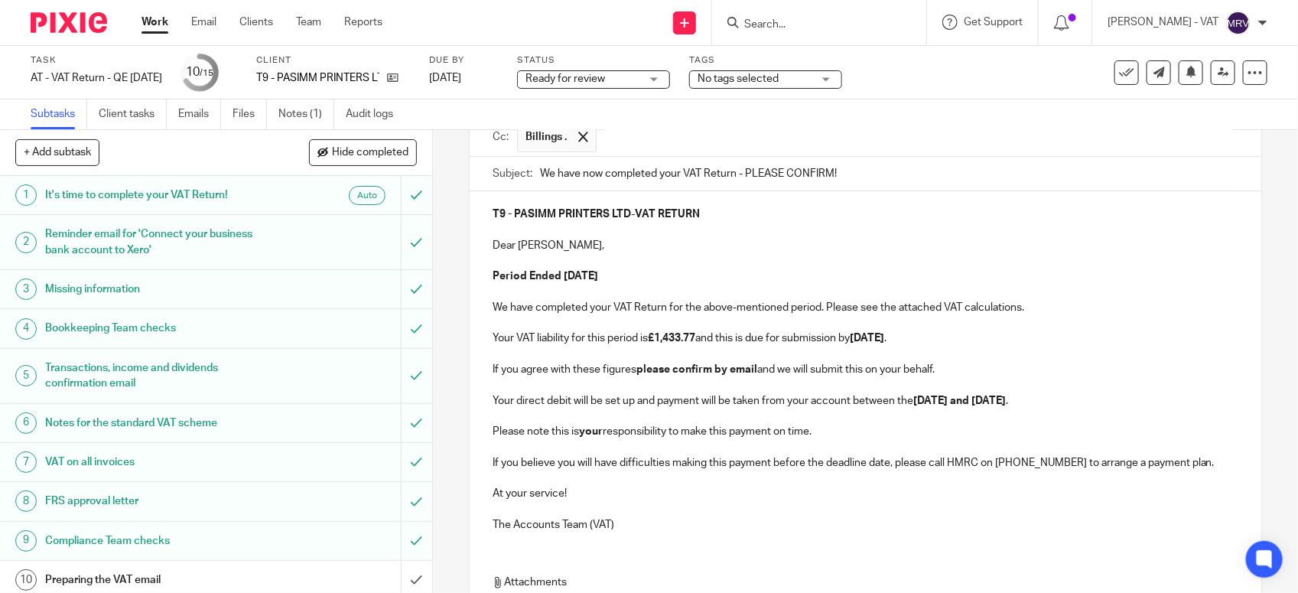
scroll to position [142, 0]
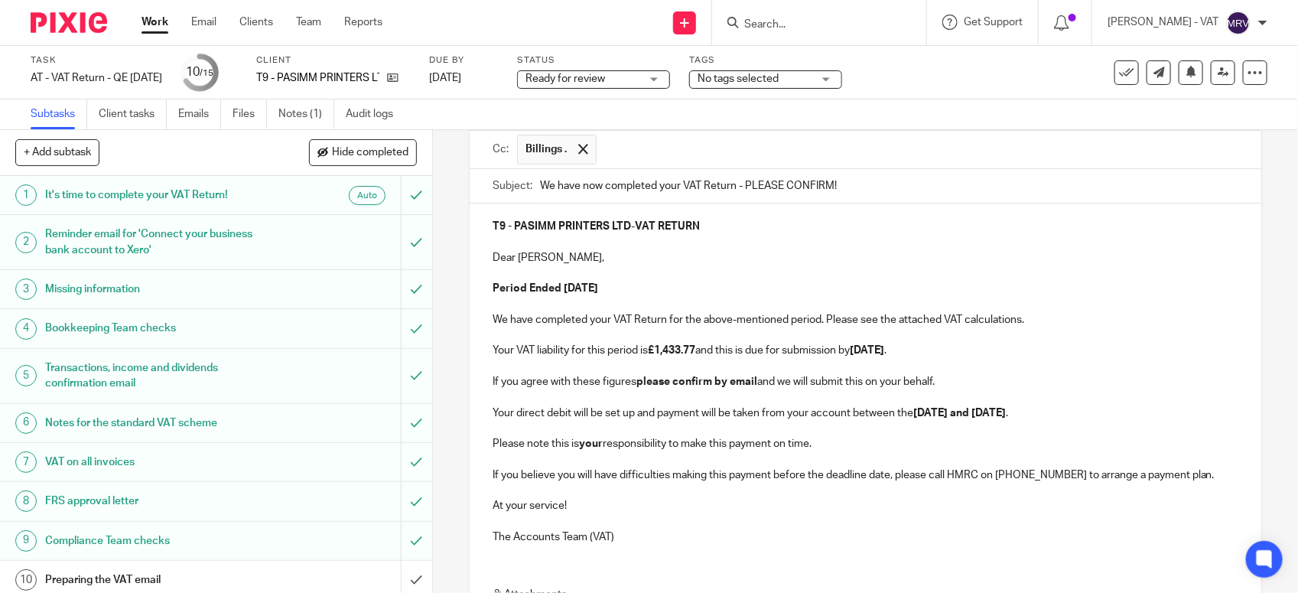
click at [938, 381] on p "If you agree with these figures please confirm by email and we will submit this…" at bounding box center [866, 381] width 746 height 15
click at [954, 353] on p "Your VAT liability for this period is £1,433.77 and this is due for submission …" at bounding box center [866, 350] width 746 height 15
click at [678, 302] on p at bounding box center [866, 304] width 746 height 15
click at [679, 287] on p "Period Ended 31st August 2025" at bounding box center [866, 288] width 746 height 15
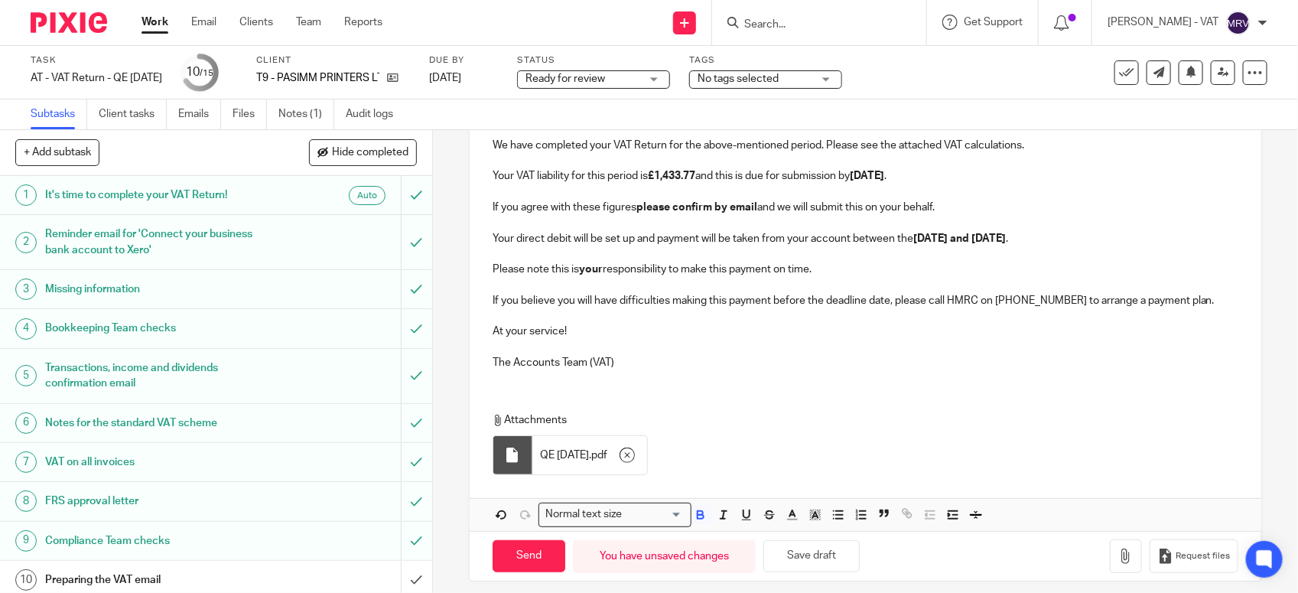
scroll to position [333, 0]
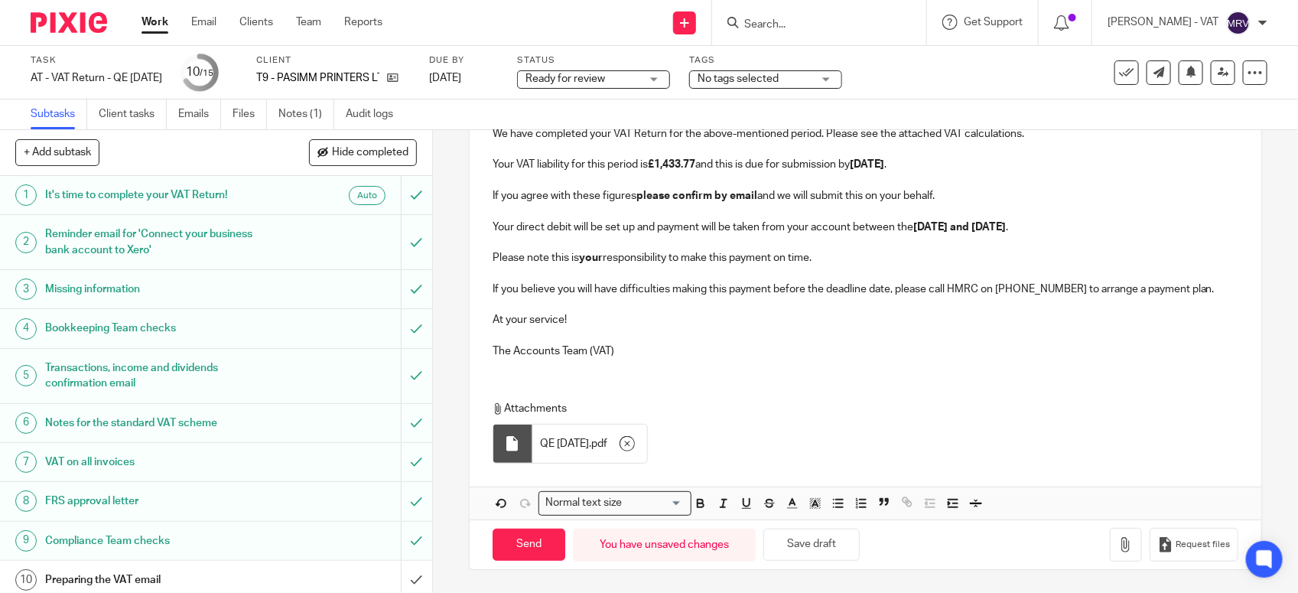
click at [835, 308] on p at bounding box center [866, 304] width 746 height 15
click at [524, 532] on input "Send" at bounding box center [529, 545] width 73 height 33
type input "Sent"
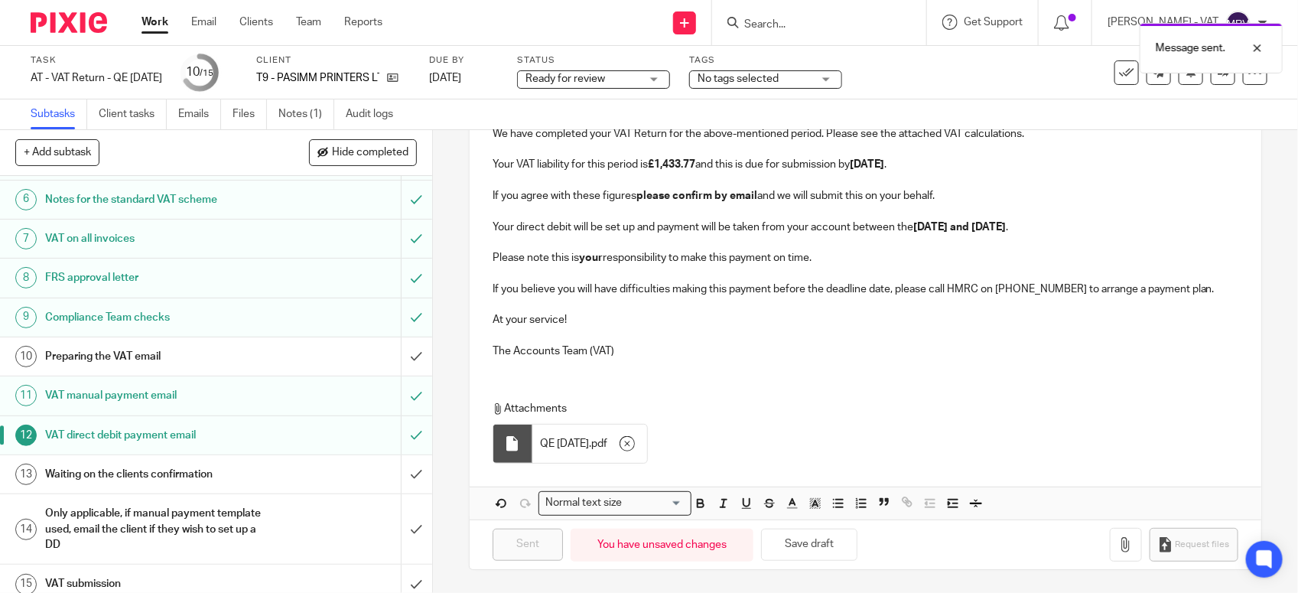
scroll to position [238, 0]
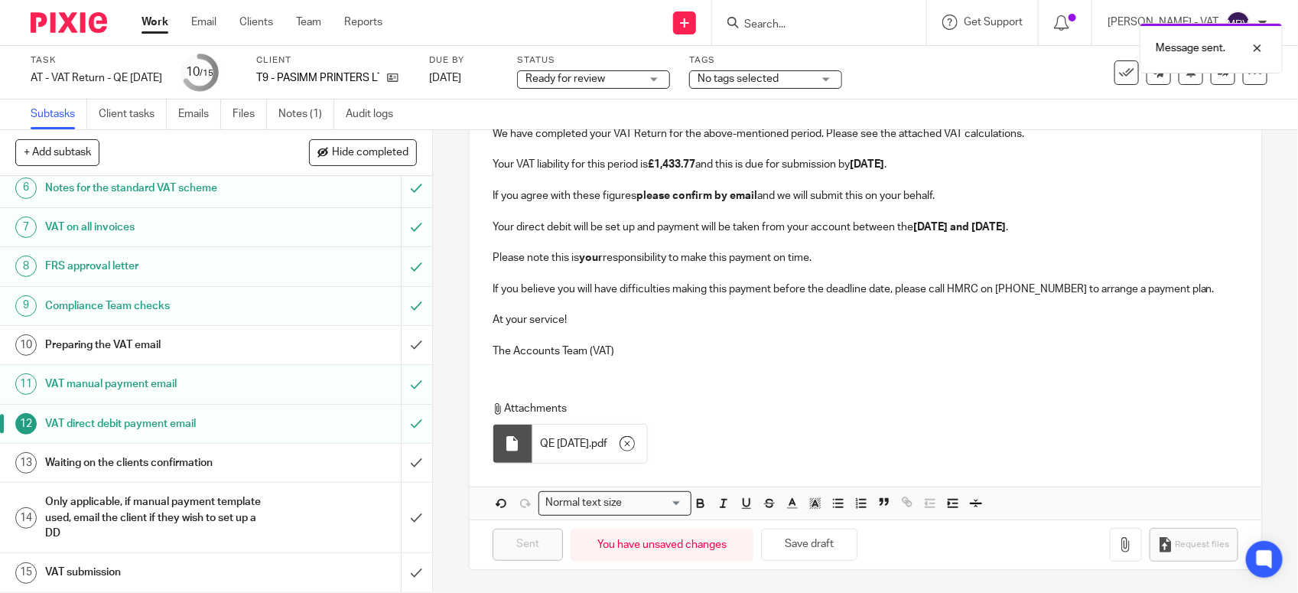
click at [143, 345] on h1 "Preparing the VAT email" at bounding box center [158, 345] width 227 height 23
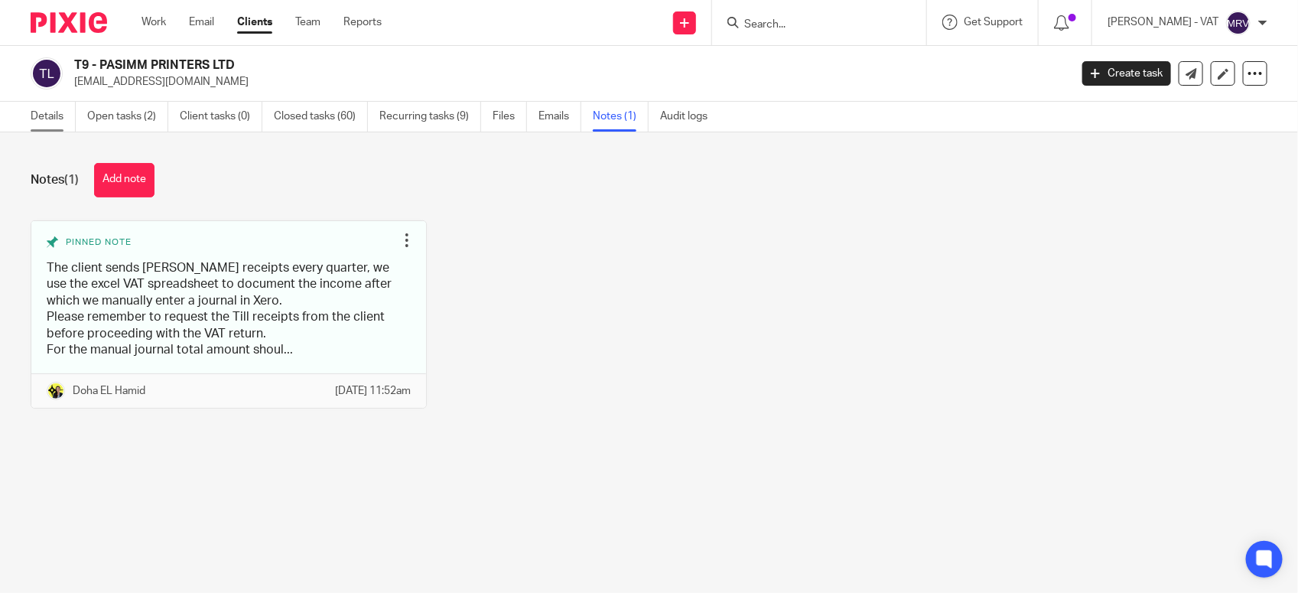
click at [40, 127] on link "Details" at bounding box center [53, 117] width 45 height 30
click at [38, 129] on link "Details" at bounding box center [53, 117] width 45 height 30
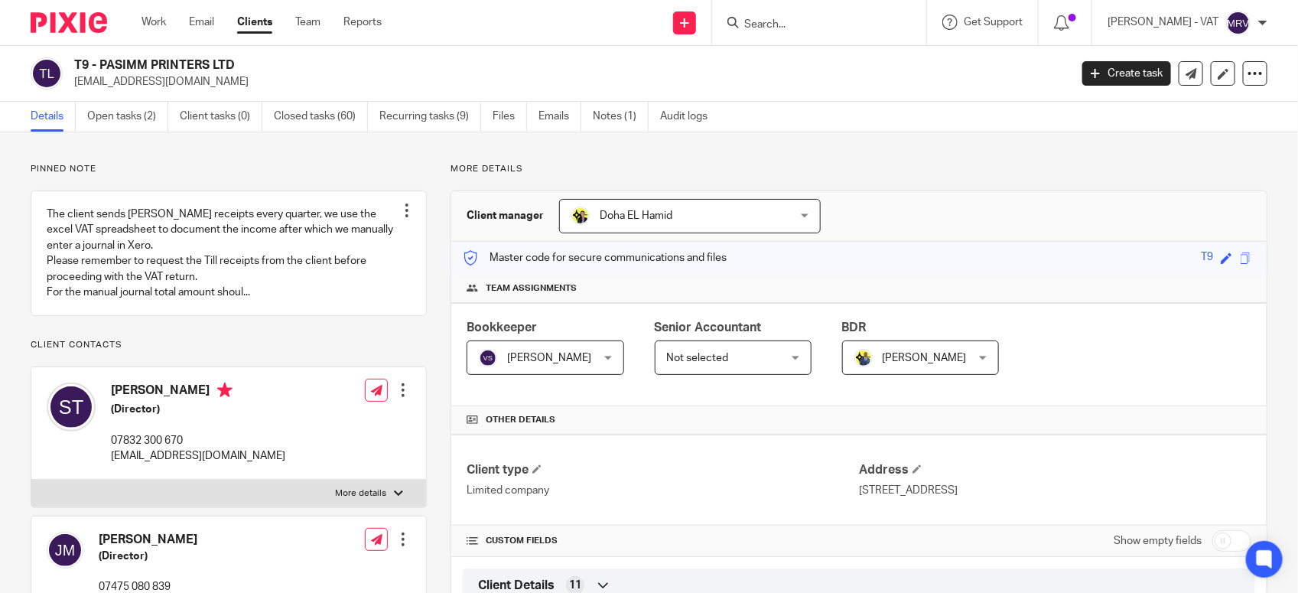
drag, startPoint x: 99, startPoint y: 63, endPoint x: 246, endPoint y: 63, distance: 146.1
click at [246, 63] on h2 "T9 - PASIMM PRINTERS LTD" at bounding box center [468, 65] width 788 height 16
copy h2 "PASIMM PRINTERS LTD"
click at [797, 21] on input "Search" at bounding box center [812, 25] width 138 height 14
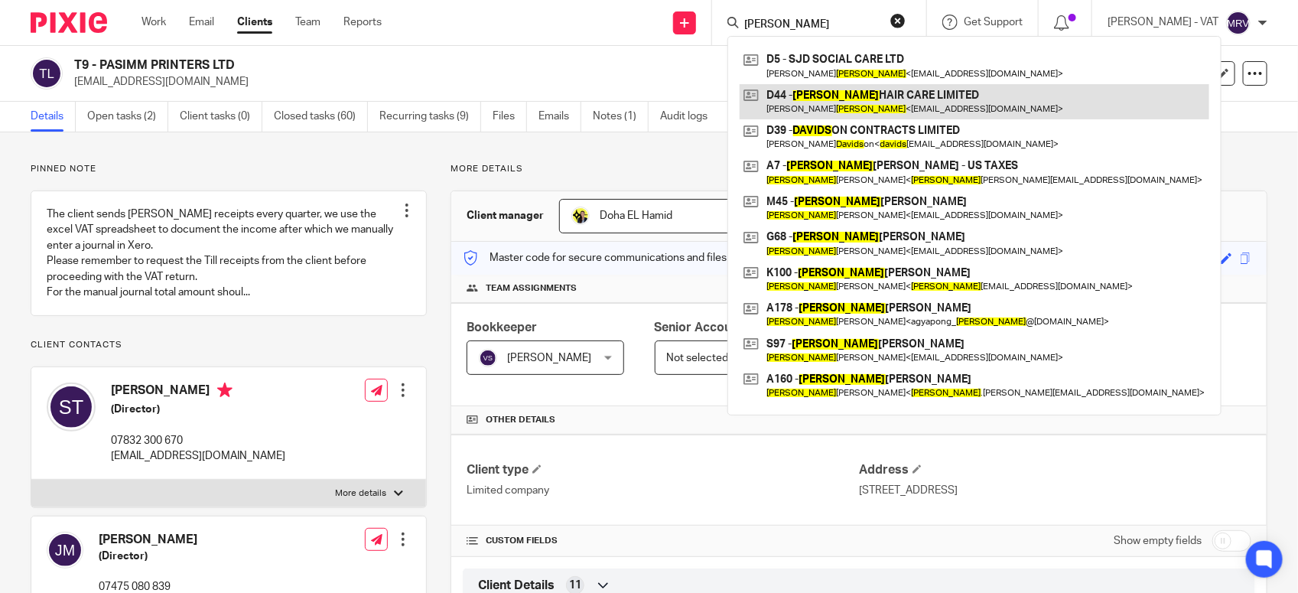
type input "davis"
click at [920, 98] on link at bounding box center [975, 101] width 470 height 35
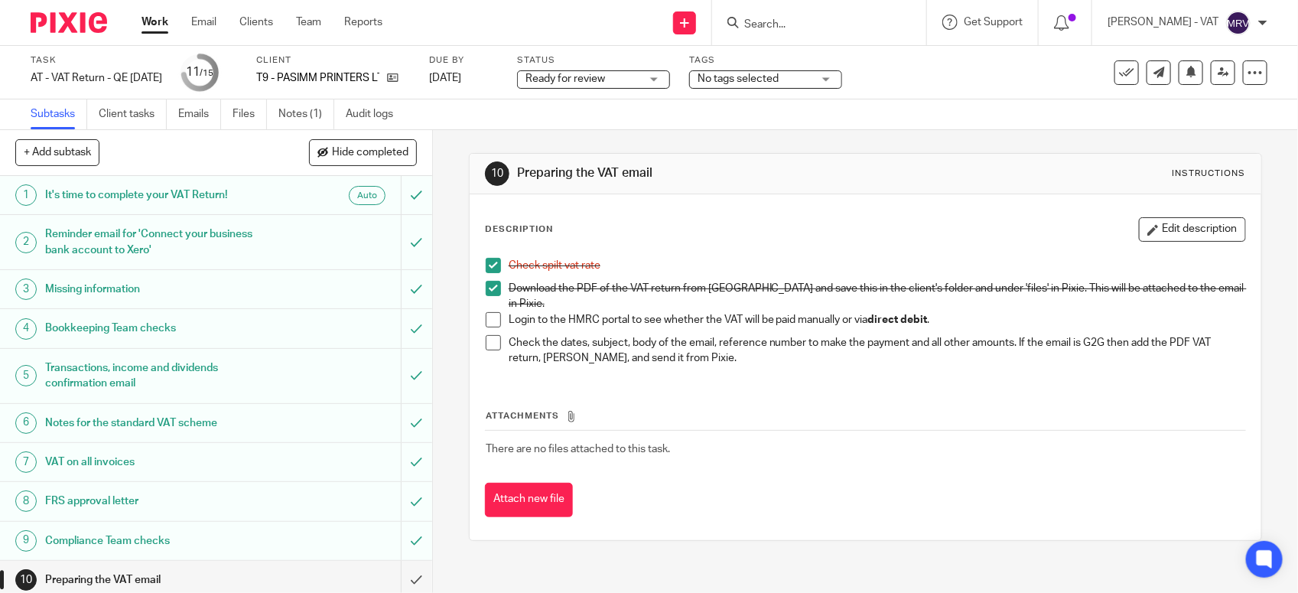
click at [486, 312] on span at bounding box center [493, 319] width 15 height 15
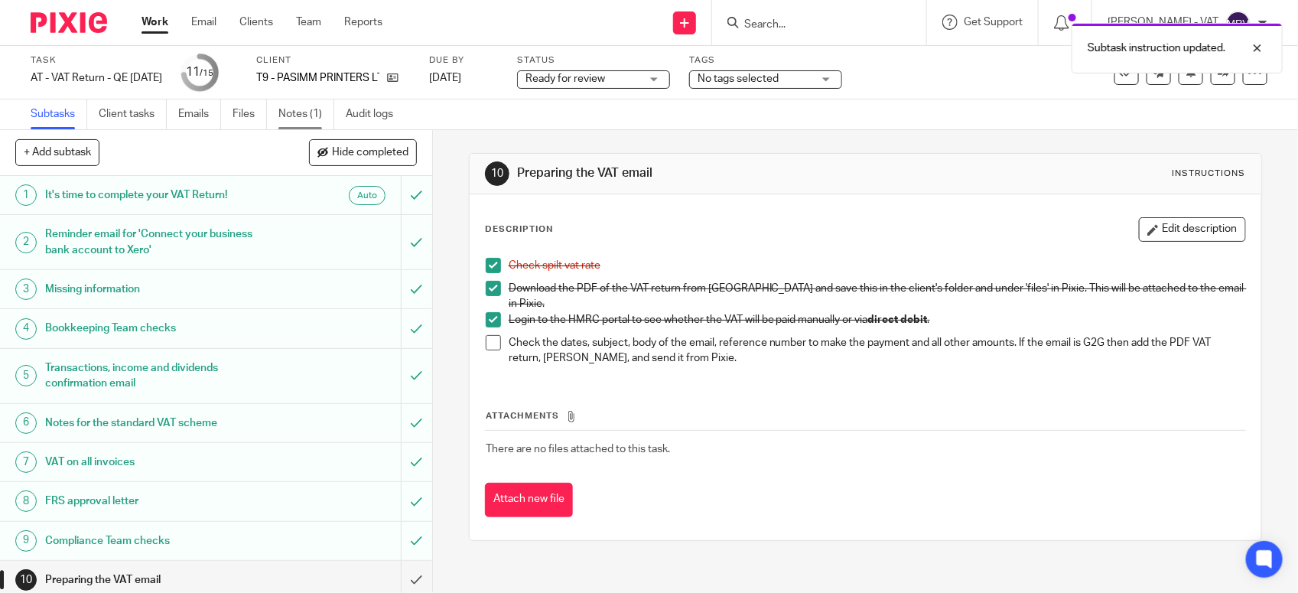
click at [281, 117] on link "Notes (1)" at bounding box center [306, 114] width 56 height 30
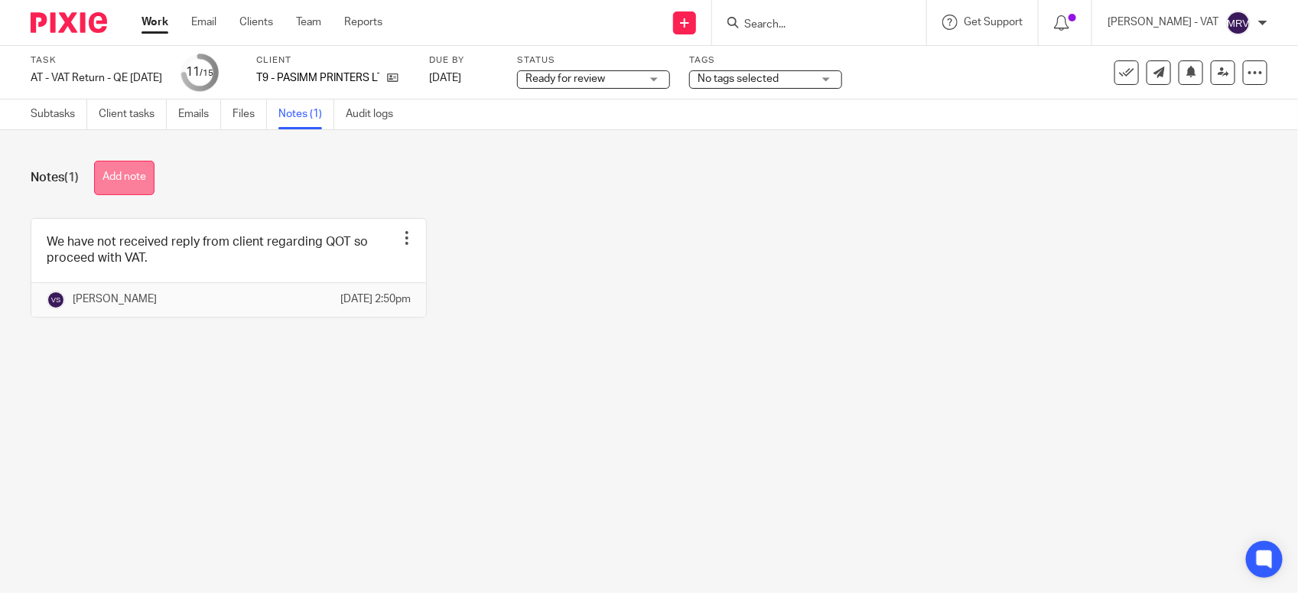
click at [138, 164] on button "Add note" at bounding box center [124, 178] width 60 height 34
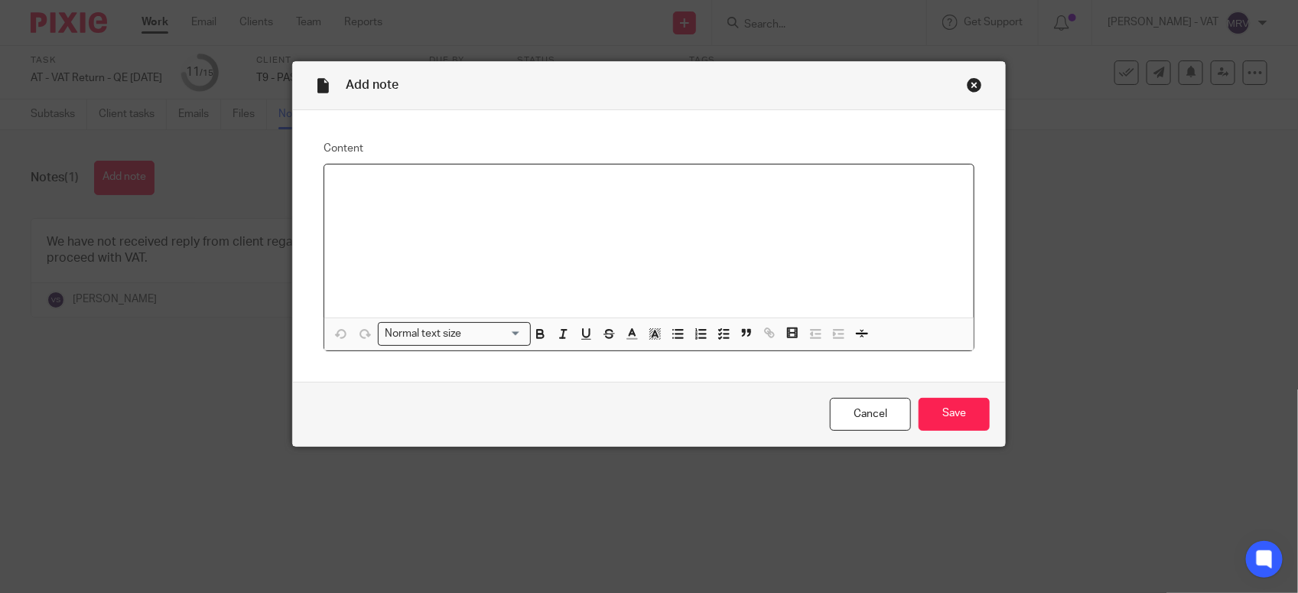
click at [488, 203] on div at bounding box center [649, 240] width 650 height 153
click at [960, 402] on input "Save" at bounding box center [954, 414] width 71 height 33
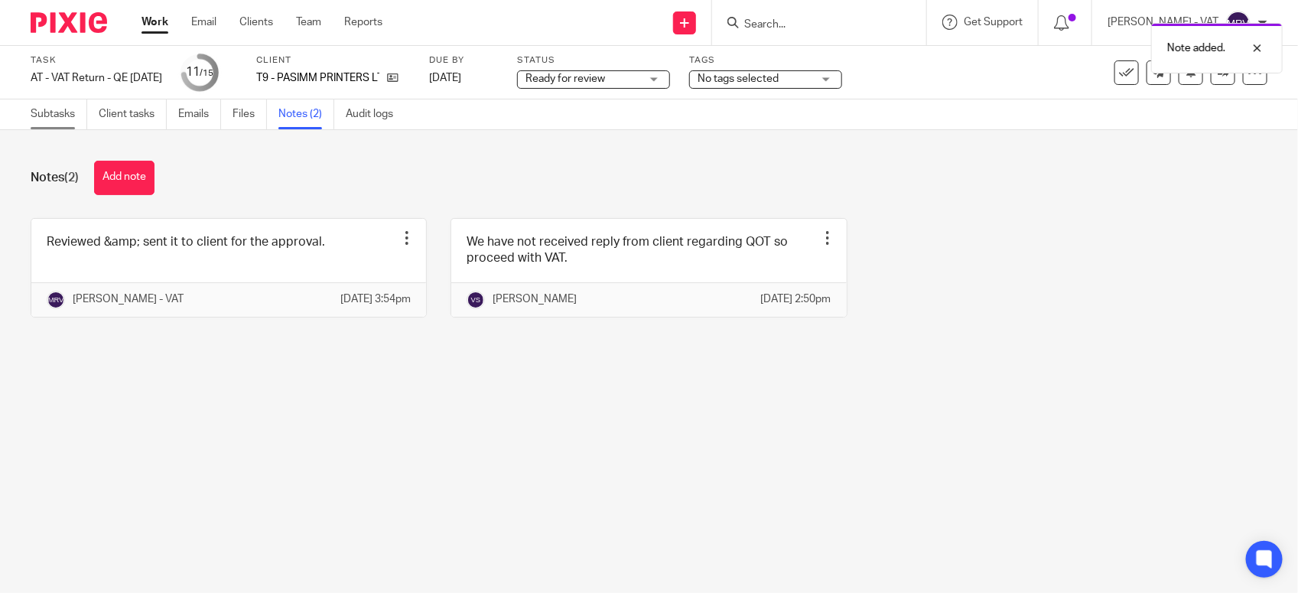
click at [46, 107] on link "Subtasks" at bounding box center [59, 114] width 57 height 30
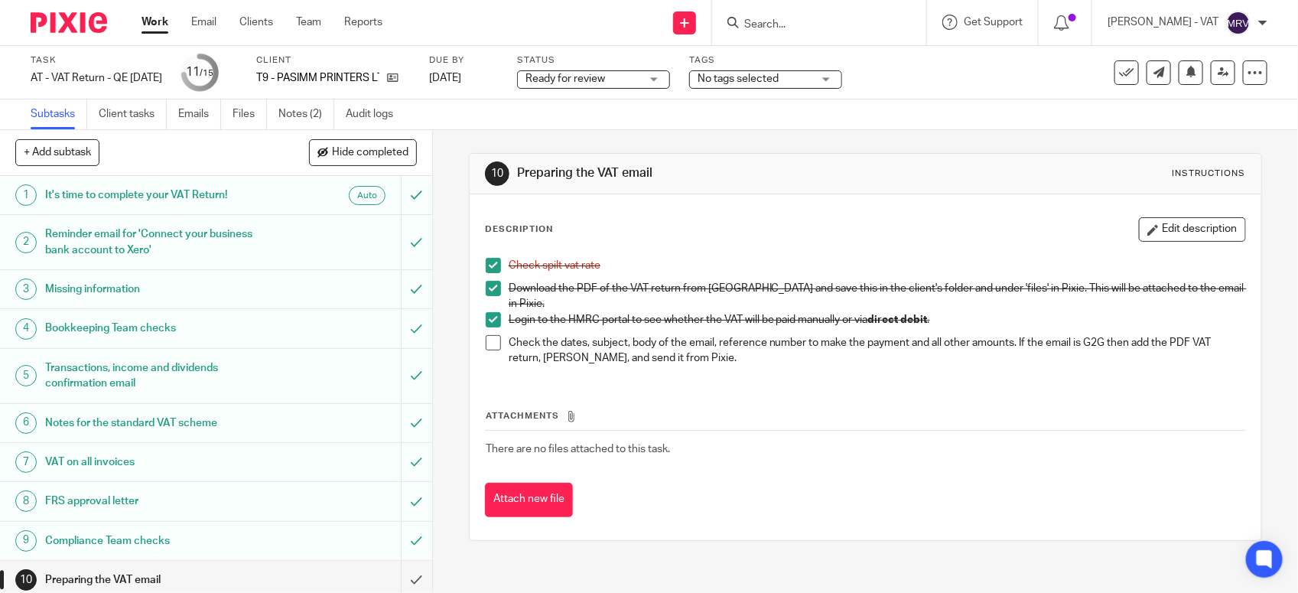
click at [486, 335] on span at bounding box center [493, 342] width 15 height 15
click at [588, 383] on div "Attachments There are no files attached to this task. Attach new file" at bounding box center [865, 447] width 761 height 139
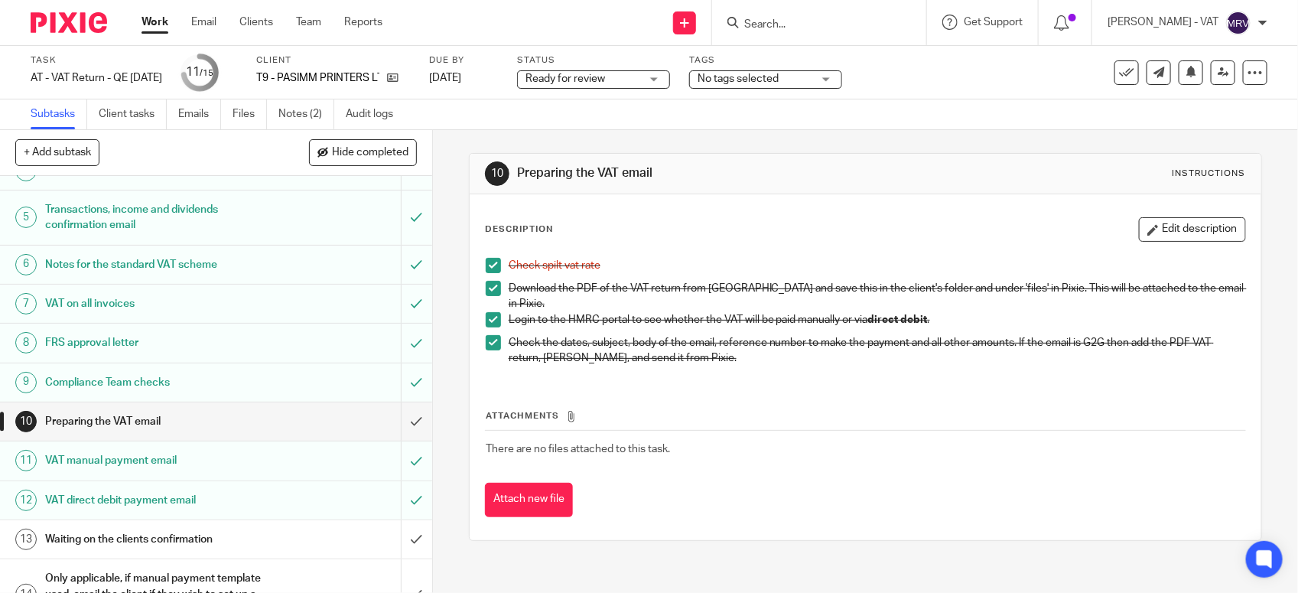
scroll to position [238, 0]
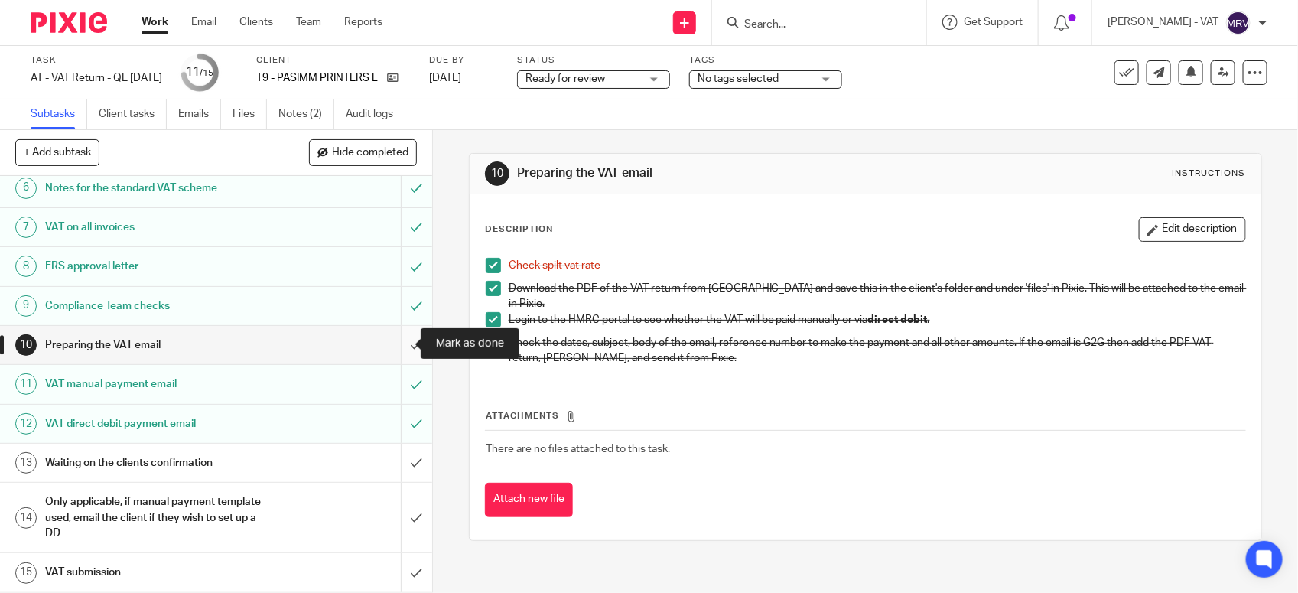
click at [396, 347] on input "submit" at bounding box center [216, 345] width 432 height 38
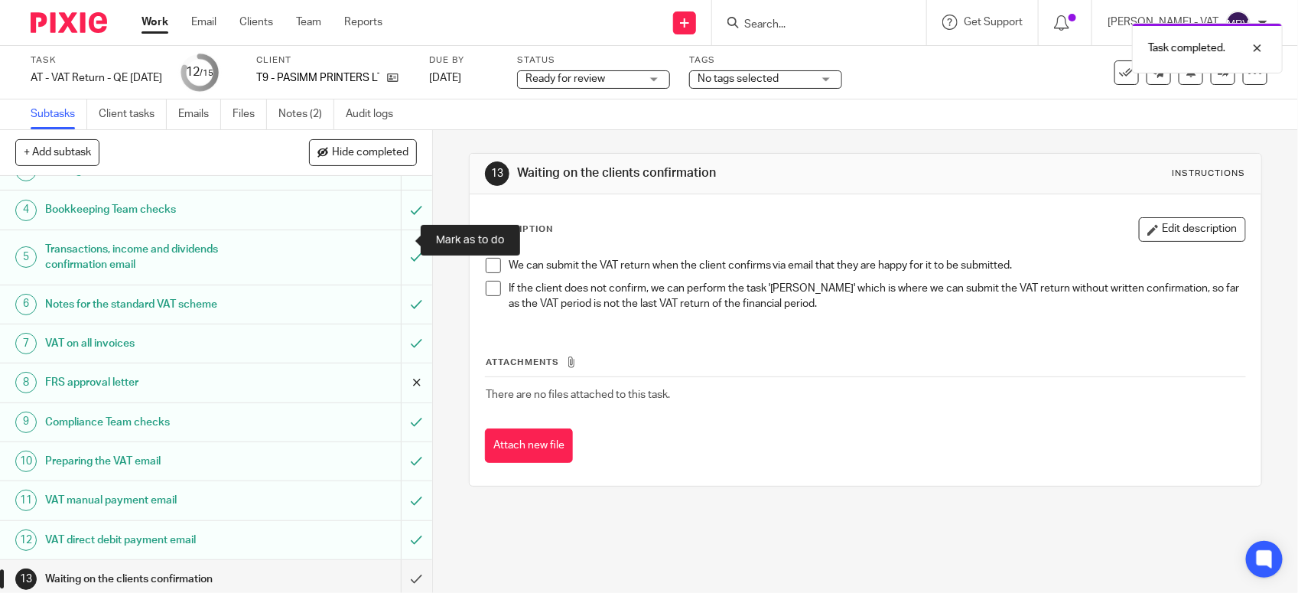
scroll to position [238, 0]
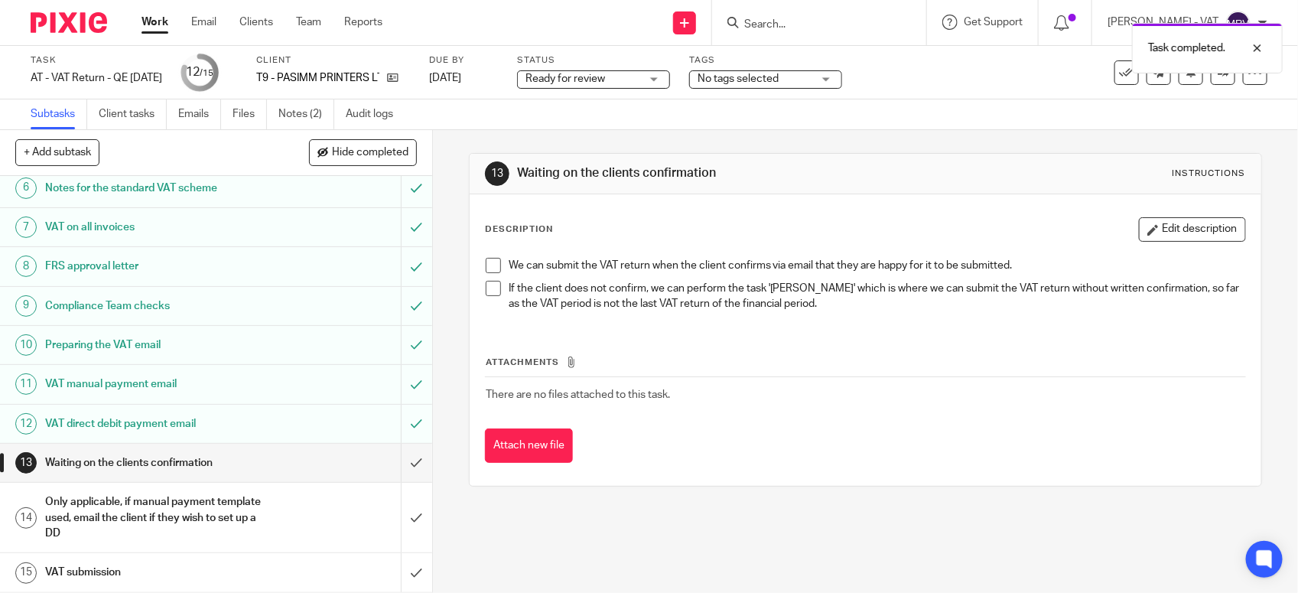
click at [605, 73] on span "Ready for review" at bounding box center [566, 78] width 80 height 11
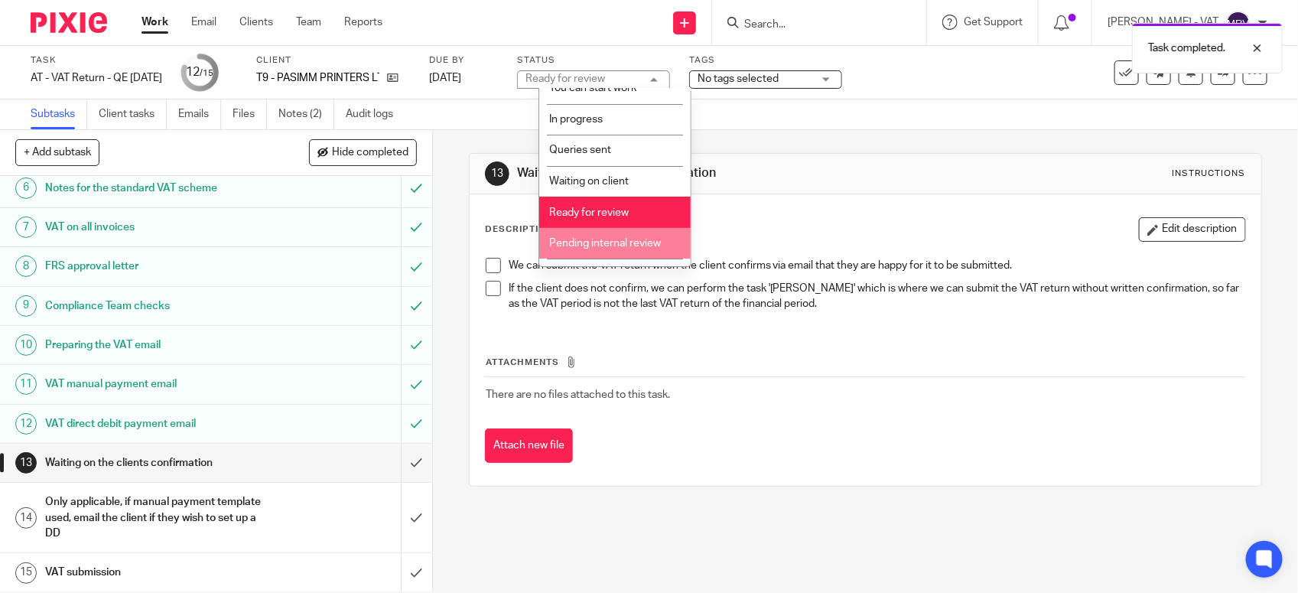
scroll to position [69, 0]
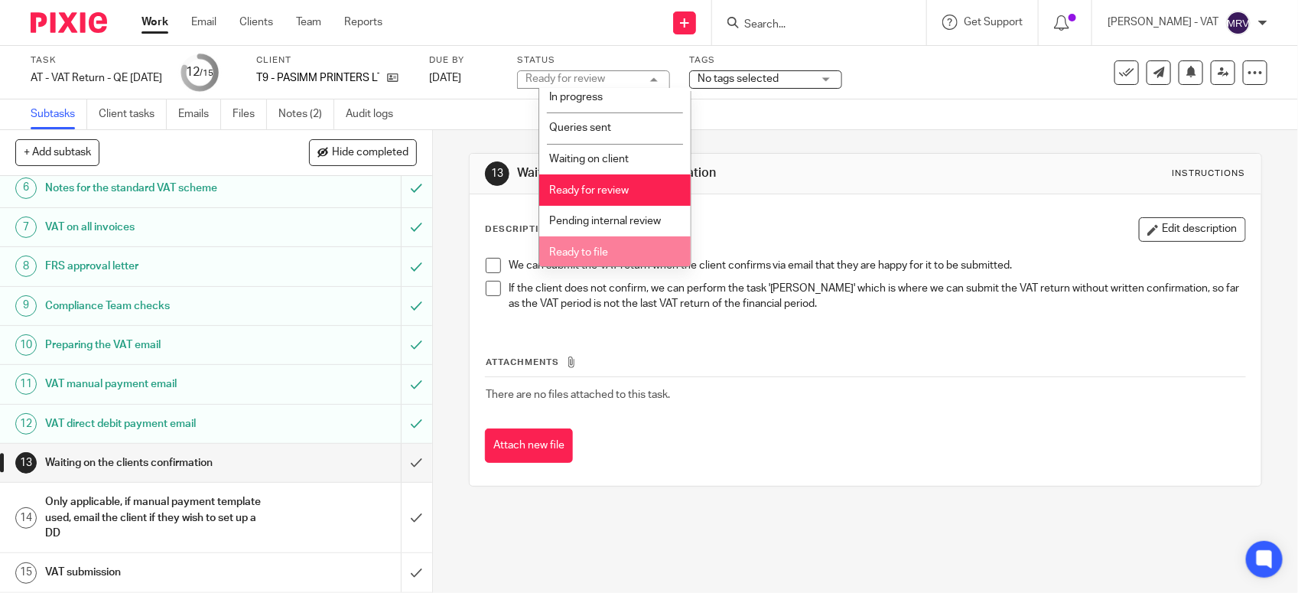
click at [605, 242] on li "Ready to file" at bounding box center [614, 251] width 151 height 31
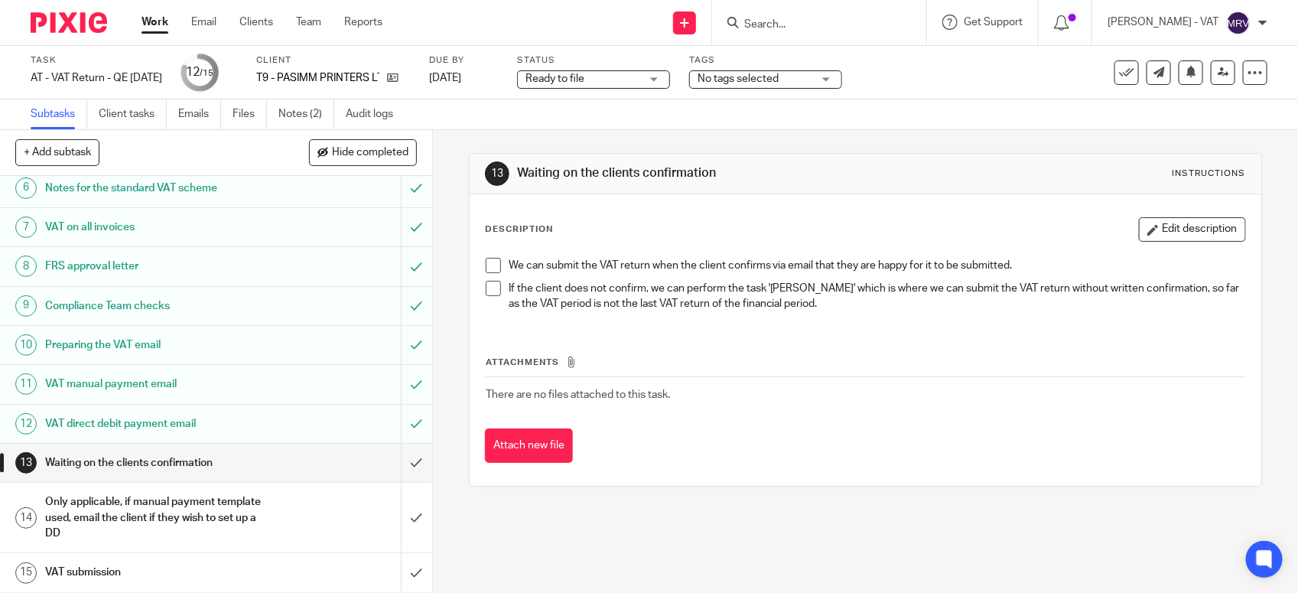
click at [652, 254] on div "We can submit the VAT return when the client confirms via email that they are h…" at bounding box center [865, 286] width 775 height 73
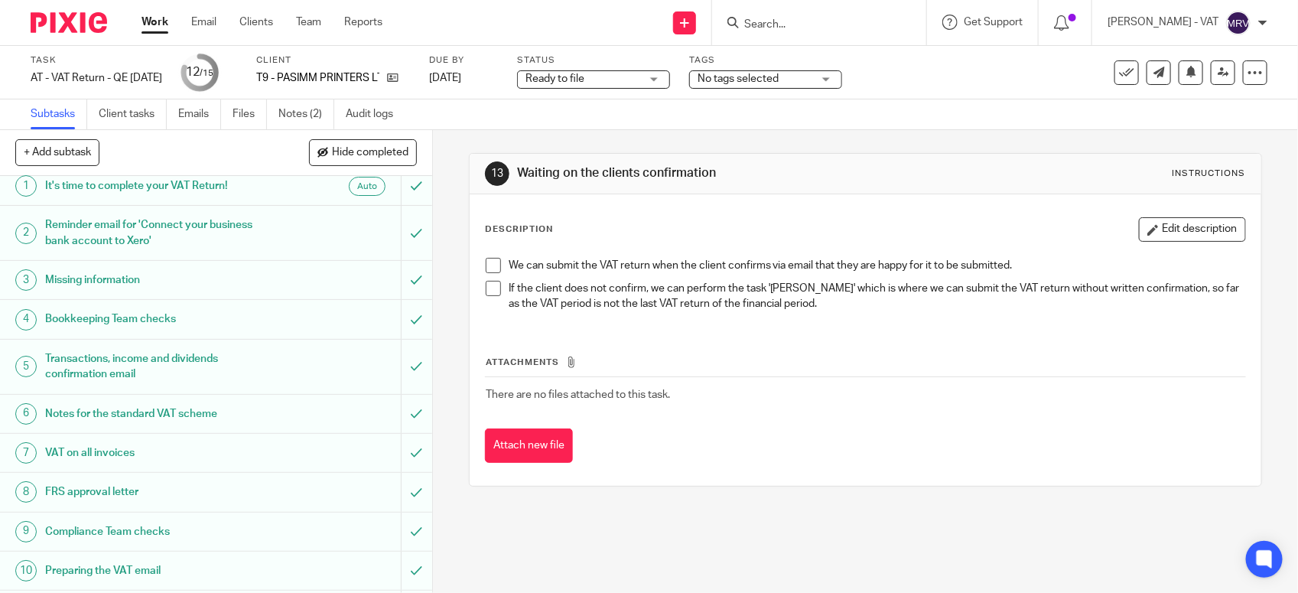
scroll to position [0, 0]
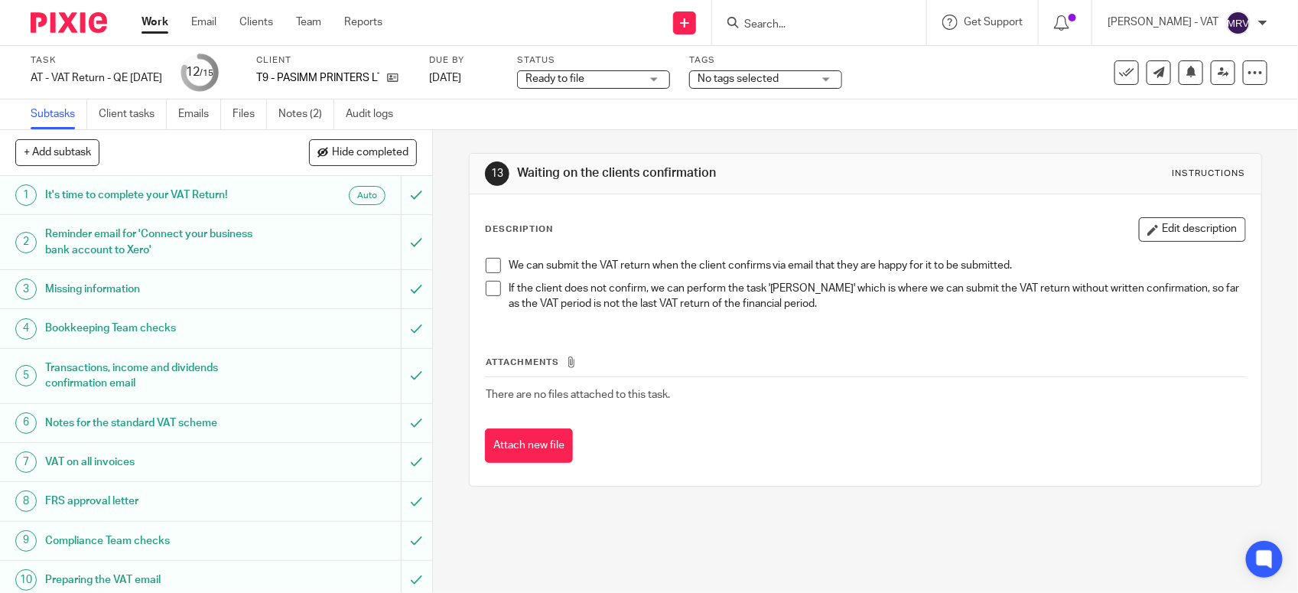
click at [574, 227] on div "Description Edit description" at bounding box center [865, 229] width 761 height 24
click at [1211, 80] on link at bounding box center [1223, 72] width 24 height 24
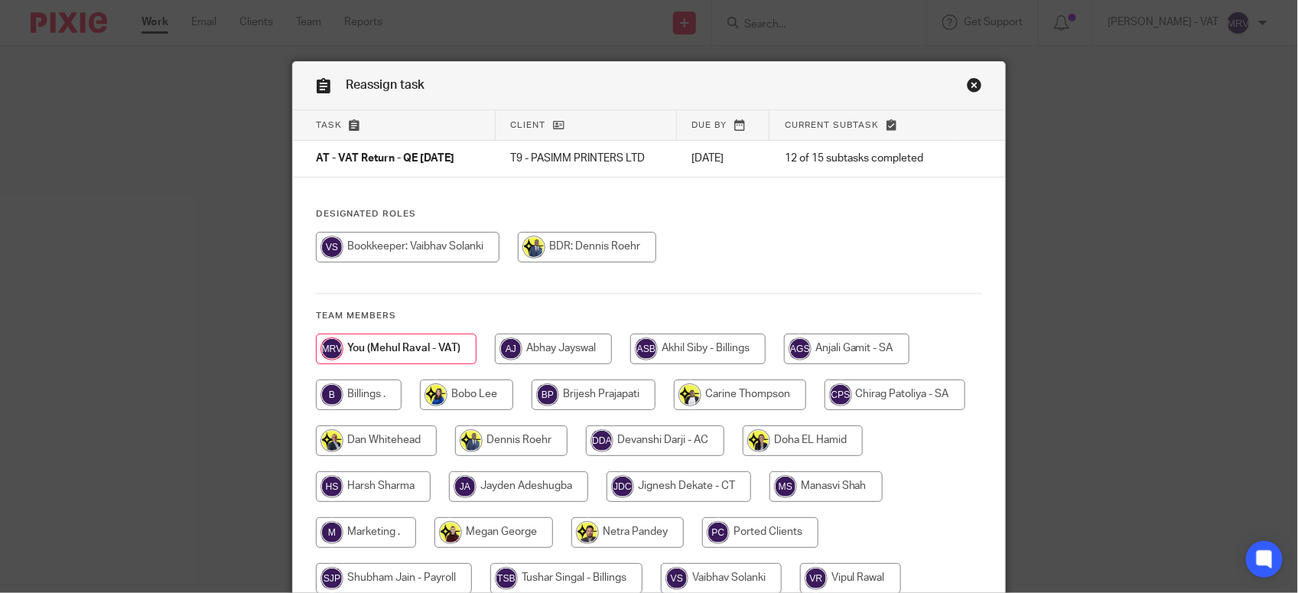
click at [885, 226] on div "Designated Roles Team members" at bounding box center [649, 431] width 712 height 447
click at [364, 389] on input "radio" at bounding box center [359, 394] width 86 height 31
radio input "true"
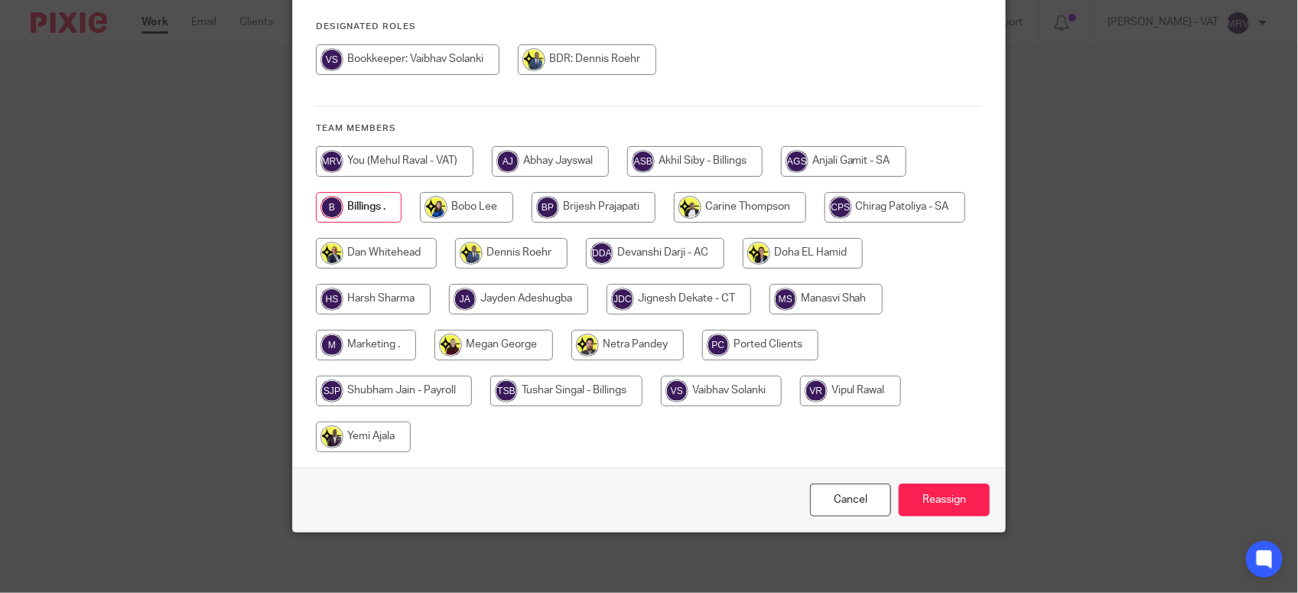
scroll to position [189, 0]
click at [957, 490] on input "Reassign" at bounding box center [944, 499] width 91 height 33
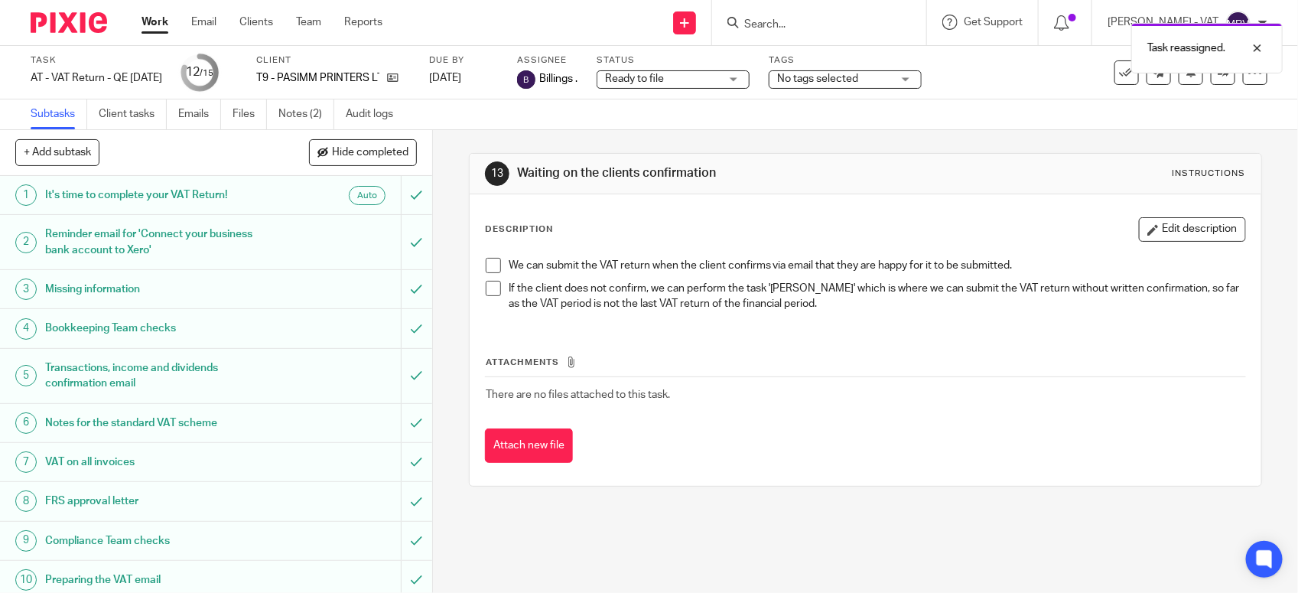
click at [155, 27] on link "Work" at bounding box center [155, 22] width 27 height 15
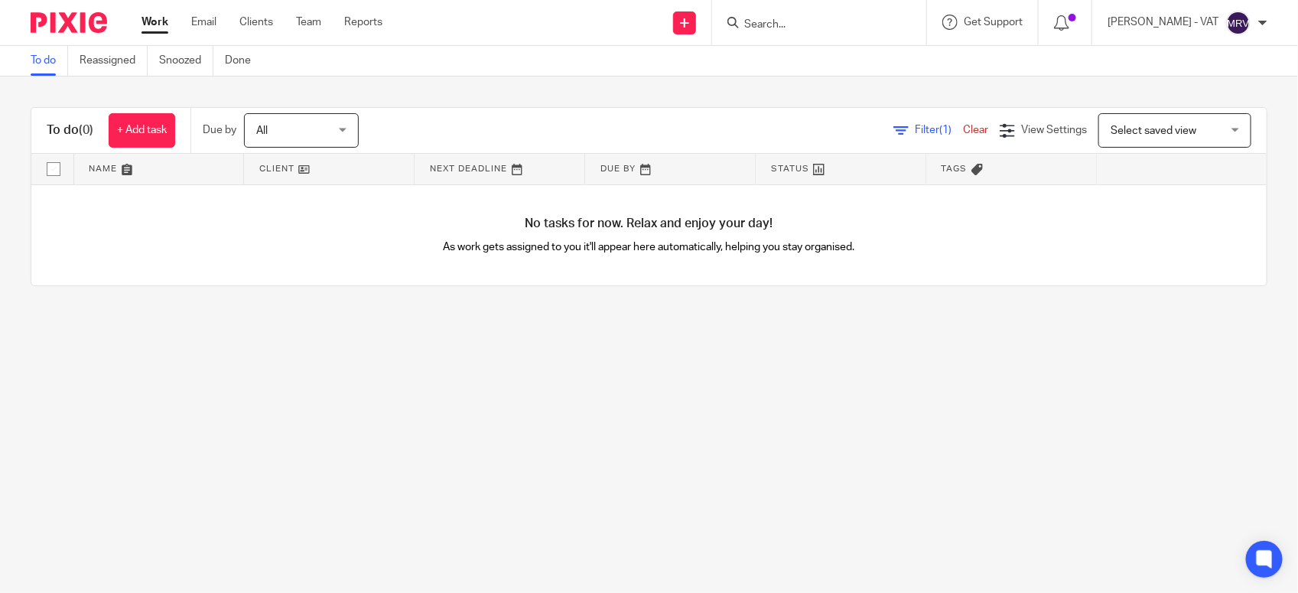
click at [381, 373] on main "To do Reassigned Snoozed Done To do (0) + Add task Due by All All [DATE] [DATE]…" at bounding box center [649, 296] width 1298 height 593
click at [246, 370] on main "To do Reassigned Snoozed Done To do (0) + Add task Due by All All Today Tomorro…" at bounding box center [649, 296] width 1298 height 593
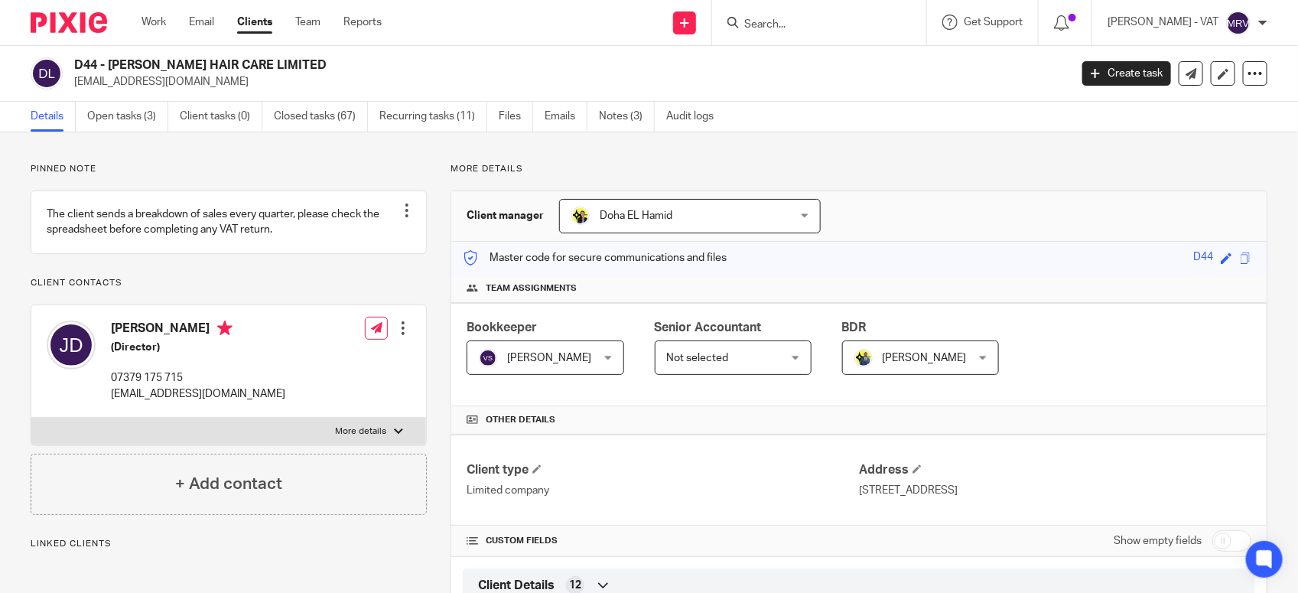
drag, startPoint x: 108, startPoint y: 58, endPoint x: 269, endPoint y: 62, distance: 161.5
click at [269, 62] on h2 "D44 - [PERSON_NAME] HAIR CARE LIMITED" at bounding box center [468, 65] width 788 height 16
copy h2 "DAVIES HAIR CARE LIMITED"
